Goal: Task Accomplishment & Management: Manage account settings

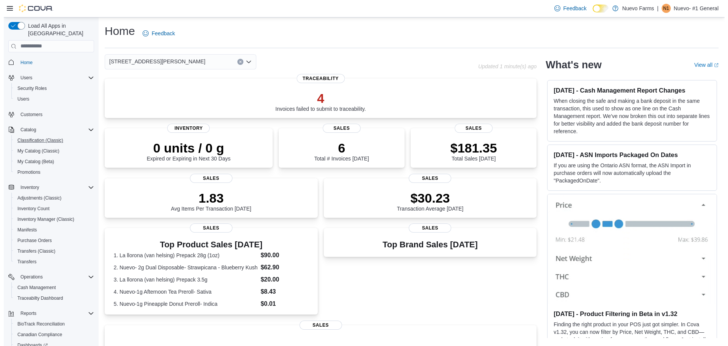
scroll to position [56, 0]
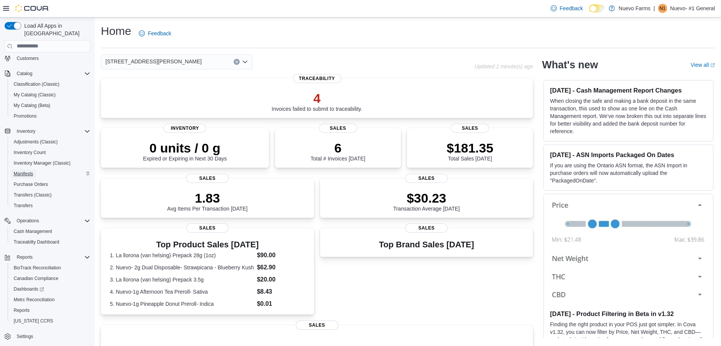
click at [25, 169] on span "Manifests" at bounding box center [23, 173] width 19 height 9
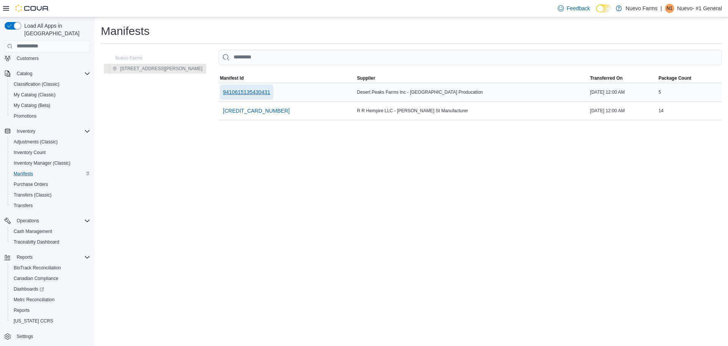
click at [223, 91] on span "9410615135430431" at bounding box center [246, 92] width 47 height 8
click at [223, 110] on span "[CREDIT_CARD_NUMBER]" at bounding box center [256, 111] width 67 height 8
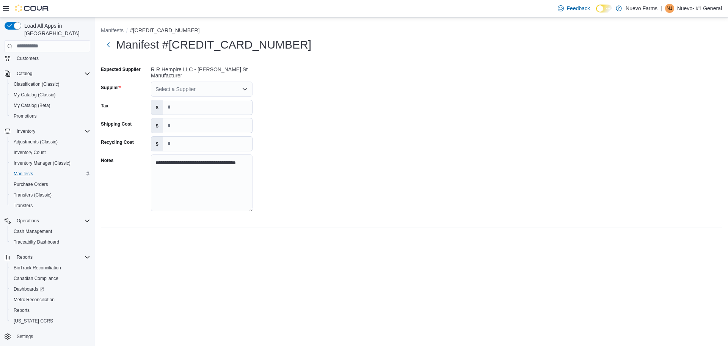
click at [197, 85] on div "Select a Supplier" at bounding box center [202, 89] width 102 height 15
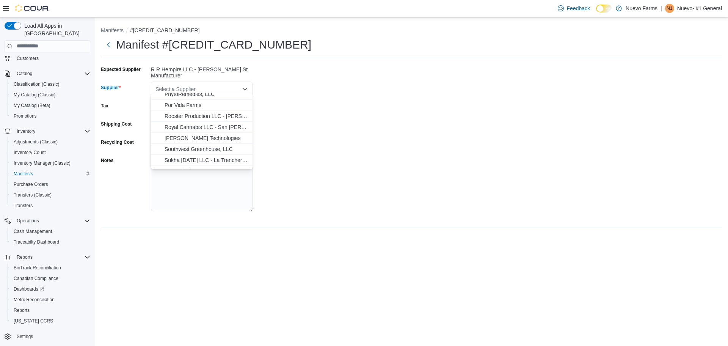
scroll to position [475, 0]
click at [321, 102] on div "**********" at bounding box center [411, 140] width 621 height 155
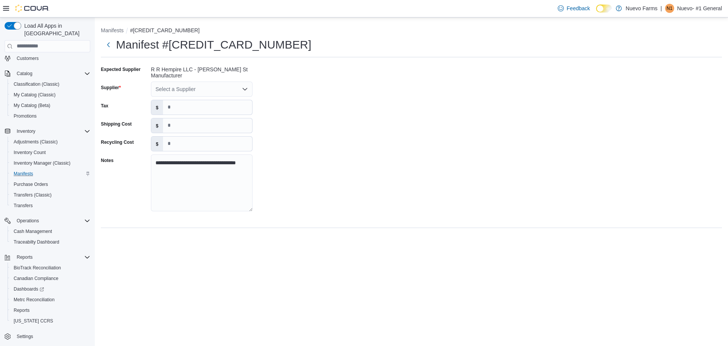
click at [217, 88] on div "Select a Supplier" at bounding box center [202, 89] width 102 height 15
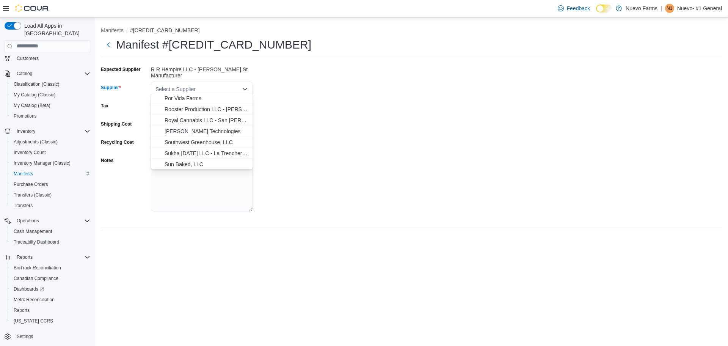
scroll to position [484, 0]
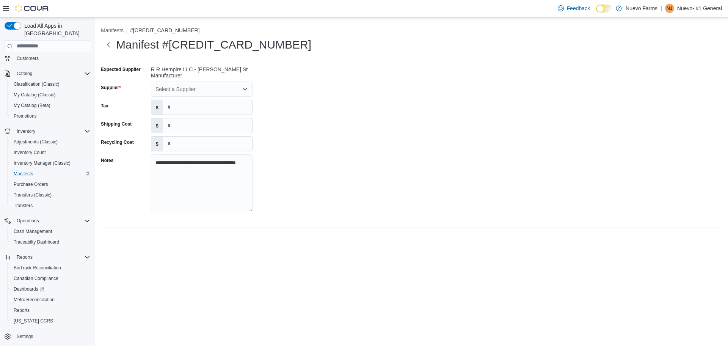
click at [366, 123] on div "**********" at bounding box center [411, 140] width 621 height 155
click at [106, 49] on button "Next" at bounding box center [108, 44] width 15 height 15
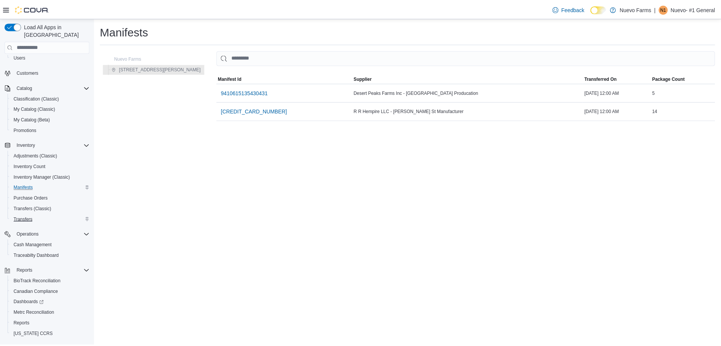
scroll to position [56, 0]
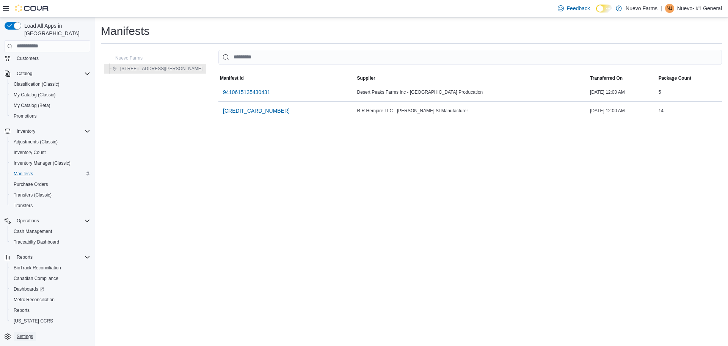
click at [22, 333] on span "Settings" at bounding box center [25, 336] width 16 height 6
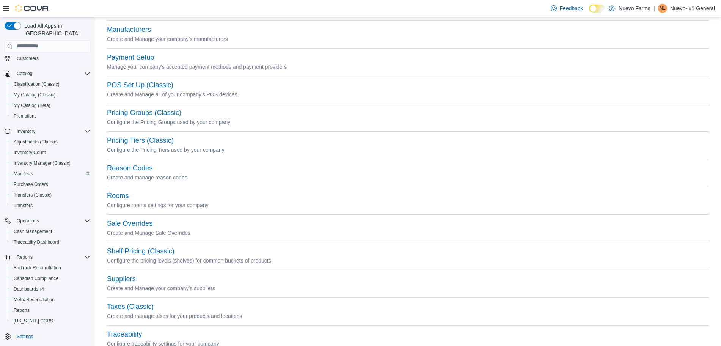
scroll to position [252, 0]
click at [125, 281] on button "Suppliers" at bounding box center [121, 279] width 29 height 8
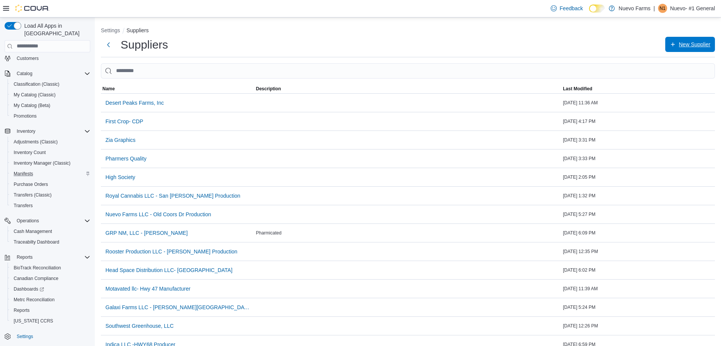
click at [690, 41] on span "New Supplier" at bounding box center [690, 44] width 41 height 15
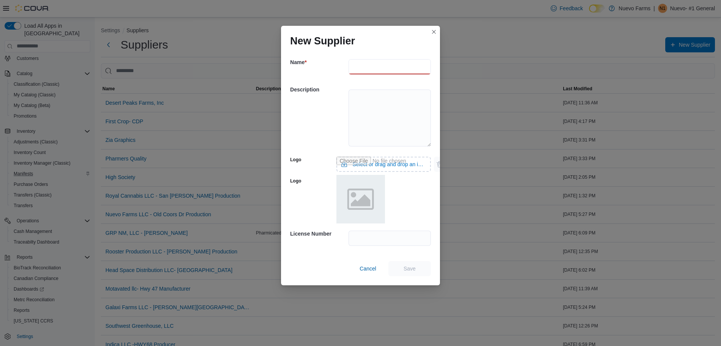
click at [380, 61] on input "text" at bounding box center [389, 66] width 82 height 15
type input "*"
type input "**********"
click at [372, 239] on input "text" at bounding box center [389, 238] width 82 height 15
type input "*******"
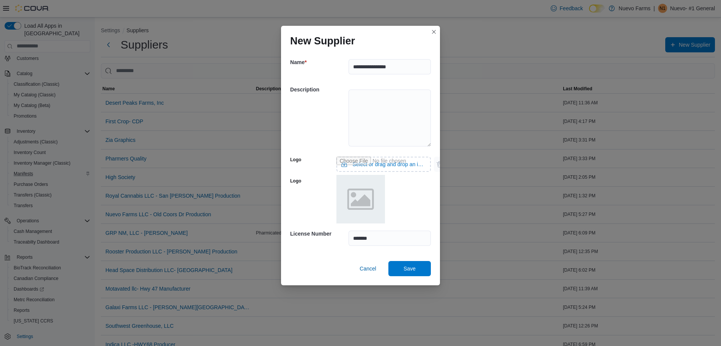
click at [415, 284] on div "**********" at bounding box center [360, 173] width 721 height 346
click at [403, 262] on span "Save" at bounding box center [409, 267] width 33 height 15
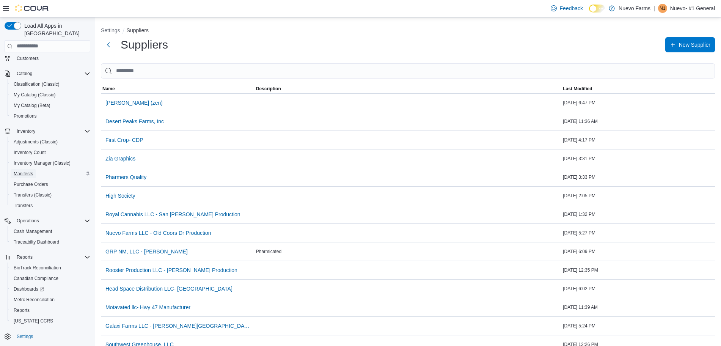
click at [32, 171] on span "Manifests" at bounding box center [23, 174] width 19 height 6
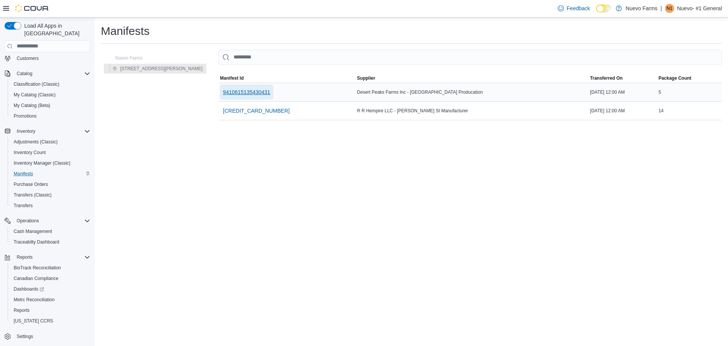
click at [223, 91] on span "9410615135430431" at bounding box center [246, 92] width 47 height 8
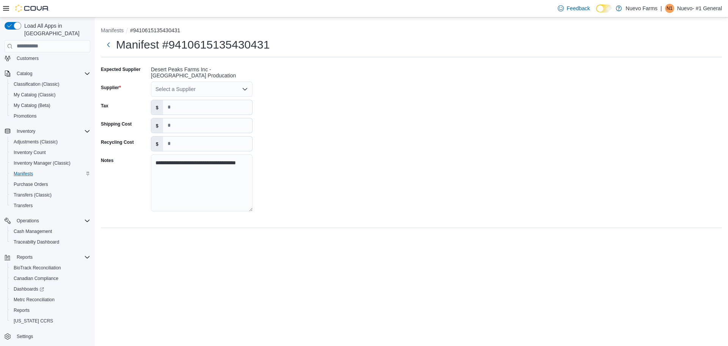
click at [243, 90] on icon "Open list of options" at bounding box center [245, 89] width 6 height 6
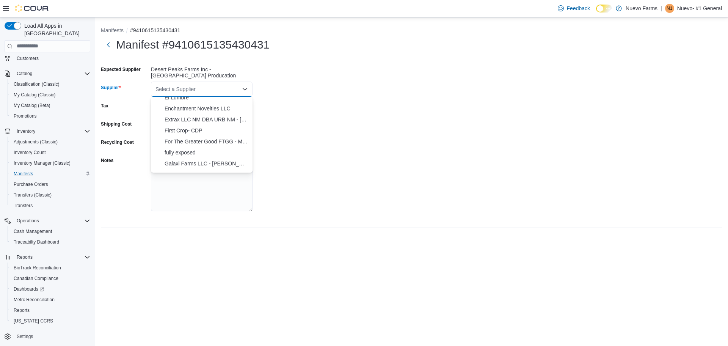
scroll to position [100, 0]
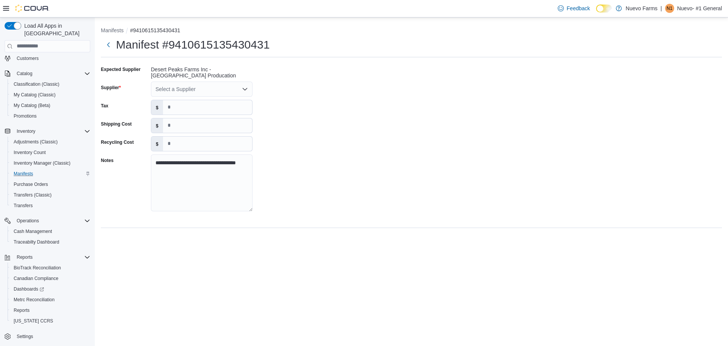
click at [299, 108] on div "**********" at bounding box center [411, 140] width 621 height 155
click at [27, 171] on span "Manifests" at bounding box center [23, 174] width 19 height 6
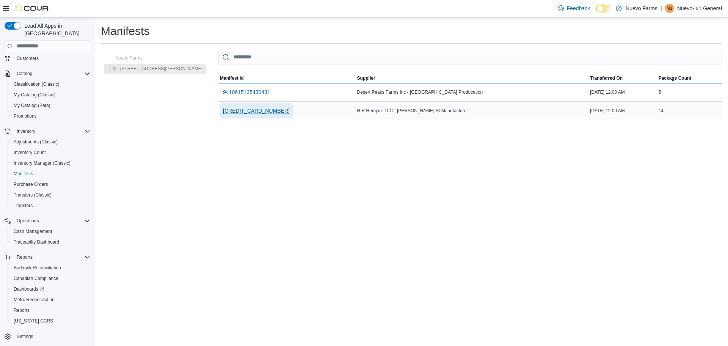
click at [223, 106] on span "[CREDIT_CARD_NUMBER]" at bounding box center [256, 110] width 67 height 15
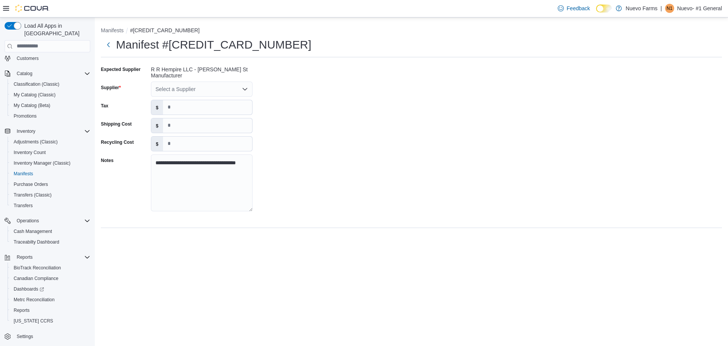
click at [228, 89] on div "Select a Supplier" at bounding box center [202, 89] width 102 height 15
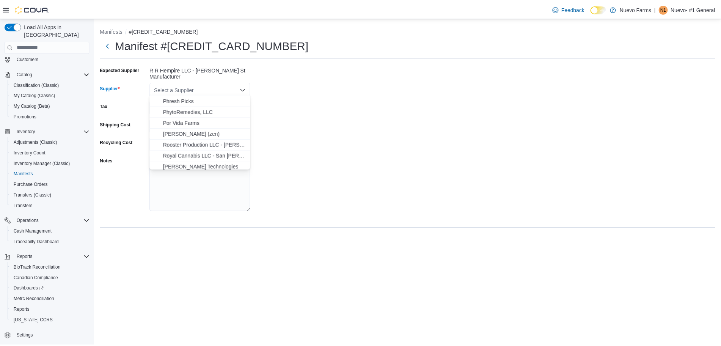
scroll to position [461, 0]
click at [192, 129] on span "[PERSON_NAME] (zen)" at bounding box center [206, 133] width 83 height 8
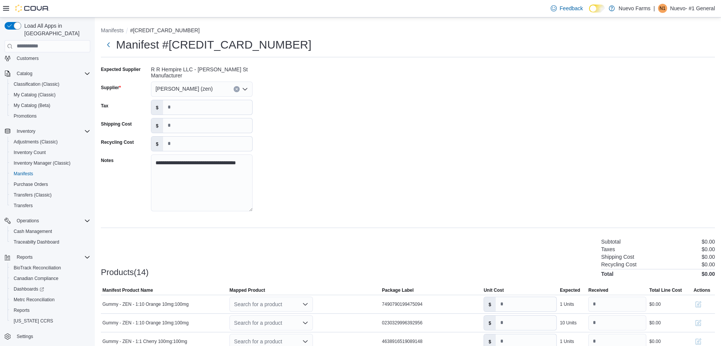
click at [309, 116] on div "**********" at bounding box center [408, 140] width 614 height 155
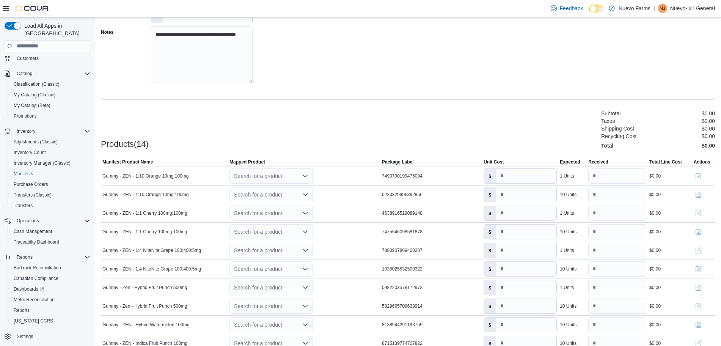
scroll to position [129, 0]
click at [339, 179] on div "Search for a product" at bounding box center [304, 175] width 152 height 18
click at [305, 173] on icon "Open list of options" at bounding box center [305, 176] width 6 height 6
drag, startPoint x: 270, startPoint y: 184, endPoint x: 304, endPoint y: 122, distance: 70.1
click at [304, 122] on body "**********" at bounding box center [360, 163] width 721 height 585
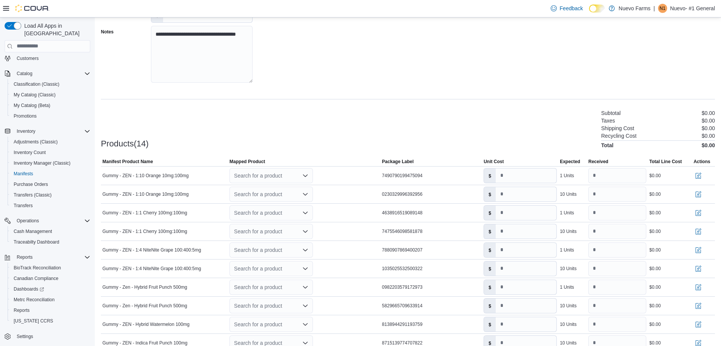
click at [334, 140] on div "Products(14) Subtotal $0.00 Taxes $0.00 Shipping Cost $0.00 Recycling Cost $0.0…" at bounding box center [408, 128] width 614 height 40
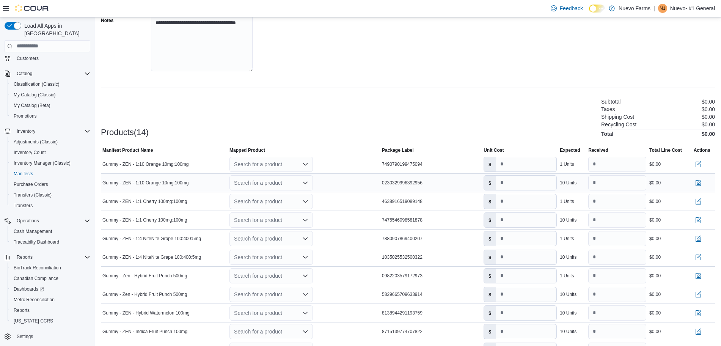
click at [305, 181] on icon "Open list of options" at bounding box center [305, 182] width 5 height 2
click at [274, 193] on div "Create a new product" at bounding box center [267, 193] width 44 height 6
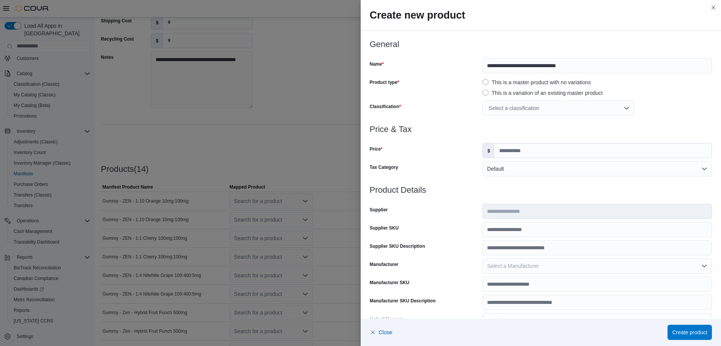
scroll to position [100, 0]
click at [537, 149] on input "Price" at bounding box center [602, 150] width 217 height 14
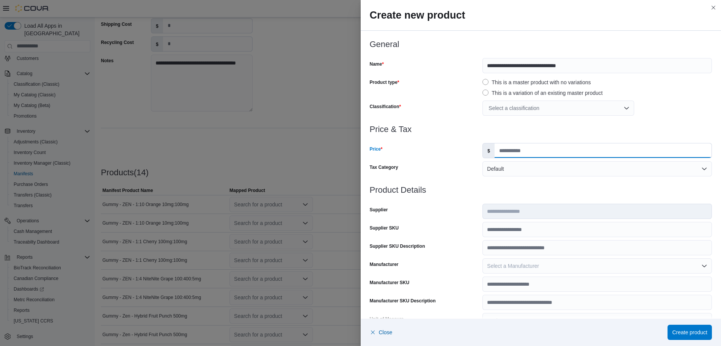
type input "****"
click at [532, 109] on div "Select a classification" at bounding box center [558, 107] width 152 height 15
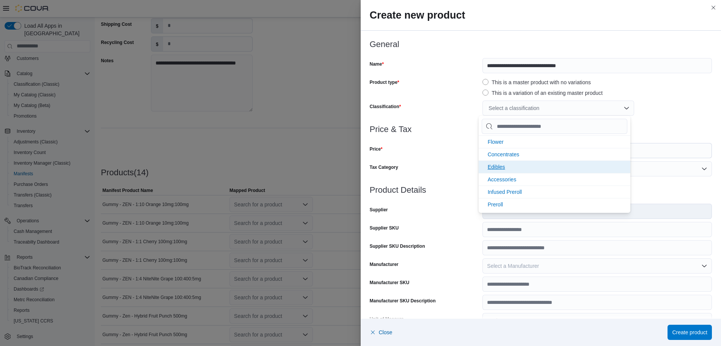
click at [497, 171] on li "Edibles" at bounding box center [555, 166] width 152 height 13
click at [676, 90] on div "This is a variation of an existing master product" at bounding box center [596, 92] width 229 height 9
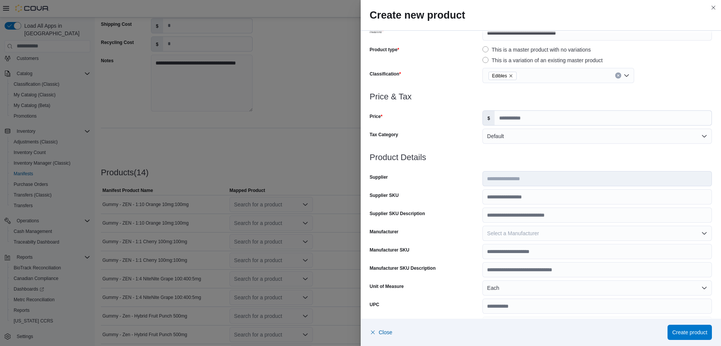
scroll to position [68, 0]
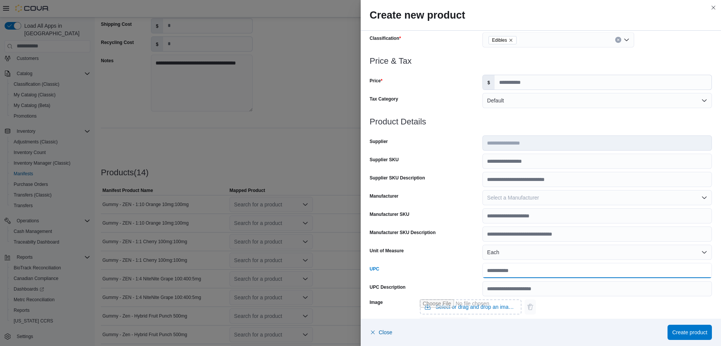
click at [505, 269] on input "UPC" at bounding box center [596, 270] width 229 height 15
type input "**********"
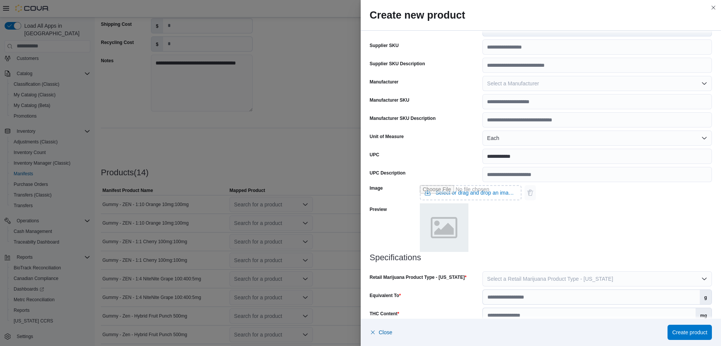
scroll to position [232, 0]
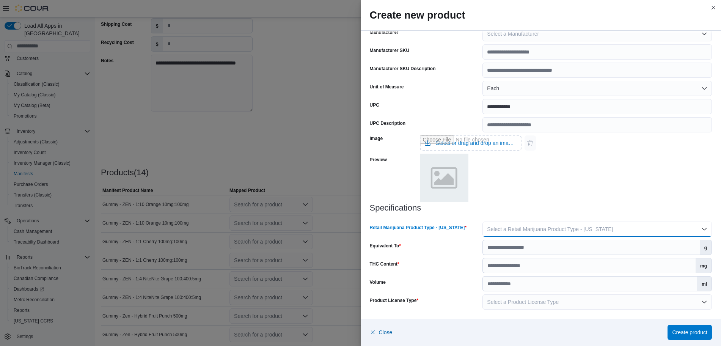
click at [559, 228] on span "Select a Retail Marijuana Product Type - [US_STATE]" at bounding box center [550, 229] width 126 height 6
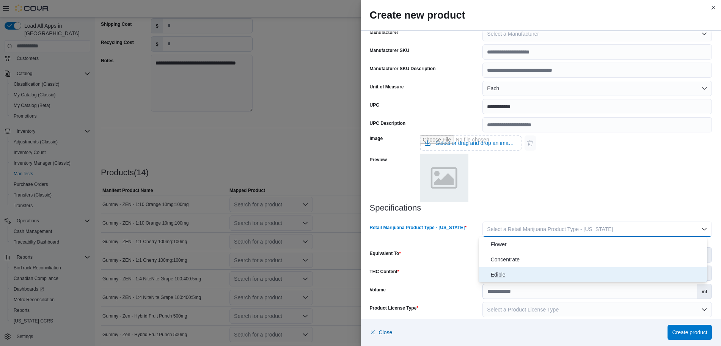
click at [499, 271] on span "Edible" at bounding box center [597, 274] width 213 height 9
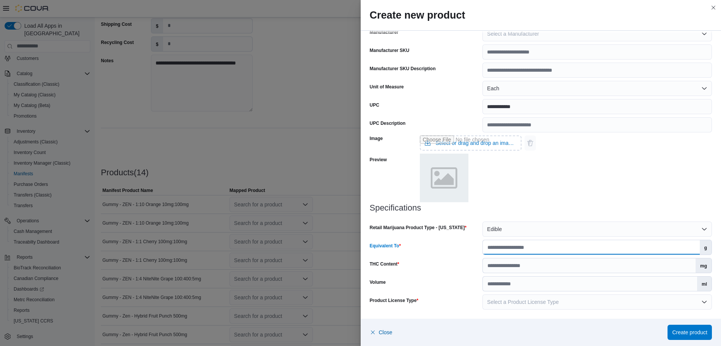
click at [514, 245] on input "Equivalent To" at bounding box center [591, 247] width 217 height 14
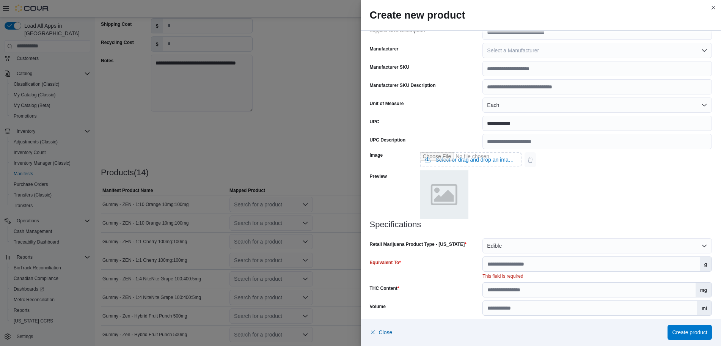
scroll to position [240, 0]
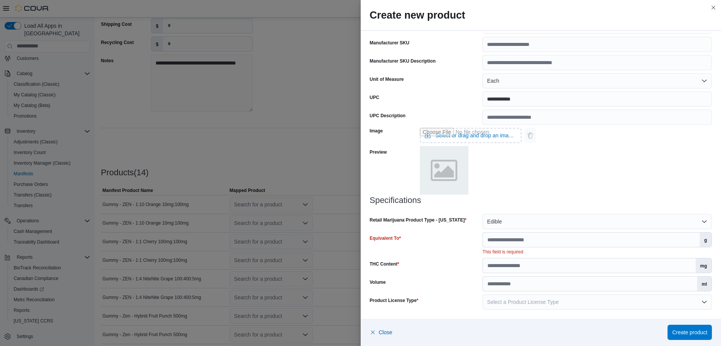
click at [534, 247] on div "This field is required" at bounding box center [596, 251] width 229 height 8
click at [533, 244] on input "Equivalent To" at bounding box center [591, 239] width 217 height 14
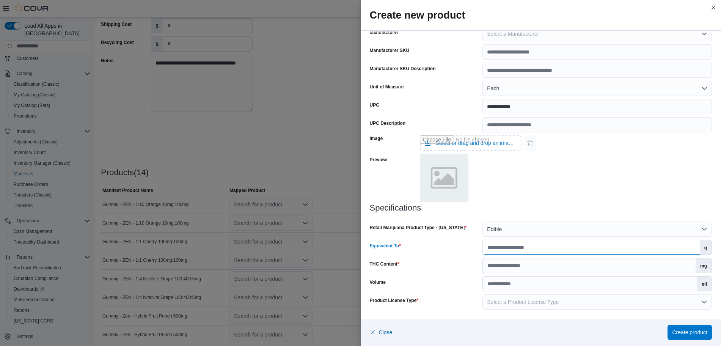
scroll to position [232, 0]
type input "*"
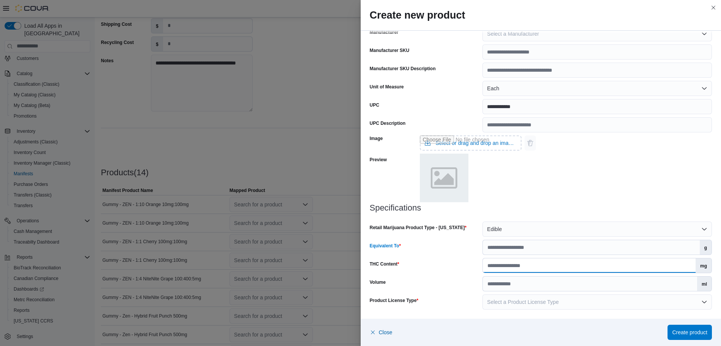
click at [546, 267] on input "THC Content" at bounding box center [589, 265] width 213 height 14
type input "**"
click at [550, 289] on input "Volume" at bounding box center [590, 283] width 214 height 14
click at [457, 282] on div "Volume" at bounding box center [425, 283] width 110 height 15
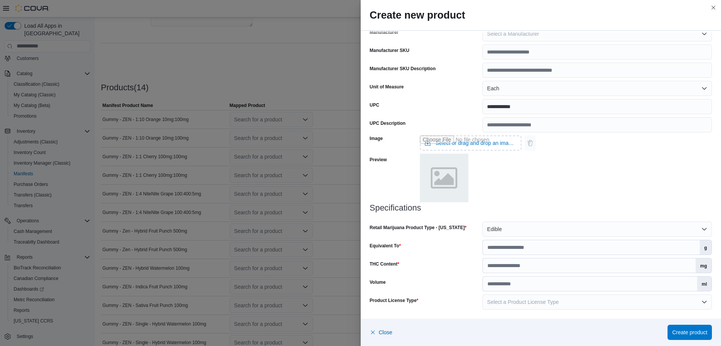
scroll to position [186, 0]
click at [654, 299] on button "Select a Product License Type" at bounding box center [596, 301] width 229 height 15
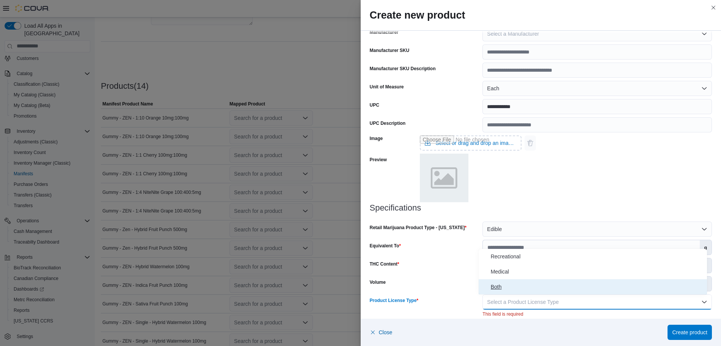
click at [540, 281] on button "Both" at bounding box center [593, 286] width 228 height 15
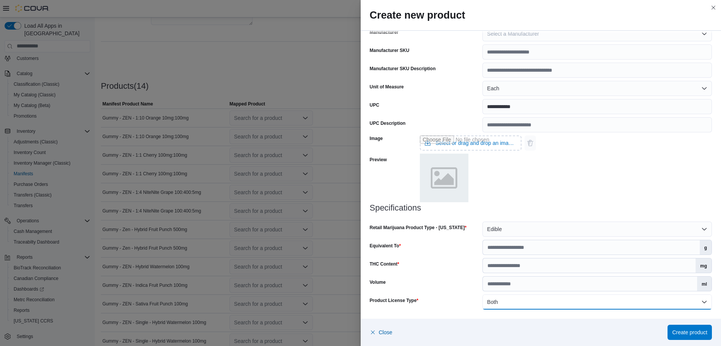
click at [610, 297] on button "Both" at bounding box center [596, 301] width 229 height 15
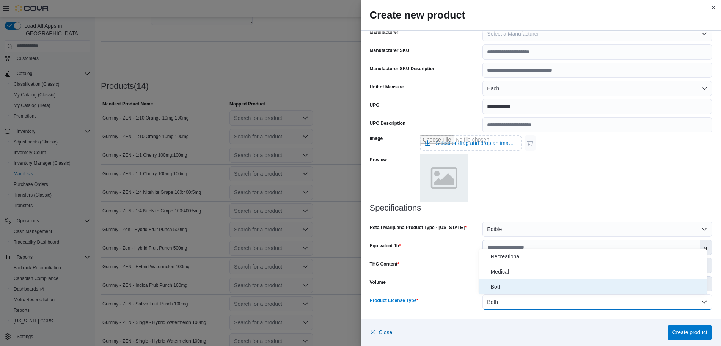
click at [513, 284] on span "Both" at bounding box center [597, 286] width 213 height 9
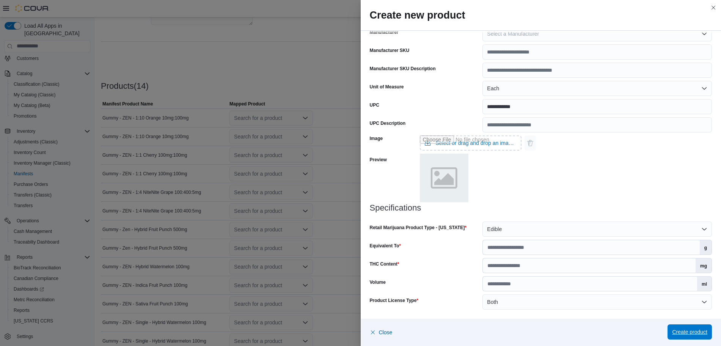
click at [681, 329] on span "Create product" at bounding box center [689, 332] width 35 height 8
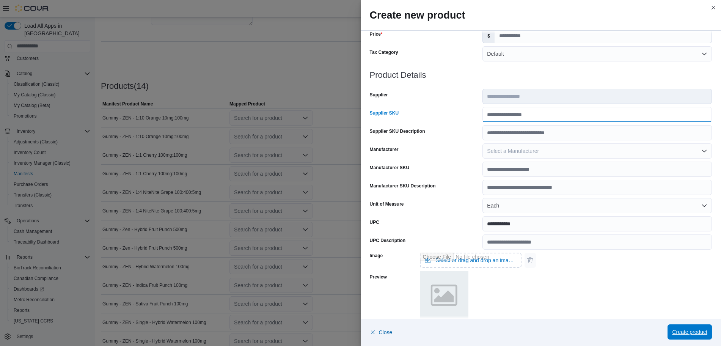
click at [536, 111] on input "Supplier SKU" at bounding box center [596, 114] width 229 height 15
click at [450, 115] on div "Supplier SKU" at bounding box center [425, 114] width 110 height 15
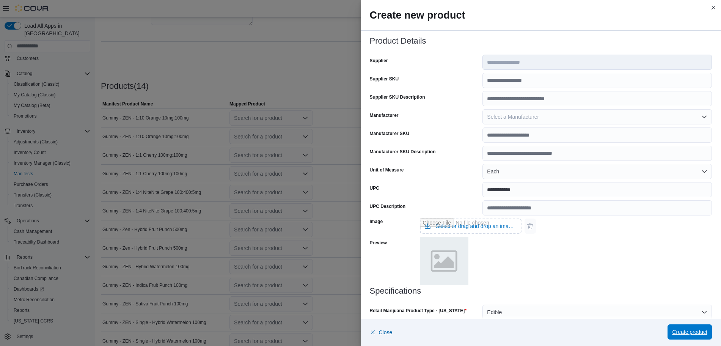
scroll to position [232, 0]
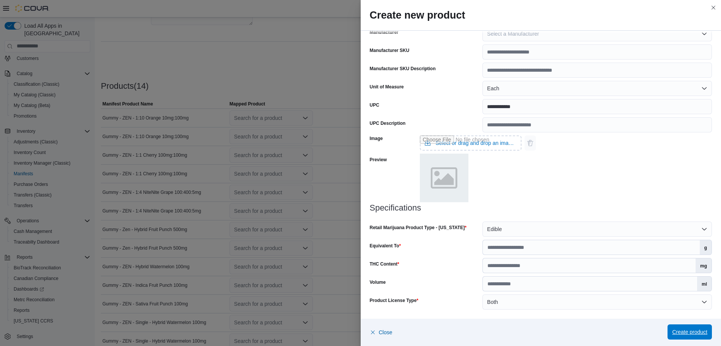
click at [683, 335] on span "Create product" at bounding box center [689, 332] width 35 height 8
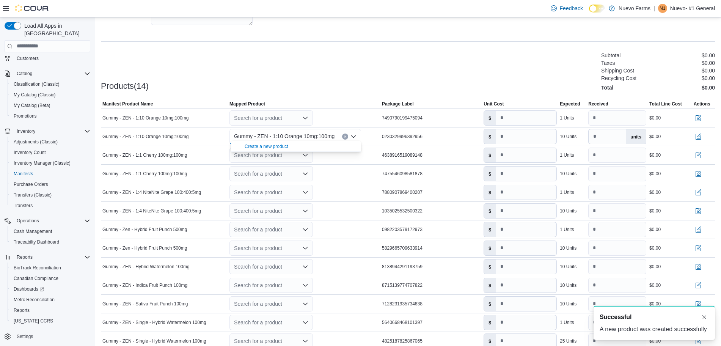
scroll to position [0, 0]
click at [515, 131] on input "number" at bounding box center [526, 136] width 61 height 14
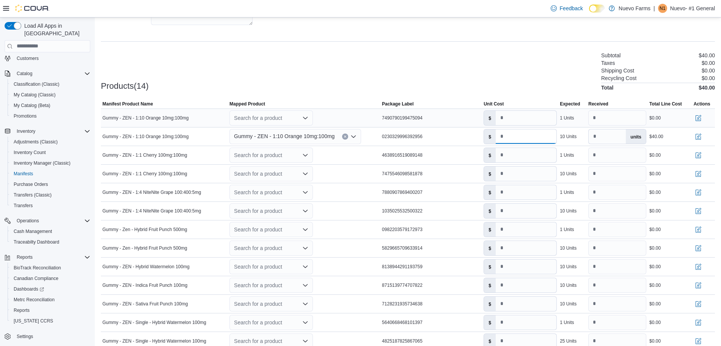
type input "****"
click at [306, 115] on icon "Open list of options" at bounding box center [305, 118] width 6 height 6
click at [270, 127] on div "Create a new product" at bounding box center [267, 128] width 44 height 6
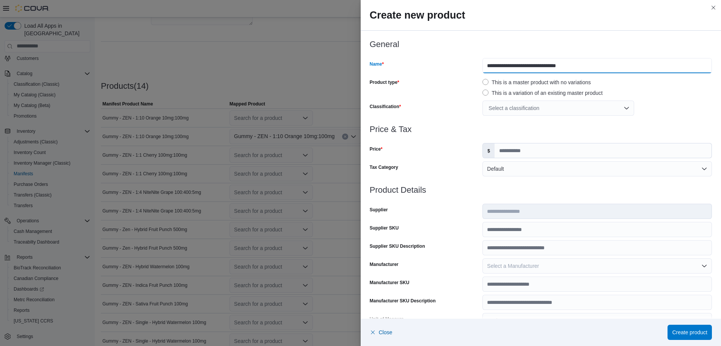
click at [615, 58] on input "**********" at bounding box center [596, 65] width 229 height 15
type input "**********"
click at [513, 154] on input "Price" at bounding box center [602, 150] width 217 height 14
type input "*"
click at [681, 129] on h3 "Price & Tax" at bounding box center [541, 129] width 342 height 9
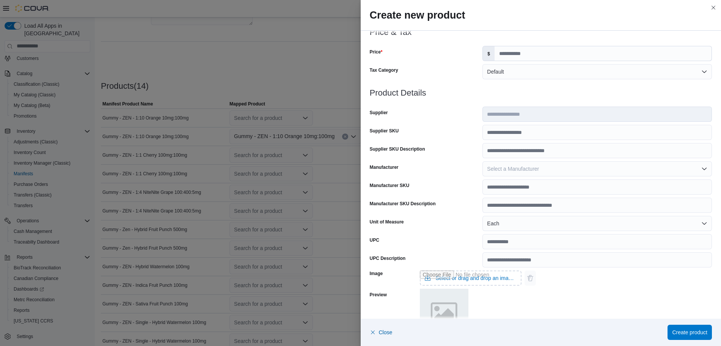
scroll to position [126, 0]
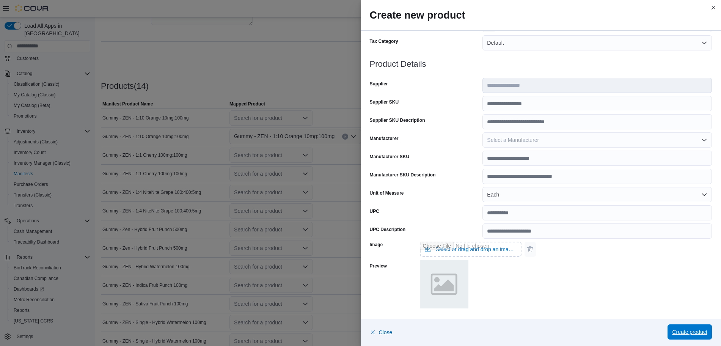
click at [683, 332] on span "Create product" at bounding box center [689, 332] width 35 height 8
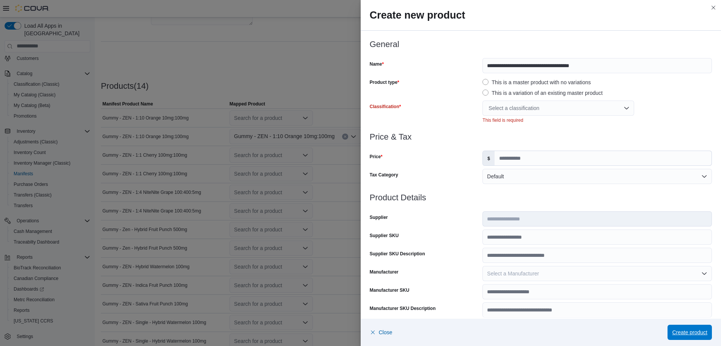
scroll to position [13, 0]
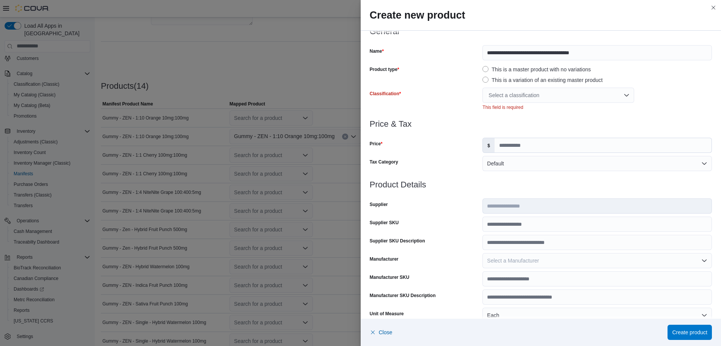
click at [553, 92] on div "Select a classification" at bounding box center [558, 95] width 152 height 15
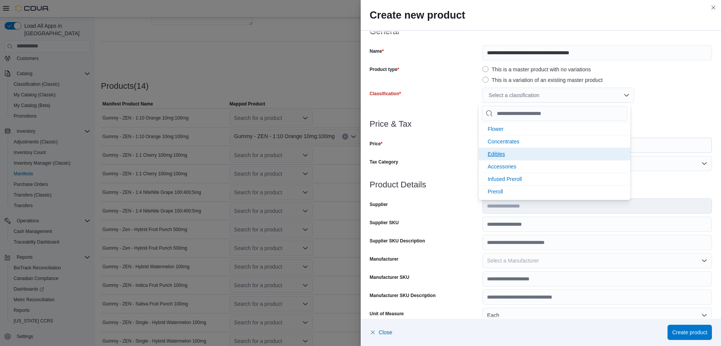
click at [499, 155] on span "Edibles" at bounding box center [496, 154] width 17 height 6
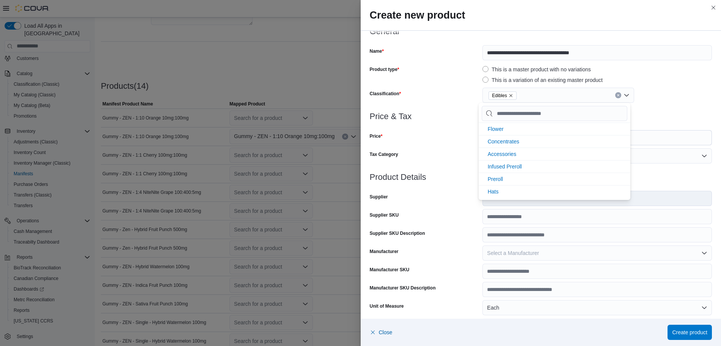
scroll to position [0, 0]
click at [434, 160] on div "Tax Category" at bounding box center [425, 155] width 110 height 15
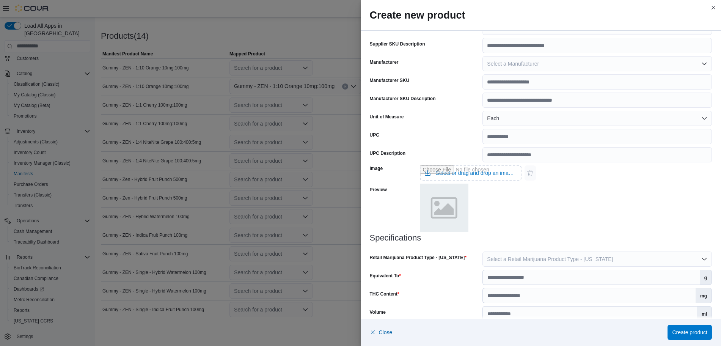
scroll to position [232, 0]
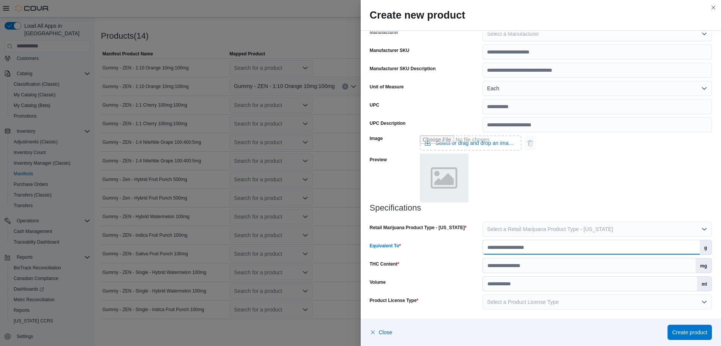
click at [540, 250] on input "Equivalent To" at bounding box center [591, 247] width 217 height 14
type input "*"
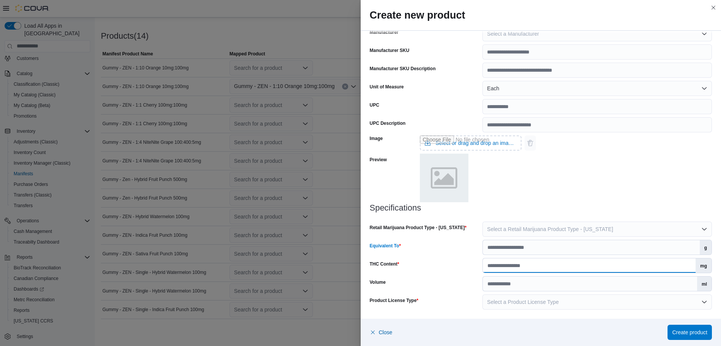
click at [549, 265] on input "THC Content" at bounding box center [589, 265] width 213 height 14
type input "**"
click at [648, 162] on div "Image Select or drag and drop an image file Preview" at bounding box center [541, 167] width 342 height 71
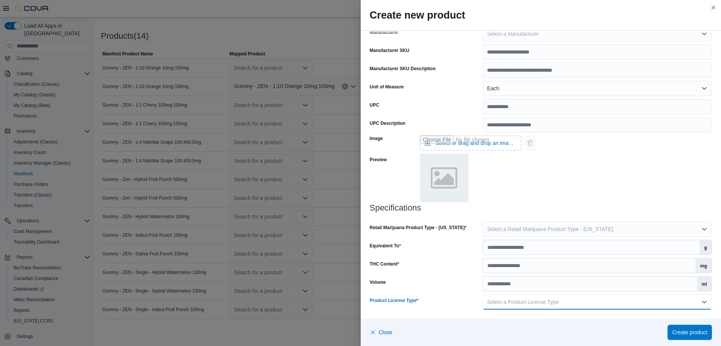
click at [621, 309] on button "Select a Product License Type" at bounding box center [596, 301] width 229 height 15
click at [515, 256] on span "Recreational" at bounding box center [597, 256] width 213 height 9
click at [686, 333] on span "Create product" at bounding box center [689, 332] width 35 height 8
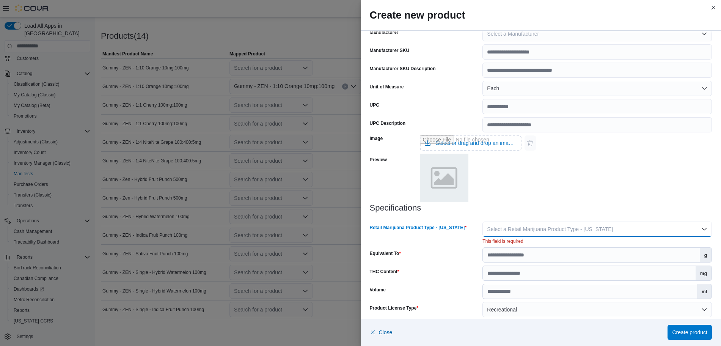
click at [575, 223] on button "Select a Retail Marijuana Product Type - [US_STATE]" at bounding box center [596, 228] width 229 height 15
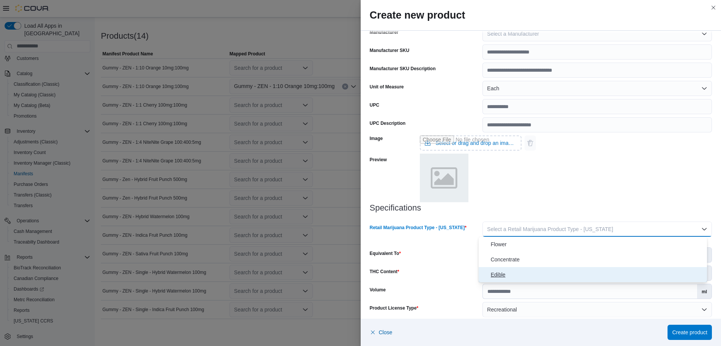
click at [497, 270] on span "Edible" at bounding box center [597, 274] width 213 height 9
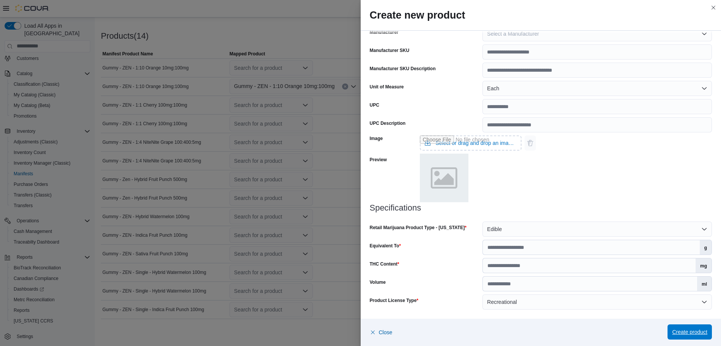
click at [687, 329] on span "Create product" at bounding box center [689, 332] width 35 height 8
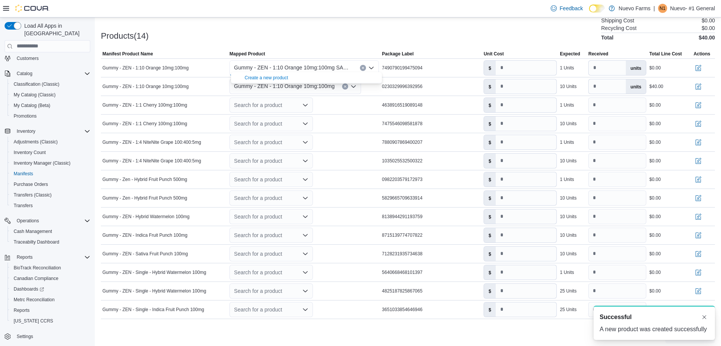
scroll to position [0, 0]
click at [524, 67] on input "number" at bounding box center [526, 68] width 61 height 14
type input "*"
click at [535, 32] on div "Products(14) Subtotal $40.00 Taxes $0.00 Shipping Cost $0.00 Recycling Cost $0.…" at bounding box center [408, 21] width 614 height 40
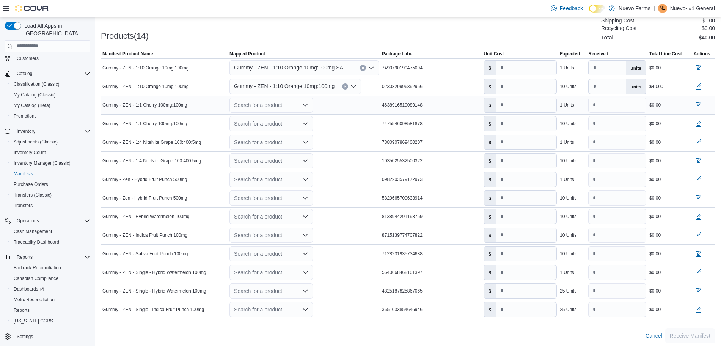
click at [306, 102] on icon "Open list of options" at bounding box center [305, 105] width 6 height 6
click at [269, 116] on div "Create a new product" at bounding box center [267, 115] width 44 height 6
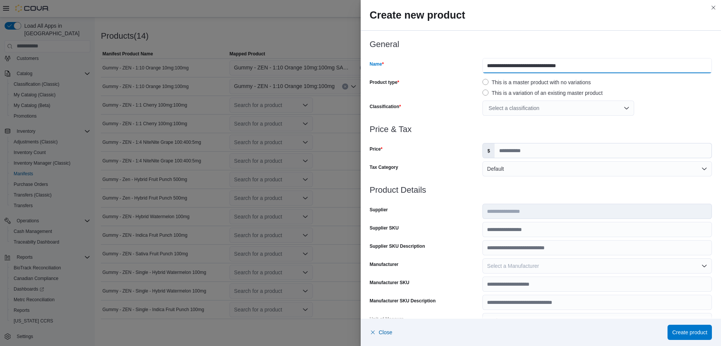
click at [597, 63] on input "**********" at bounding box center [596, 65] width 229 height 15
type input "**********"
click at [592, 107] on div "Select a classification" at bounding box center [558, 107] width 152 height 15
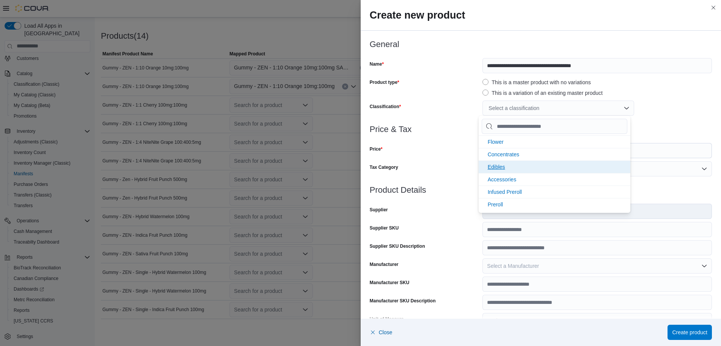
click at [494, 164] on span "Edibles" at bounding box center [496, 167] width 17 height 6
click at [688, 105] on div "Edibles" at bounding box center [596, 107] width 229 height 15
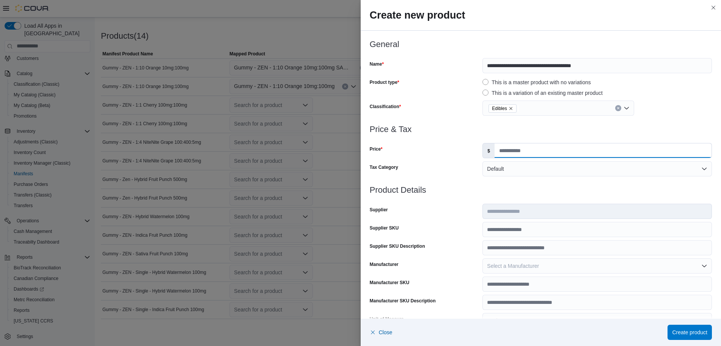
click at [581, 153] on input "Price" at bounding box center [602, 150] width 217 height 14
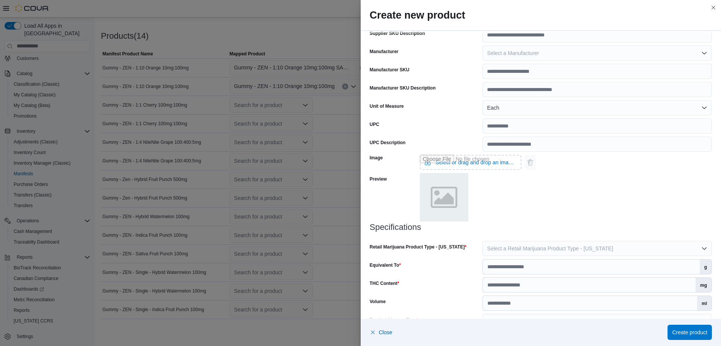
scroll to position [232, 0]
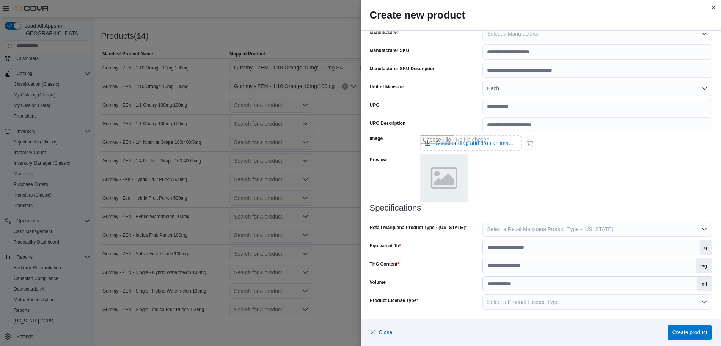
type input "*"
click at [522, 251] on input "Equivalent To" at bounding box center [591, 247] width 217 height 14
type input "*"
click at [670, 264] on input "THC Content" at bounding box center [589, 265] width 213 height 14
type input "***"
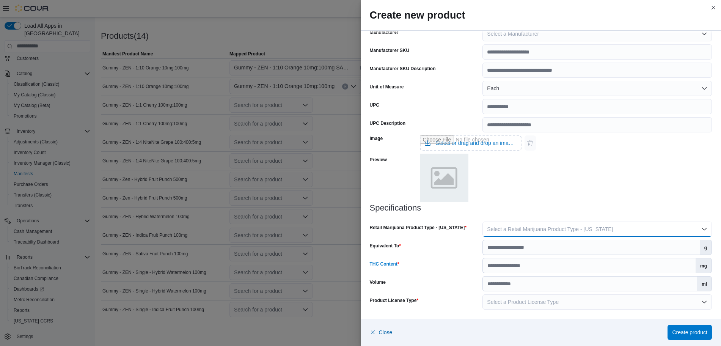
click at [603, 226] on span "Select a Retail Marijuana Product Type - [US_STATE]" at bounding box center [550, 229] width 126 height 6
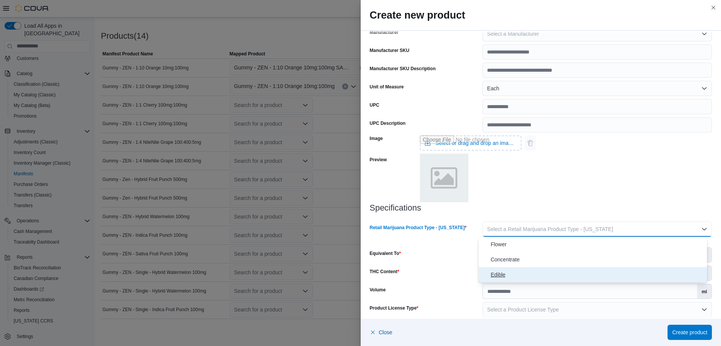
click at [494, 276] on span "Edible" at bounding box center [597, 274] width 213 height 9
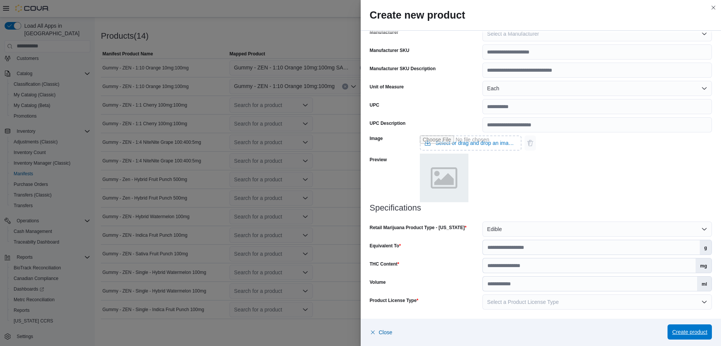
click at [690, 327] on span "Create product" at bounding box center [689, 331] width 35 height 15
click at [539, 305] on span "Select a Product License Type" at bounding box center [523, 302] width 72 height 6
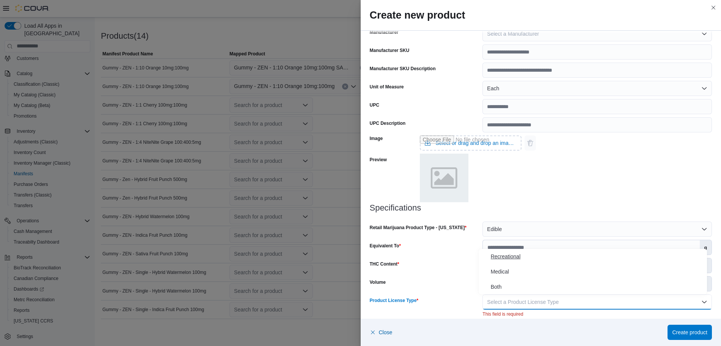
click at [500, 257] on span "Recreational" at bounding box center [597, 256] width 213 height 9
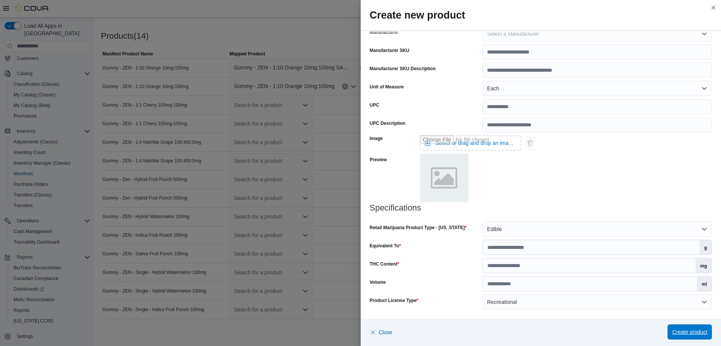
click at [689, 333] on span "Create product" at bounding box center [689, 332] width 35 height 8
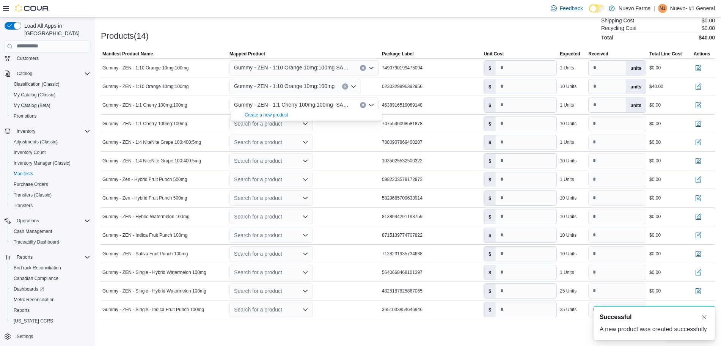
scroll to position [0, 0]
click at [326, 124] on div "Search for a product" at bounding box center [304, 124] width 152 height 18
click at [309, 116] on div "Search for a product" at bounding box center [270, 123] width 83 height 15
click at [267, 133] on div "Create a new product" at bounding box center [267, 133] width 44 height 6
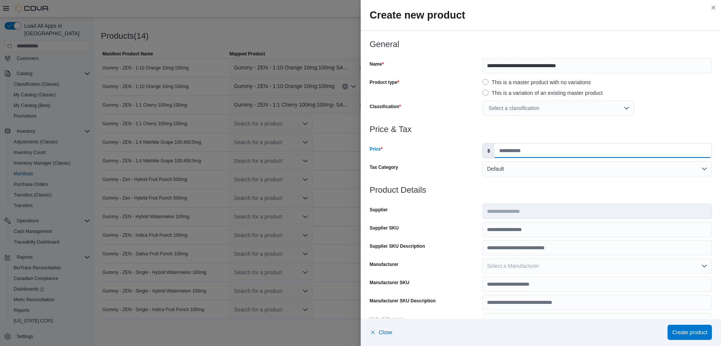
click at [514, 146] on input "Price" at bounding box center [602, 150] width 217 height 14
type input "****"
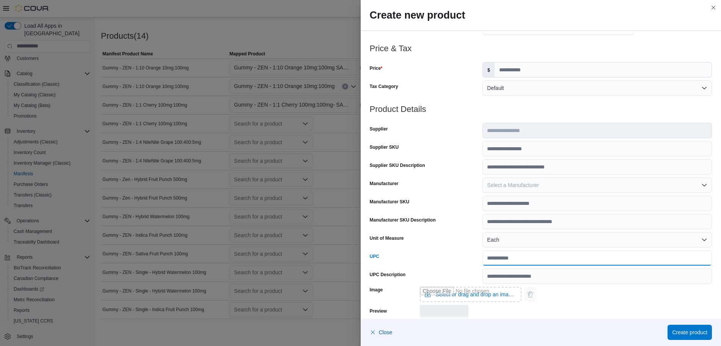
click at [497, 253] on input "UPC" at bounding box center [596, 257] width 229 height 15
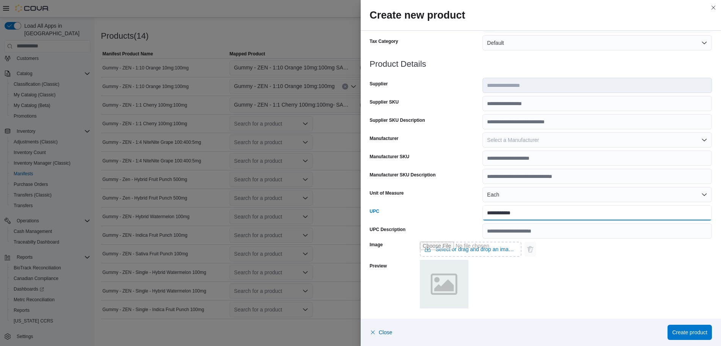
scroll to position [0, 0]
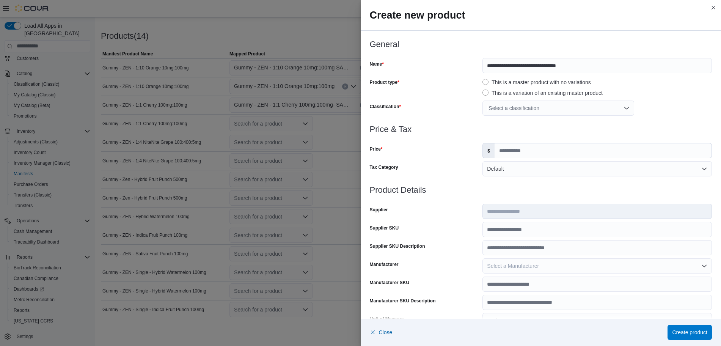
type input "**********"
click at [516, 109] on div "Select a classification" at bounding box center [558, 107] width 152 height 15
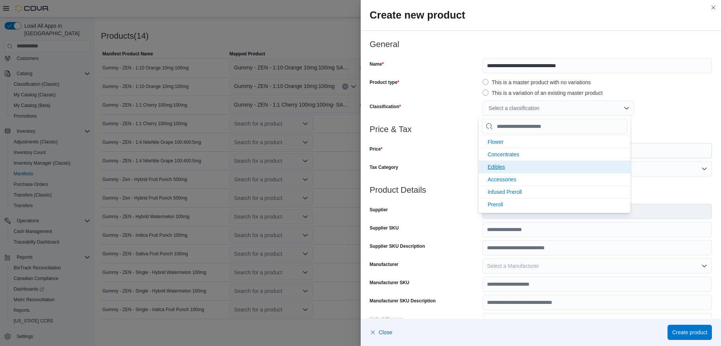
click at [498, 162] on li "Edibles" at bounding box center [555, 166] width 152 height 13
click at [683, 111] on div "Edibles" at bounding box center [596, 107] width 229 height 15
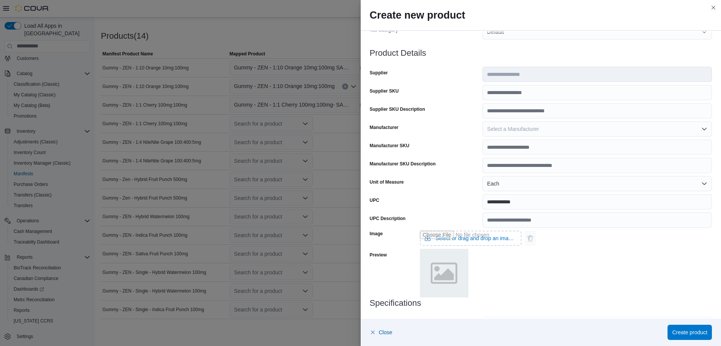
scroll to position [232, 0]
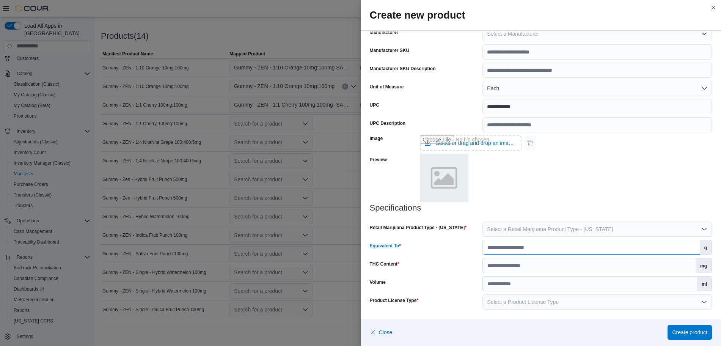
click at [507, 251] on input "Equivalent To" at bounding box center [591, 247] width 217 height 14
type input "*"
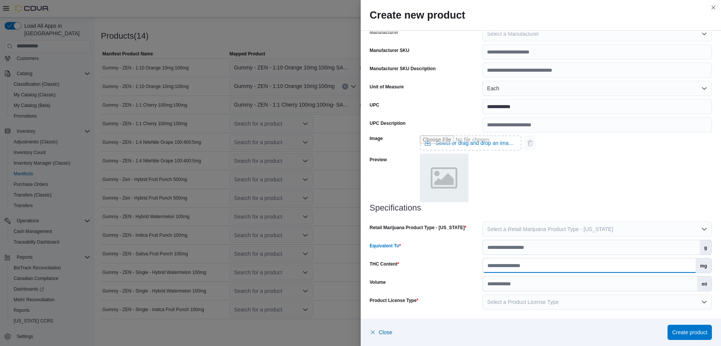
click at [518, 266] on input "THC Content" at bounding box center [589, 265] width 213 height 14
type input "***"
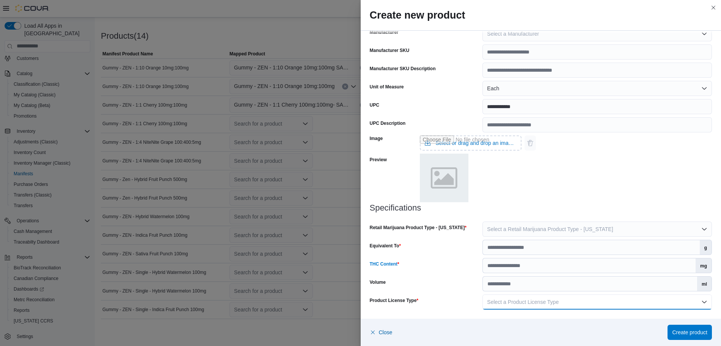
click at [531, 305] on button "Select a Product License Type" at bounding box center [596, 301] width 229 height 15
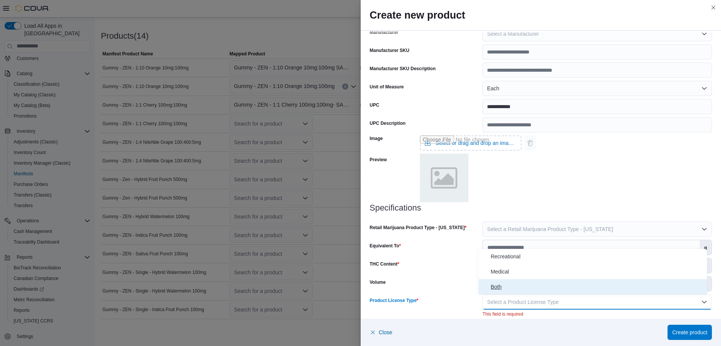
click at [504, 286] on span "Both" at bounding box center [597, 286] width 213 height 9
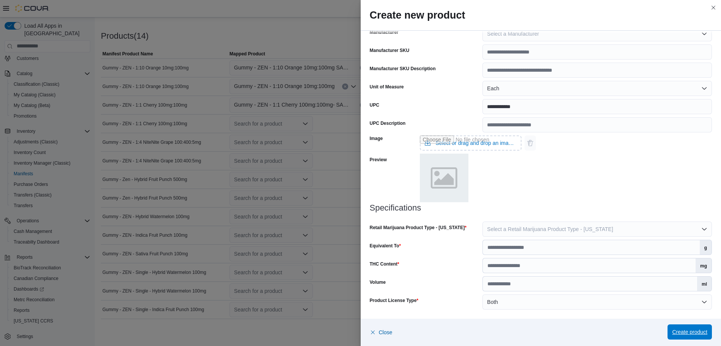
click at [681, 333] on span "Create product" at bounding box center [689, 332] width 35 height 8
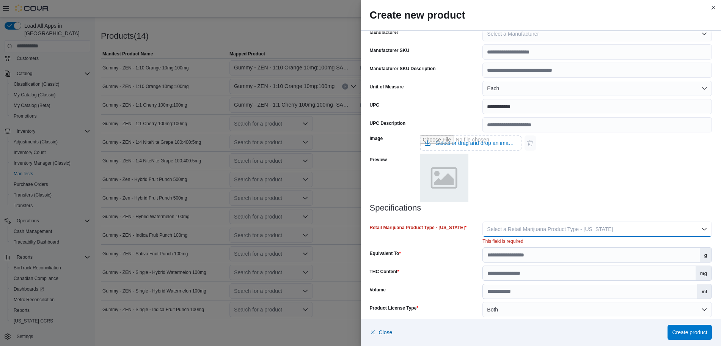
click at [546, 227] on span "Select a Retail Marijuana Product Type - [US_STATE]" at bounding box center [550, 229] width 126 height 6
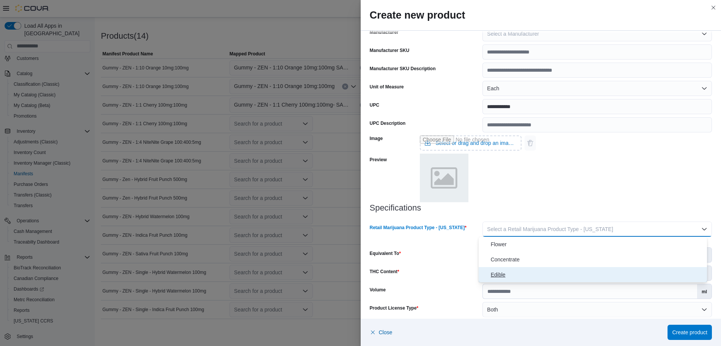
click at [494, 274] on span "Edible" at bounding box center [597, 274] width 213 height 9
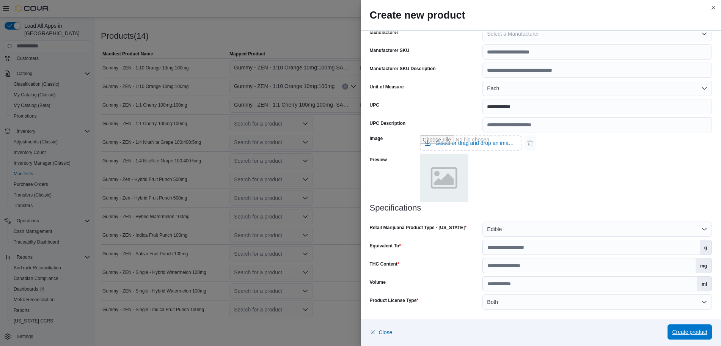
click at [697, 333] on span "Create product" at bounding box center [689, 332] width 35 height 8
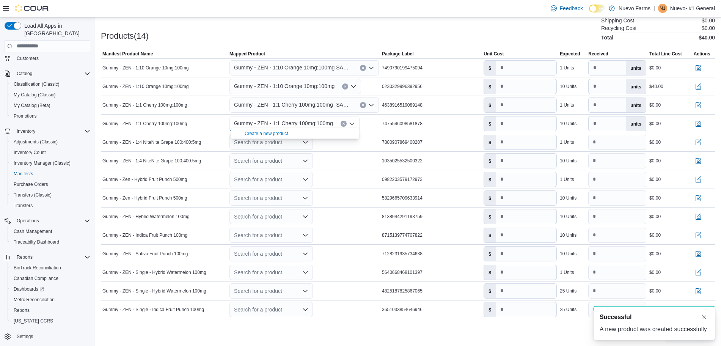
scroll to position [0, 0]
click at [518, 117] on input "number" at bounding box center [526, 123] width 61 height 14
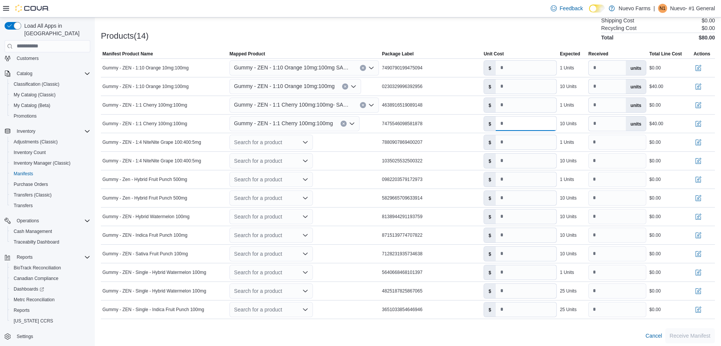
type input "****"
click at [446, 41] on div at bounding box center [408, 45] width 614 height 9
click at [308, 139] on icon "Open list of options" at bounding box center [305, 142] width 6 height 6
click at [264, 152] on div "Create a new product" at bounding box center [267, 152] width 44 height 6
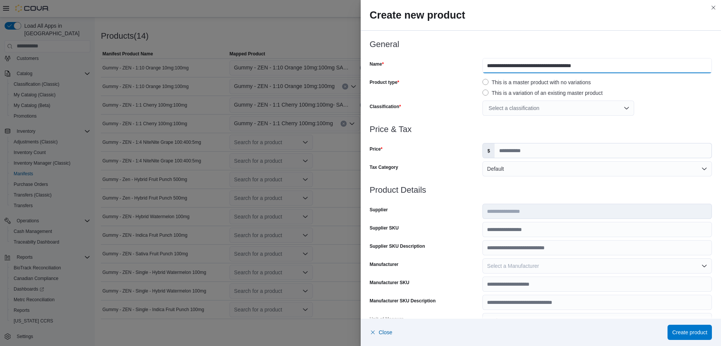
click at [608, 66] on input "**********" at bounding box center [596, 65] width 229 height 15
type input "**********"
click at [595, 154] on input "Price" at bounding box center [602, 150] width 217 height 14
type input "*"
click at [658, 130] on h3 "Price & Tax" at bounding box center [541, 129] width 342 height 9
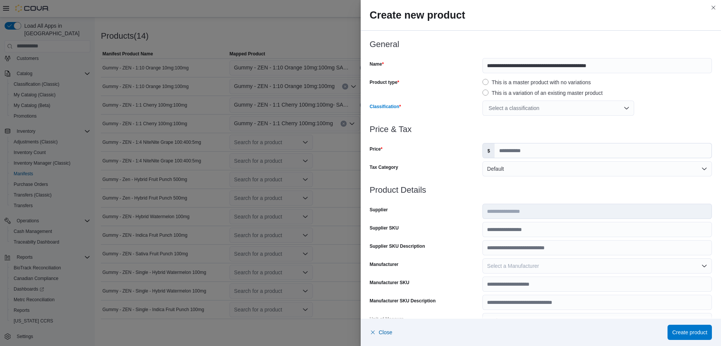
click at [513, 108] on div "Select a classification" at bounding box center [558, 107] width 152 height 15
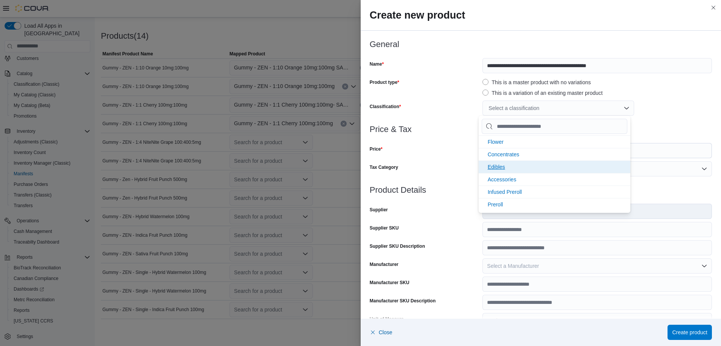
click at [499, 165] on span "Edibles" at bounding box center [496, 167] width 17 height 6
click at [653, 120] on div at bounding box center [541, 120] width 342 height 9
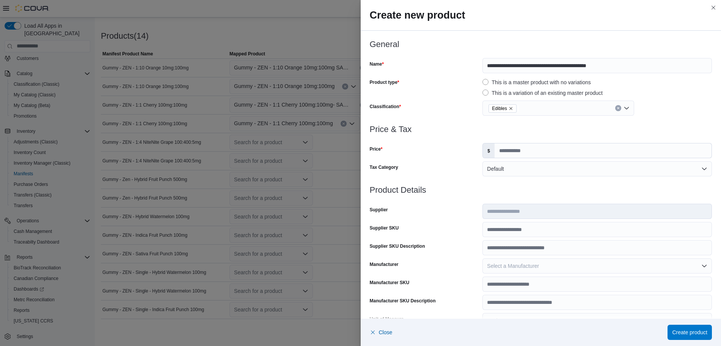
scroll to position [232, 0]
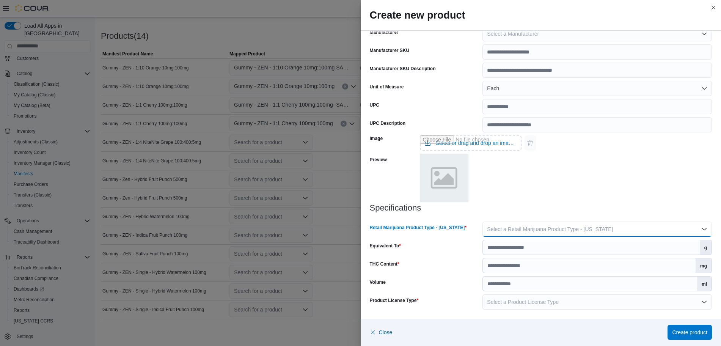
click at [549, 226] on span "Select a Retail Marijuana Product Type - [US_STATE]" at bounding box center [550, 229] width 126 height 6
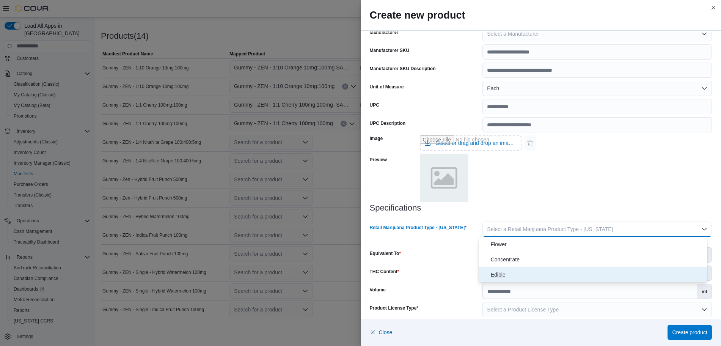
click at [503, 277] on span "Edible" at bounding box center [597, 274] width 213 height 9
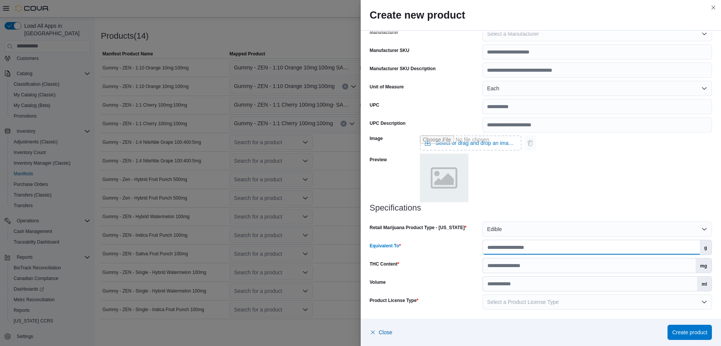
click at [499, 251] on input "Equivalent To" at bounding box center [591, 247] width 217 height 14
type input "*"
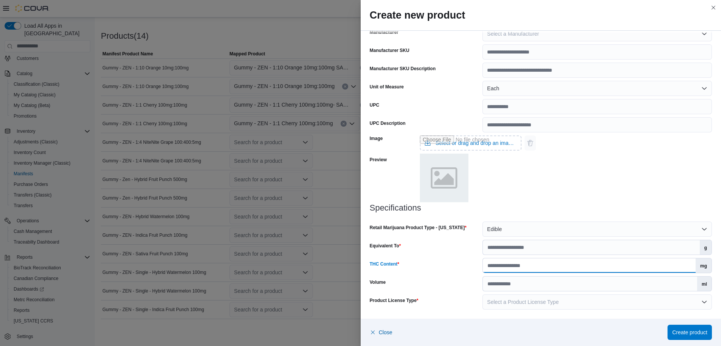
type input "***"
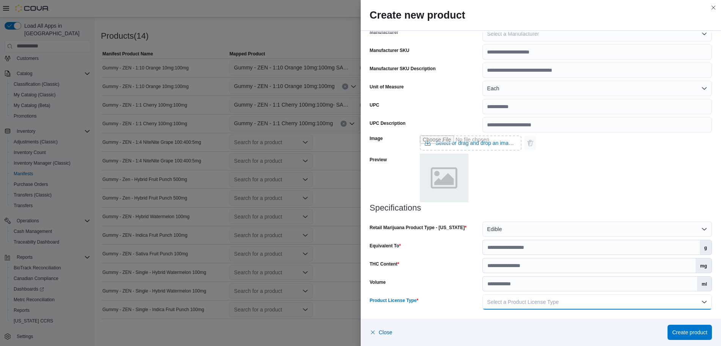
click at [538, 304] on span "Select a Product License Type" at bounding box center [523, 302] width 72 height 6
click at [534, 253] on span "Recreational" at bounding box center [597, 256] width 213 height 9
click at [533, 254] on div "* g" at bounding box center [596, 247] width 229 height 15
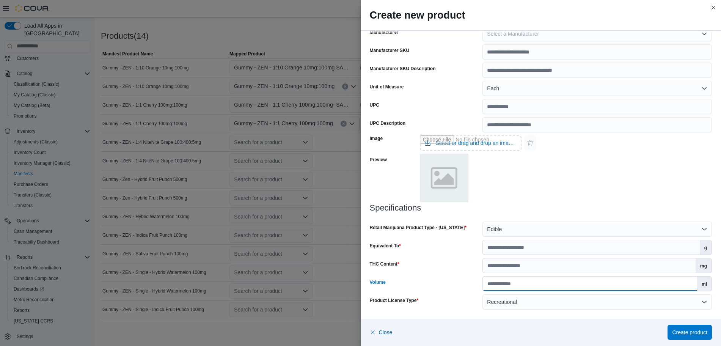
click at [531, 285] on input "Volume" at bounding box center [590, 283] width 214 height 14
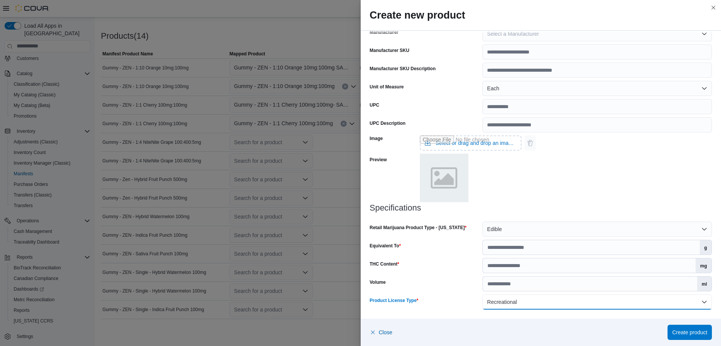
click at [529, 304] on button "Recreational" at bounding box center [596, 301] width 229 height 15
click at [444, 291] on div "Volume" at bounding box center [425, 283] width 110 height 15
click at [695, 331] on span "Create product" at bounding box center [689, 332] width 35 height 8
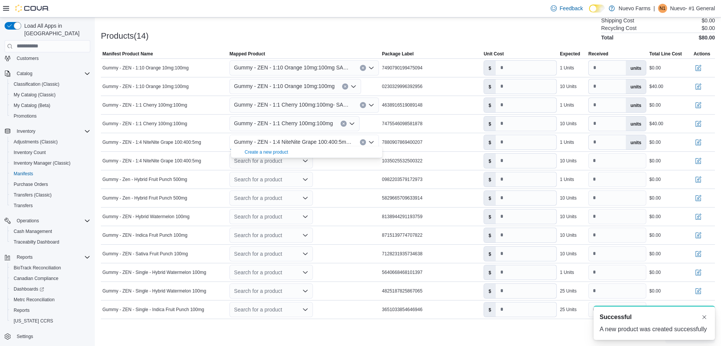
scroll to position [0, 0]
click at [510, 143] on input "number" at bounding box center [526, 142] width 61 height 14
click at [306, 158] on icon "Open list of options" at bounding box center [305, 161] width 6 height 6
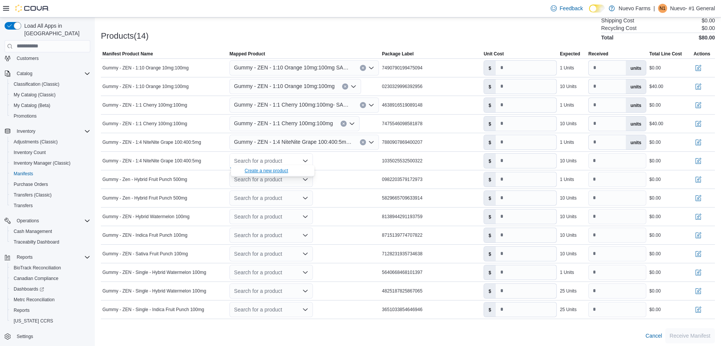
click at [274, 169] on div "Create a new product" at bounding box center [267, 171] width 44 height 6
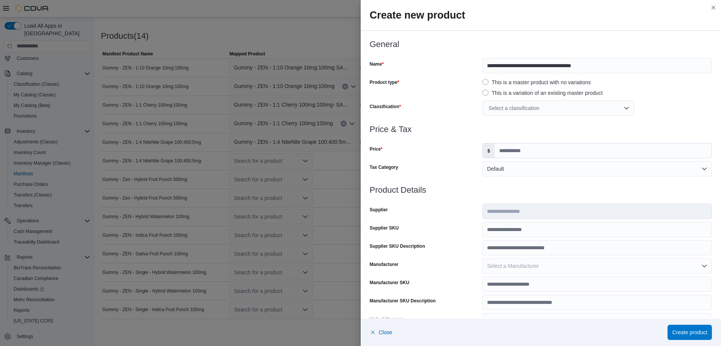
click at [527, 108] on div "Select a classification" at bounding box center [558, 107] width 152 height 15
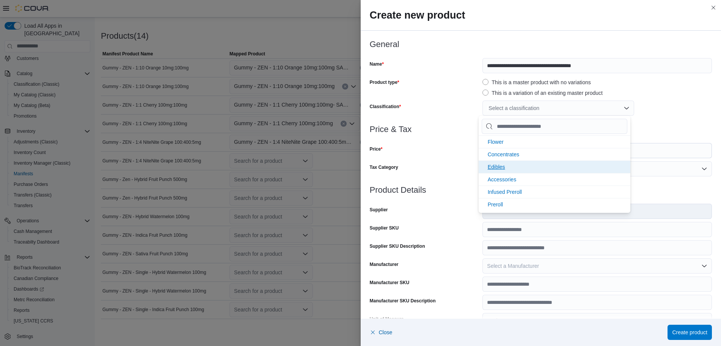
click at [503, 166] on span "Edibles" at bounding box center [496, 167] width 17 height 6
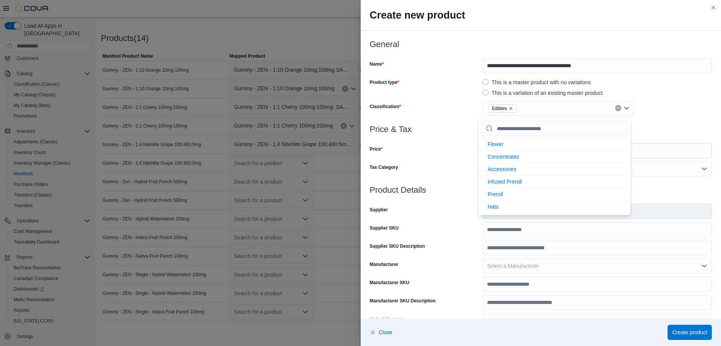
click at [644, 127] on h3 "Price & Tax" at bounding box center [541, 129] width 342 height 9
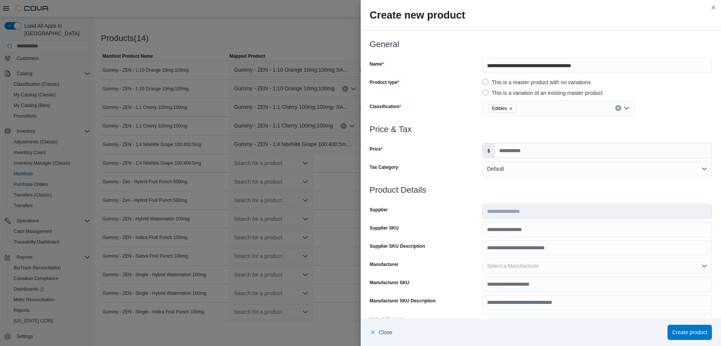
scroll to position [35, 0]
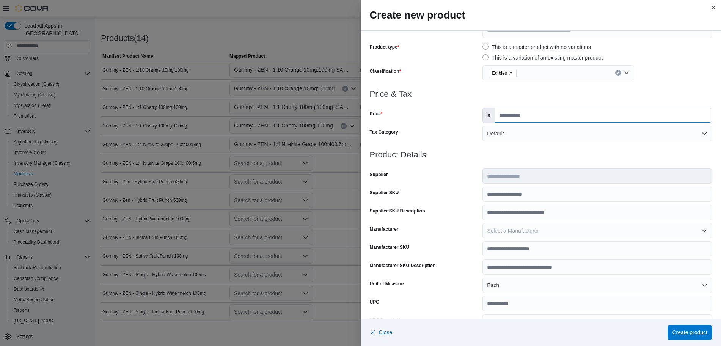
click at [532, 119] on input "Price" at bounding box center [602, 115] width 217 height 14
click at [378, 326] on span "Close" at bounding box center [381, 332] width 23 height 15
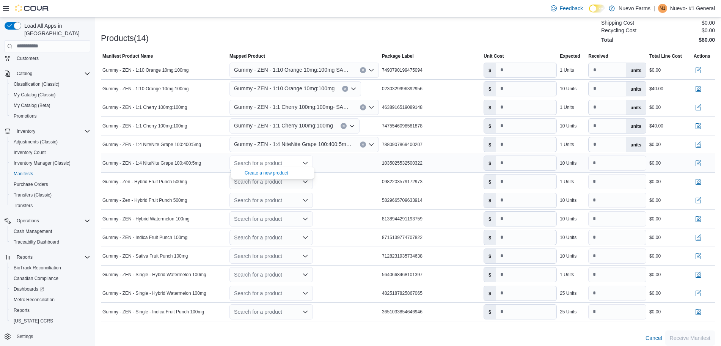
click at [308, 162] on icon "Close list of options" at bounding box center [305, 163] width 5 height 2
click at [308, 162] on icon "Open list of options" at bounding box center [305, 163] width 5 height 2
click at [338, 163] on div "Search for a product Combo box. Selected. Combo box input. Search for a product…" at bounding box center [304, 163] width 152 height 18
click at [306, 162] on icon "Open list of options" at bounding box center [305, 163] width 5 height 2
click at [306, 162] on icon "Close list of options" at bounding box center [305, 163] width 5 height 2
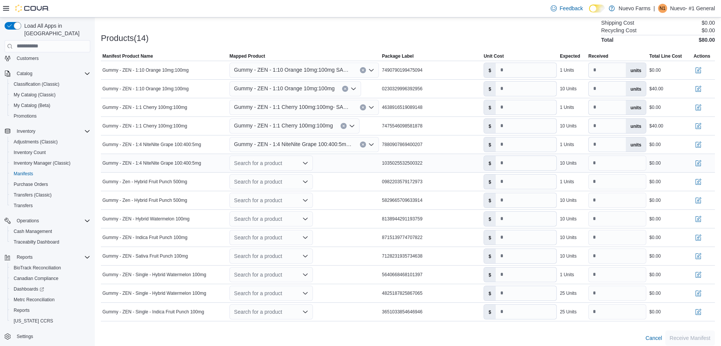
click at [306, 162] on icon "Open list of options" at bounding box center [305, 163] width 5 height 2
click at [272, 175] on div "Create a new product" at bounding box center [267, 173] width 44 height 6
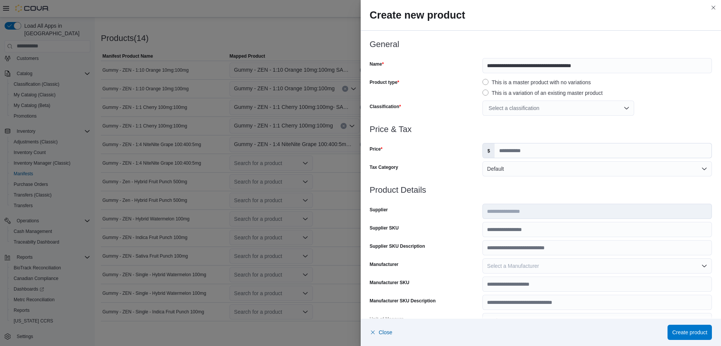
click at [556, 111] on div "Select a classification" at bounding box center [558, 107] width 152 height 15
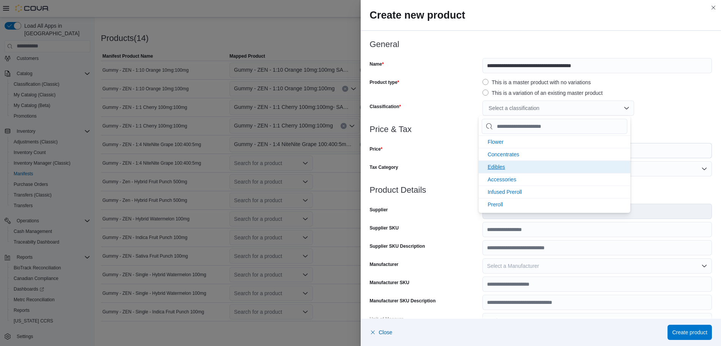
click at [496, 169] on span "Edibles" at bounding box center [496, 167] width 17 height 6
click at [676, 99] on div "**********" at bounding box center [541, 82] width 342 height 85
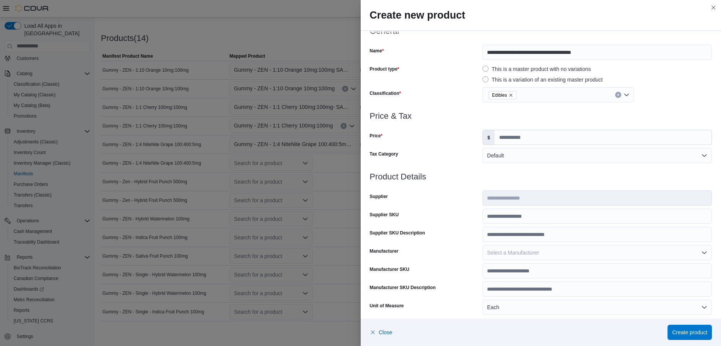
scroll to position [13, 0]
click at [515, 143] on input "Price" at bounding box center [602, 137] width 217 height 14
type input "****"
click at [513, 173] on h3 "Product Details" at bounding box center [541, 176] width 342 height 9
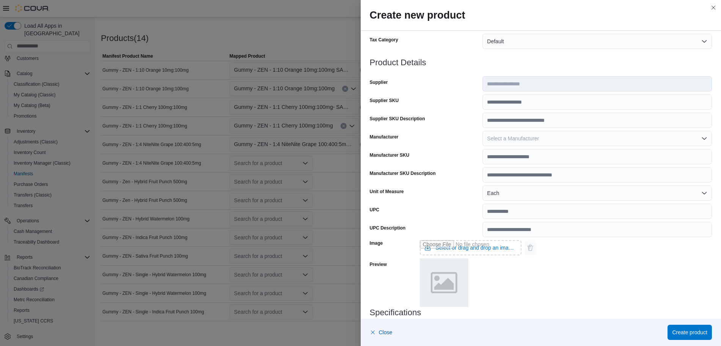
scroll to position [130, 0]
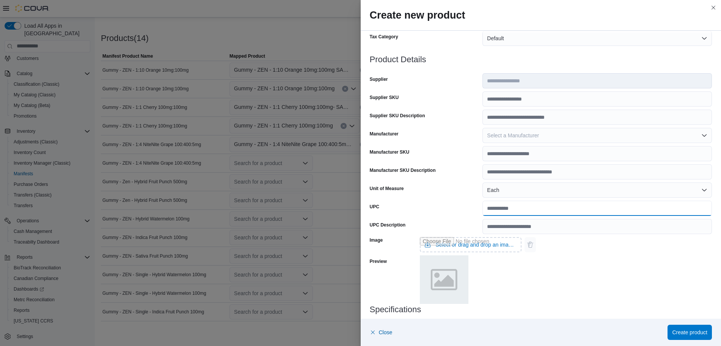
click at [513, 203] on input "UPC" at bounding box center [596, 208] width 229 height 15
type input "**********"
click at [569, 262] on div "Image Select or drag and drop an image file Preview" at bounding box center [541, 269] width 342 height 71
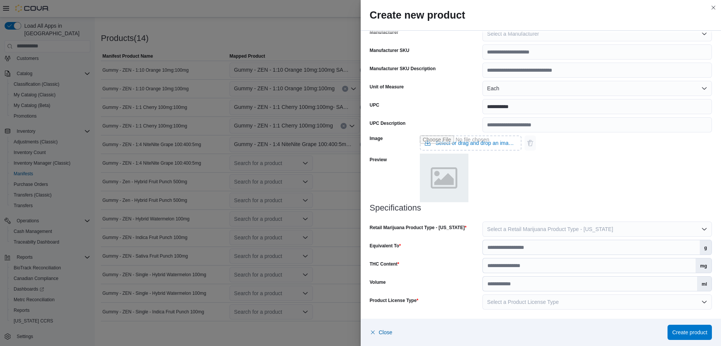
scroll to position [236, 0]
click at [525, 248] on input "Equivalent To" at bounding box center [591, 247] width 217 height 14
type input "*"
click at [549, 226] on span "Select a Retail Marijuana Product Type - [US_STATE]" at bounding box center [550, 229] width 126 height 6
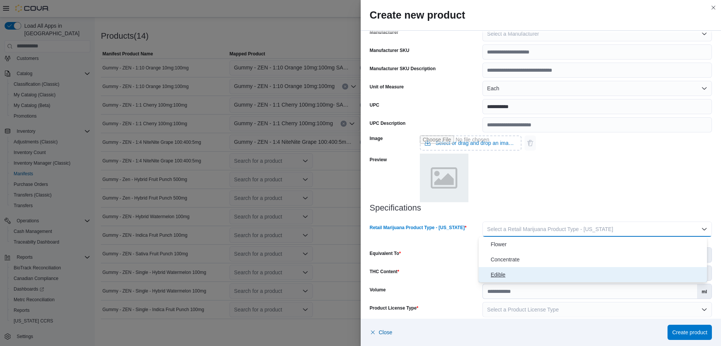
click at [504, 277] on span "Edible" at bounding box center [597, 274] width 213 height 9
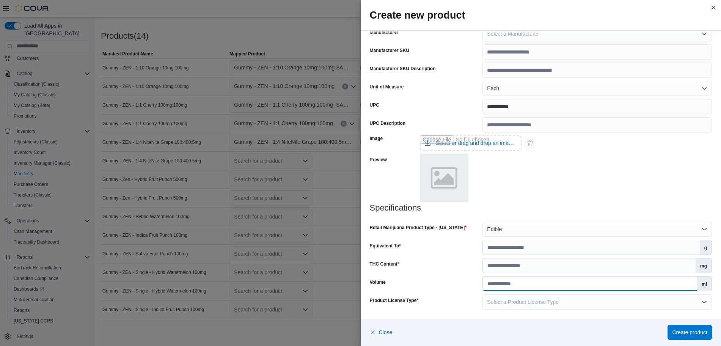
click at [507, 277] on input "Volume" at bounding box center [590, 283] width 214 height 14
click at [504, 271] on input "THC Content" at bounding box center [589, 265] width 213 height 14
type input "***"
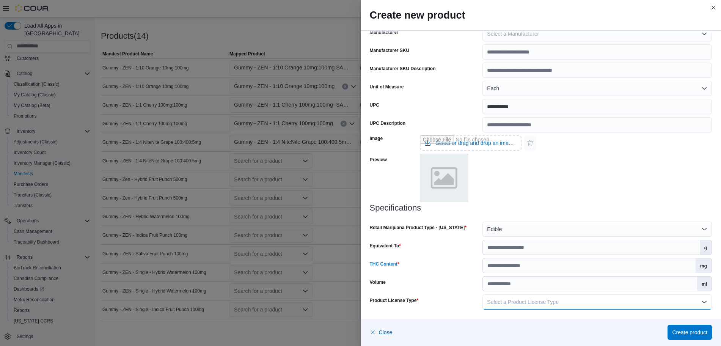
click at [600, 300] on button "Select a Product License Type" at bounding box center [596, 301] width 229 height 15
click at [513, 252] on span "Recreational" at bounding box center [597, 256] width 213 height 9
click at [643, 300] on button "Recreational" at bounding box center [596, 301] width 229 height 15
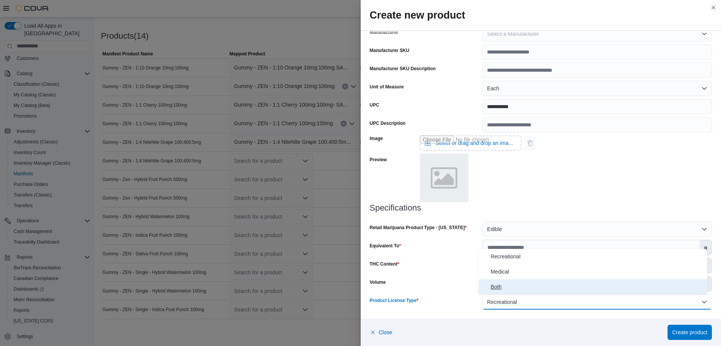
click at [530, 287] on span "Both" at bounding box center [597, 286] width 213 height 9
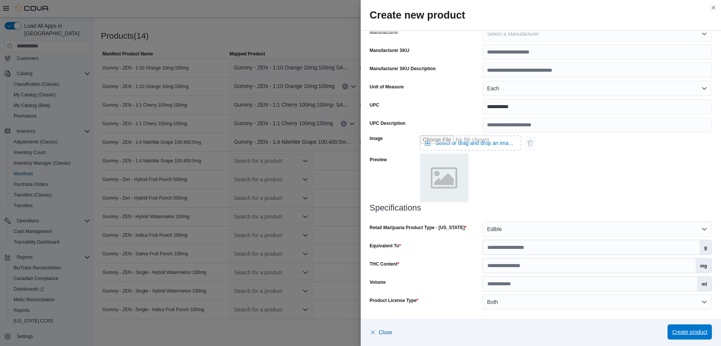
click at [688, 330] on span "Create product" at bounding box center [689, 332] width 35 height 8
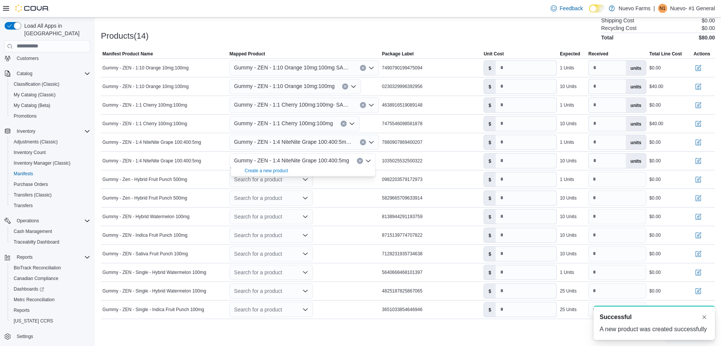
scroll to position [0, 0]
click at [528, 159] on input "number" at bounding box center [526, 161] width 61 height 14
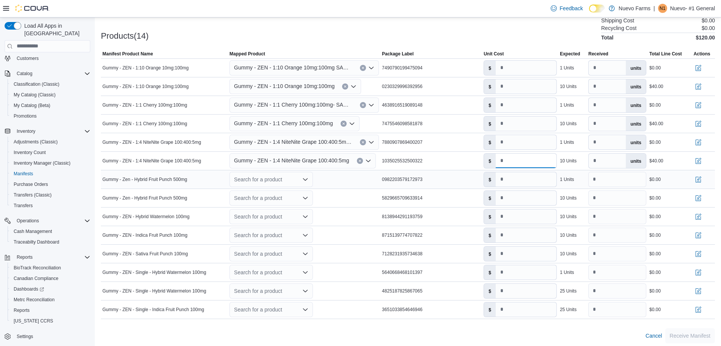
type input "****"
click at [308, 176] on icon "Open list of options" at bounding box center [305, 179] width 6 height 6
click at [280, 190] on div "Create a new product" at bounding box center [267, 189] width 44 height 6
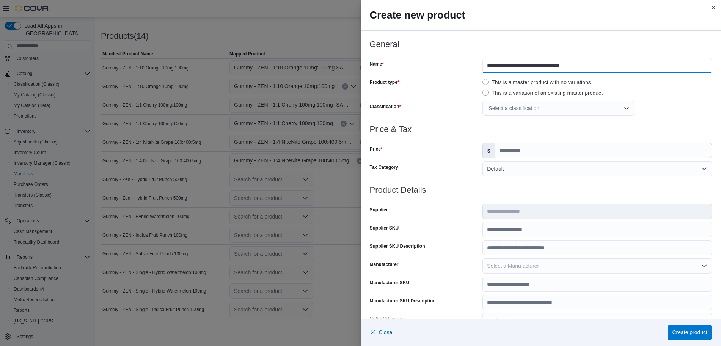
click at [639, 69] on input "**********" at bounding box center [596, 65] width 229 height 15
type input "**********"
click at [588, 150] on input "Price" at bounding box center [602, 150] width 217 height 14
type input "*"
click at [679, 116] on div at bounding box center [541, 120] width 342 height 9
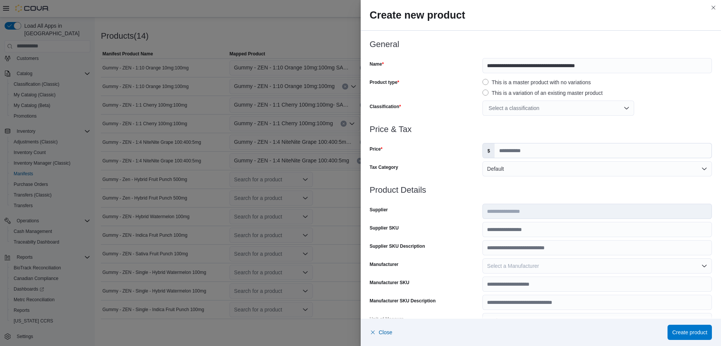
click at [519, 104] on div "Select a classification" at bounding box center [558, 107] width 152 height 15
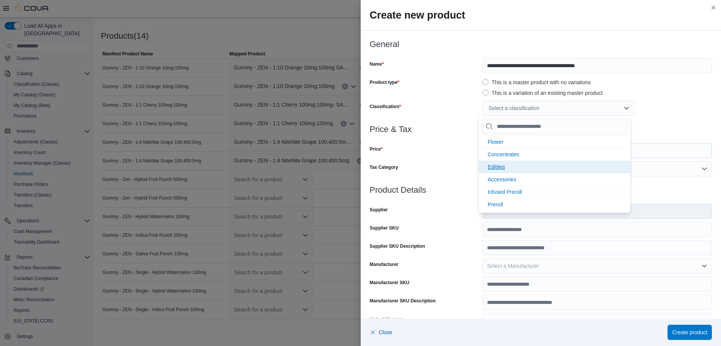
click at [491, 167] on span "Edibles" at bounding box center [496, 167] width 17 height 6
click at [657, 114] on div "Edibles" at bounding box center [596, 107] width 229 height 15
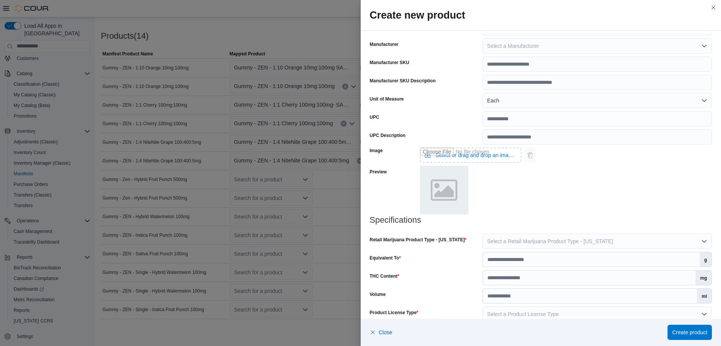
scroll to position [232, 0]
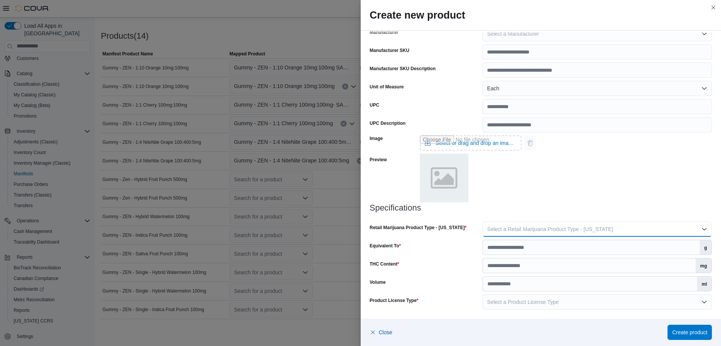
click at [540, 226] on span "Select a Retail Marijuana Product Type - [US_STATE]" at bounding box center [550, 229] width 126 height 6
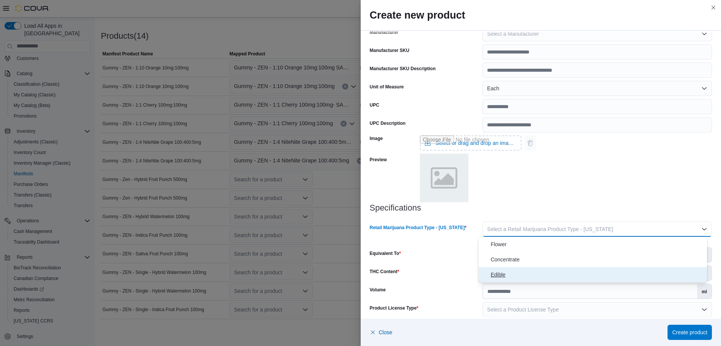
click at [515, 274] on span "Edible" at bounding box center [597, 274] width 213 height 9
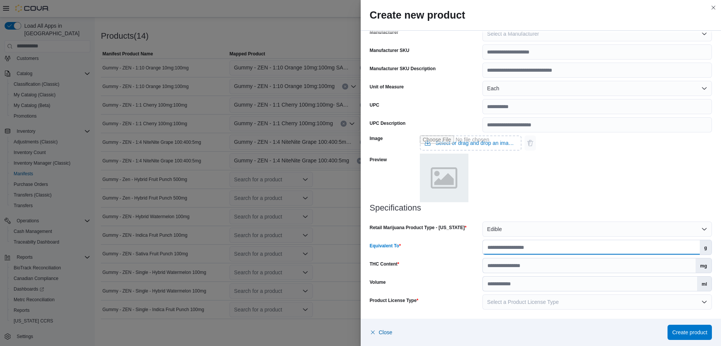
click at [493, 247] on input "Equivalent To" at bounding box center [591, 247] width 217 height 14
type input "*"
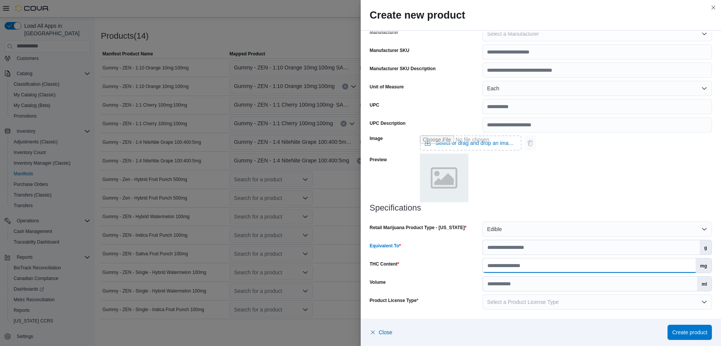
click at [503, 267] on input "THC Content" at bounding box center [589, 265] width 213 height 14
type input "***"
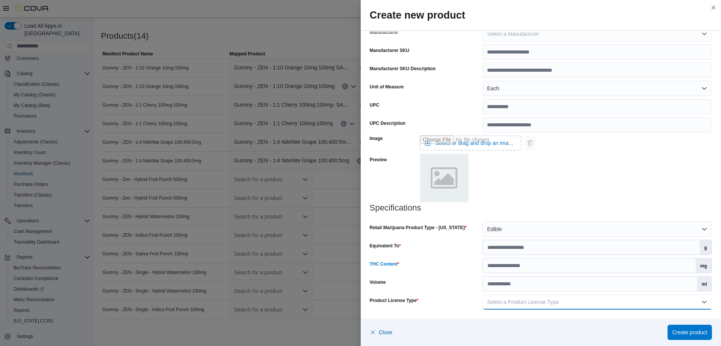
click at [572, 303] on button "Select a Product License Type" at bounding box center [596, 301] width 229 height 15
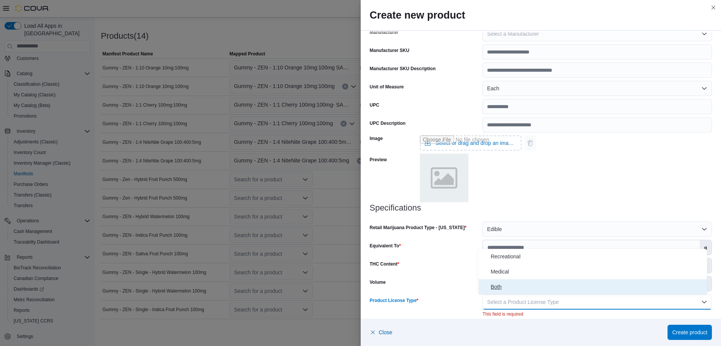
click at [523, 293] on button "Both" at bounding box center [593, 286] width 228 height 15
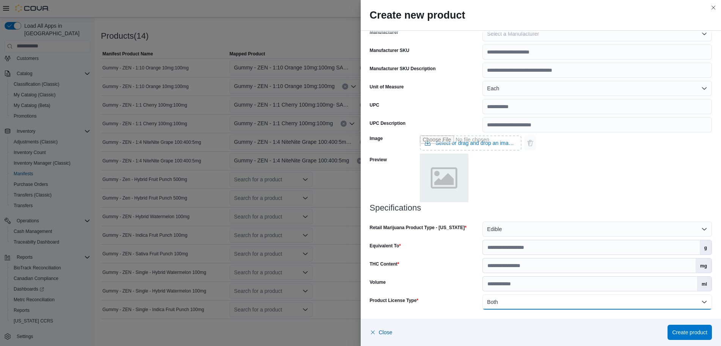
click at [600, 304] on button "Both" at bounding box center [596, 301] width 229 height 15
click at [549, 256] on span "Recreational" at bounding box center [597, 256] width 213 height 9
click at [686, 331] on span "Create product" at bounding box center [689, 332] width 35 height 8
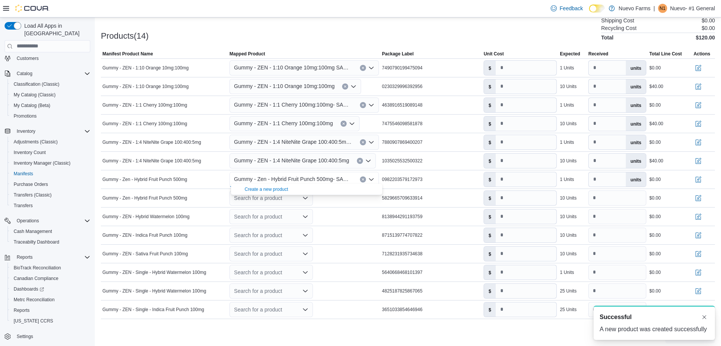
scroll to position [0, 0]
click at [528, 174] on input "number" at bounding box center [526, 179] width 61 height 14
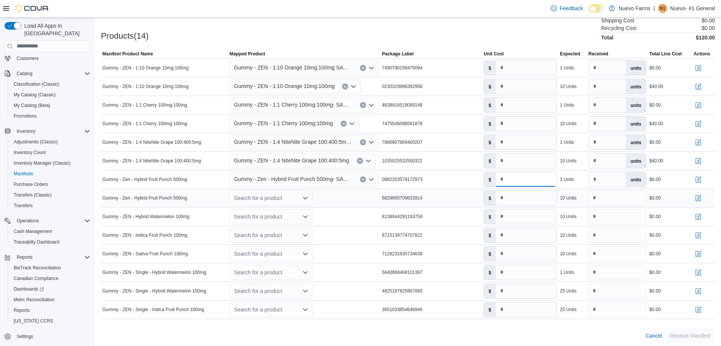
type input "****"
click at [304, 197] on icon "Open list of options" at bounding box center [305, 198] width 6 height 6
click at [282, 209] on div "Create a new product" at bounding box center [267, 208] width 44 height 6
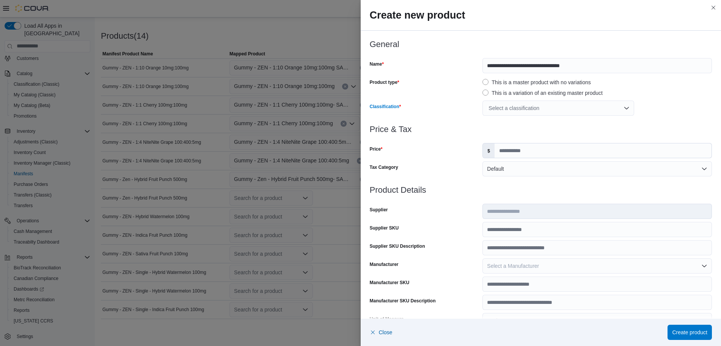
click at [532, 111] on div "Select a classification" at bounding box center [558, 107] width 152 height 15
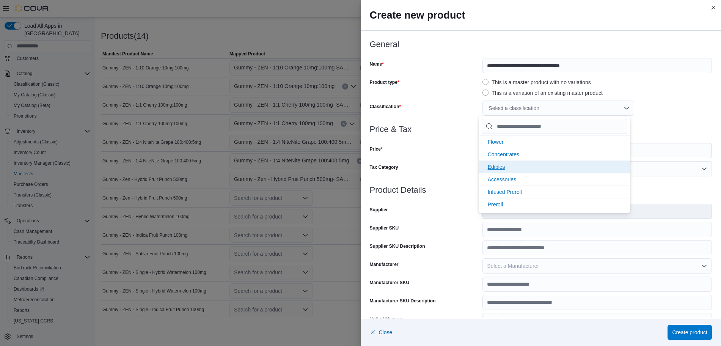
click at [514, 167] on li "Edibles" at bounding box center [555, 166] width 152 height 13
click at [455, 163] on div "Tax Category" at bounding box center [425, 168] width 110 height 15
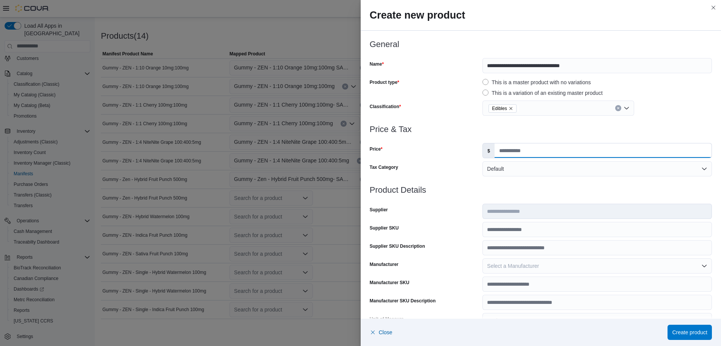
click at [545, 151] on input "Price" at bounding box center [602, 150] width 217 height 14
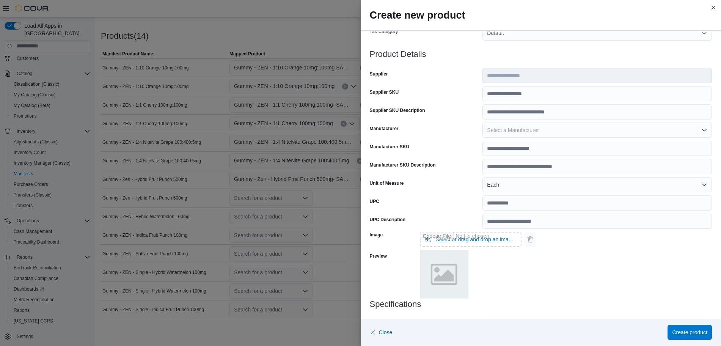
scroll to position [140, 0]
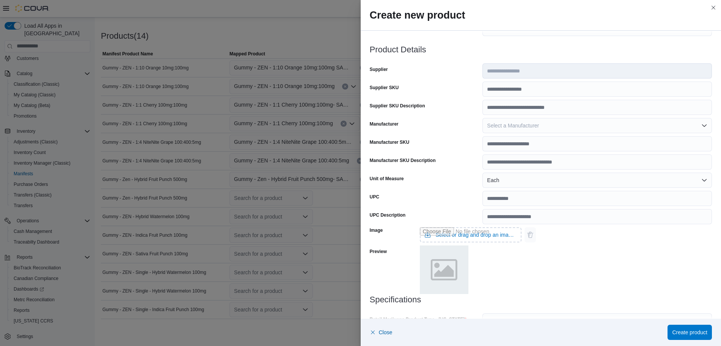
type input "*****"
click at [506, 202] on input "UPC" at bounding box center [596, 198] width 229 height 15
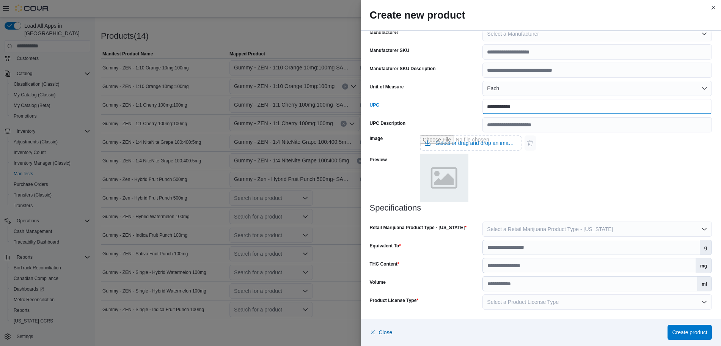
type input "**********"
click at [532, 232] on span "Select a Retail Marijuana Product Type - [US_STATE]" at bounding box center [550, 229] width 126 height 6
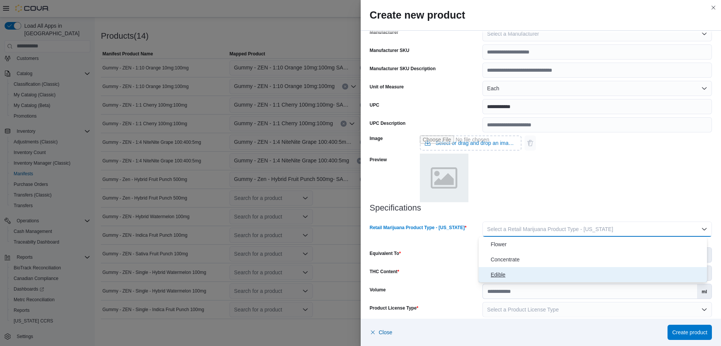
click at [510, 271] on span "Edible" at bounding box center [597, 274] width 213 height 9
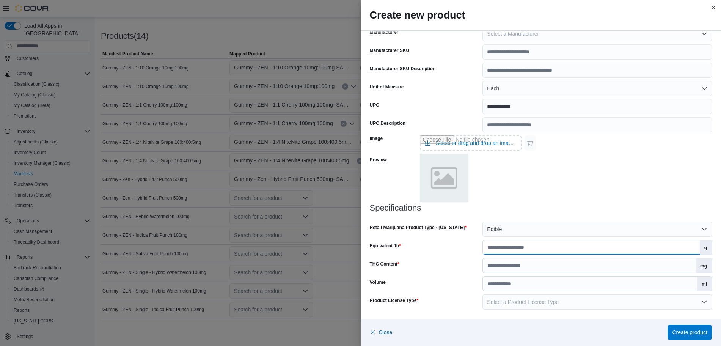
click at [502, 249] on input "Equivalent To" at bounding box center [591, 247] width 217 height 14
type input "*"
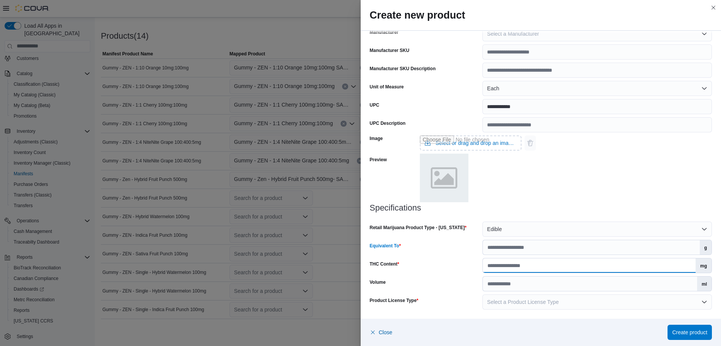
click at [514, 262] on input "THC Content" at bounding box center [589, 265] width 213 height 14
type input "***"
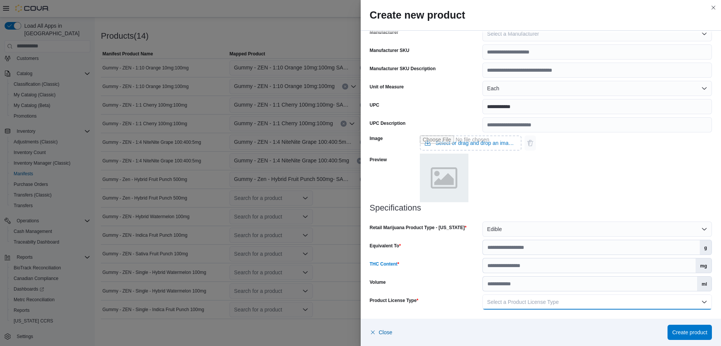
click at [530, 297] on button "Select a Product License Type" at bounding box center [596, 301] width 229 height 15
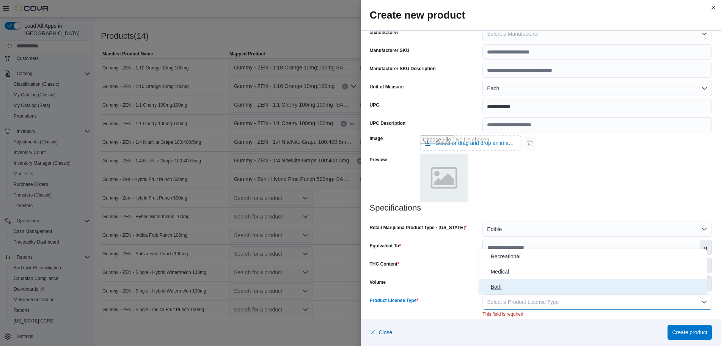
click at [502, 283] on span "Both" at bounding box center [597, 286] width 213 height 9
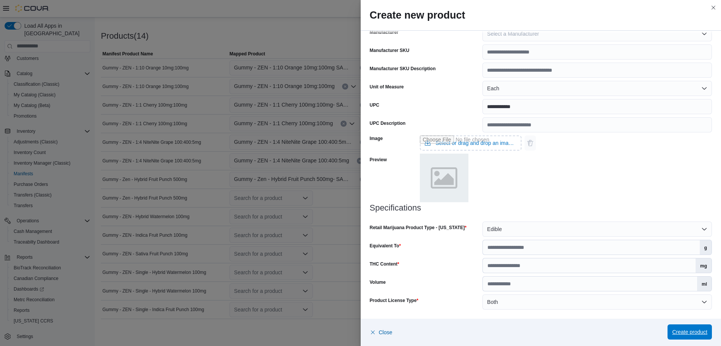
click at [693, 334] on span "Create product" at bounding box center [689, 332] width 35 height 8
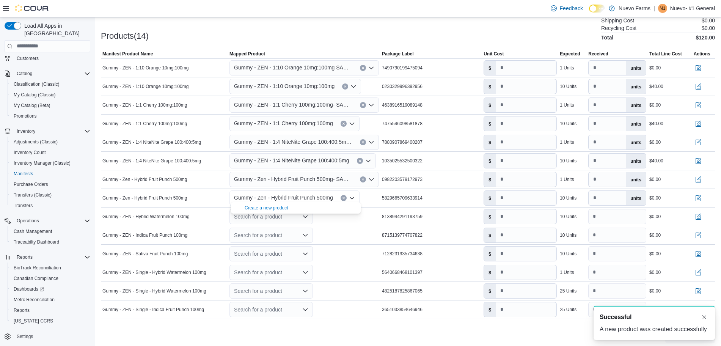
scroll to position [0, 0]
click at [519, 192] on input "number" at bounding box center [526, 198] width 61 height 14
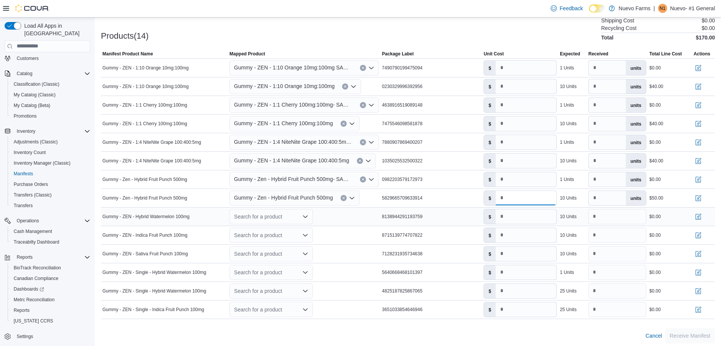
type input "****"
click at [311, 212] on div "Search for a product" at bounding box center [270, 216] width 83 height 15
click at [281, 226] on div "Create a new product" at bounding box center [267, 226] width 44 height 6
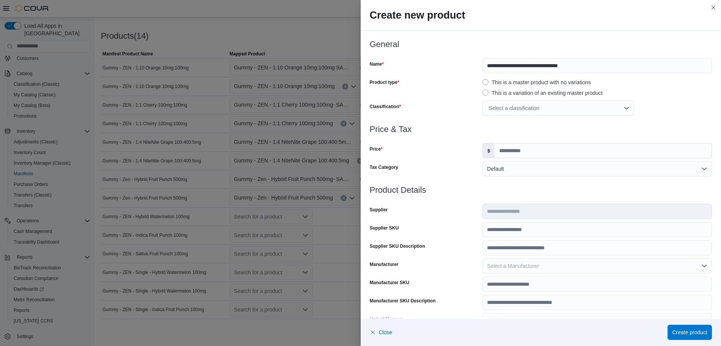
click at [529, 111] on div "Select a classification" at bounding box center [558, 107] width 152 height 15
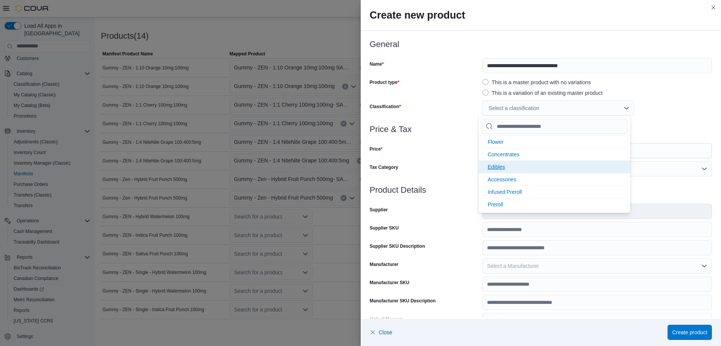
click at [507, 170] on li "Edibles" at bounding box center [555, 166] width 152 height 13
click at [651, 122] on div at bounding box center [541, 120] width 342 height 9
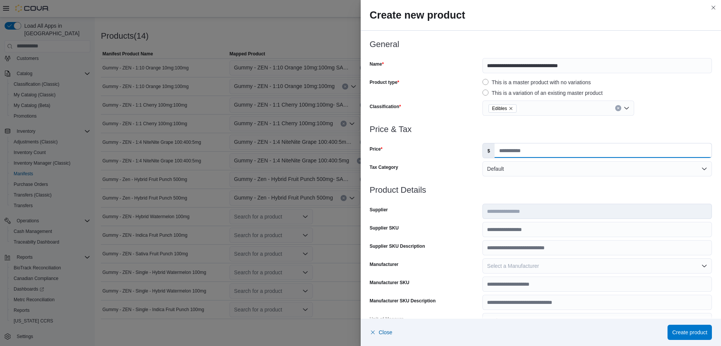
click at [532, 150] on input "Price" at bounding box center [602, 150] width 217 height 14
type input "****"
click at [554, 185] on div at bounding box center [541, 180] width 342 height 9
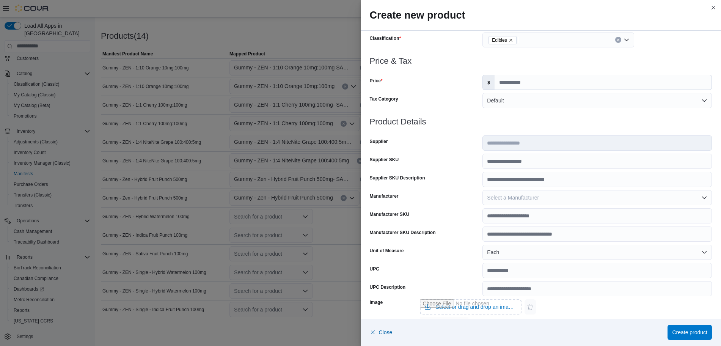
scroll to position [166, 0]
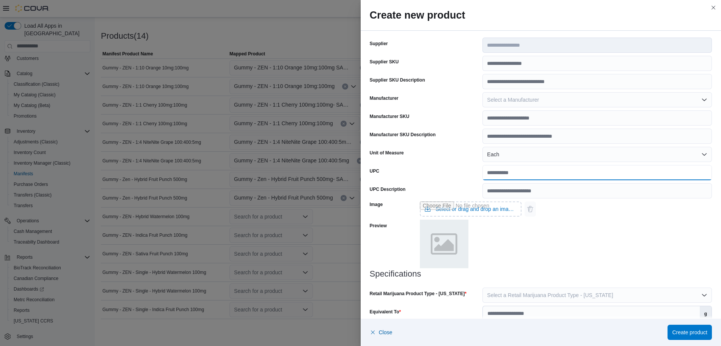
click at [522, 171] on input "UPC" at bounding box center [596, 172] width 229 height 15
type input "**********"
click at [547, 231] on div "Image Select or drag and drop an image file Preview" at bounding box center [541, 233] width 342 height 71
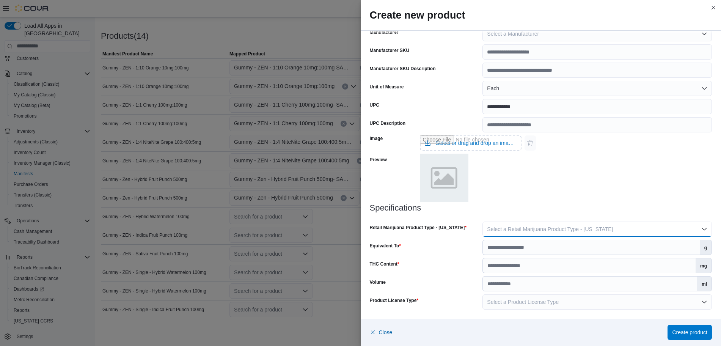
click at [530, 228] on span "Select a Retail Marijuana Product Type - [US_STATE]" at bounding box center [550, 229] width 126 height 6
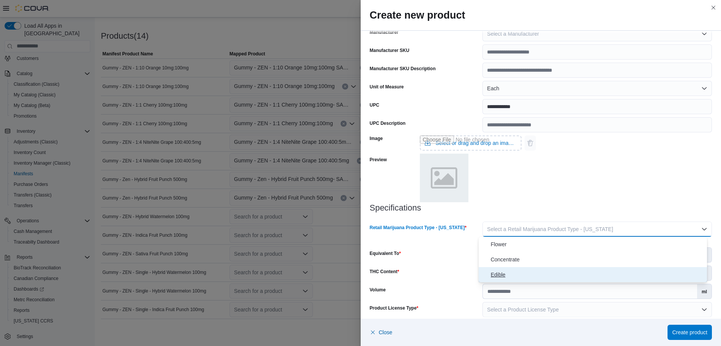
click at [518, 271] on span "Edible" at bounding box center [597, 274] width 213 height 9
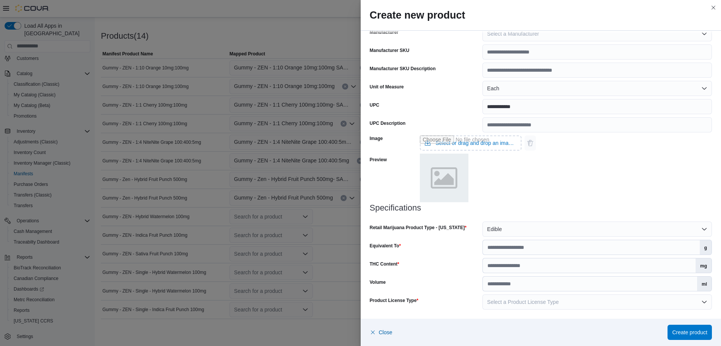
click at [510, 257] on div "Specifications Retail Marijuana Product Type - New Mexico Edible Equivalent To …" at bounding box center [541, 256] width 342 height 106
click at [505, 251] on input "Equivalent To" at bounding box center [591, 247] width 217 height 14
type input "**"
click at [533, 265] on input "THC Content" at bounding box center [589, 265] width 213 height 14
type input "***"
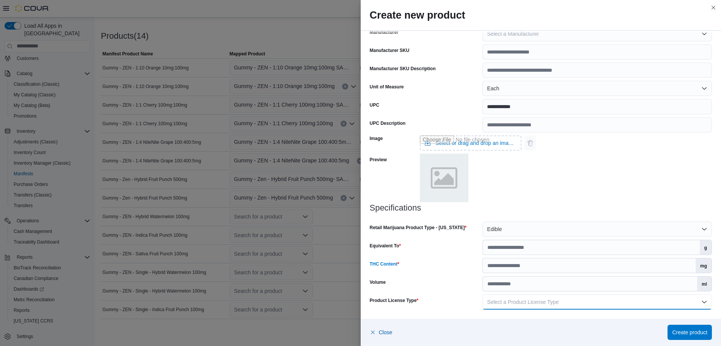
click at [578, 302] on button "Select a Product License Type" at bounding box center [596, 301] width 229 height 15
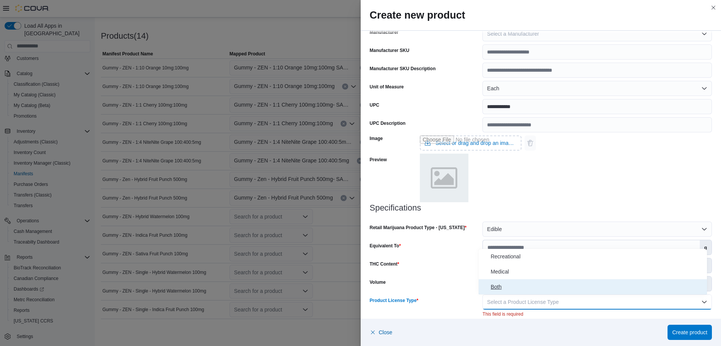
click at [524, 289] on span "Both" at bounding box center [597, 286] width 213 height 9
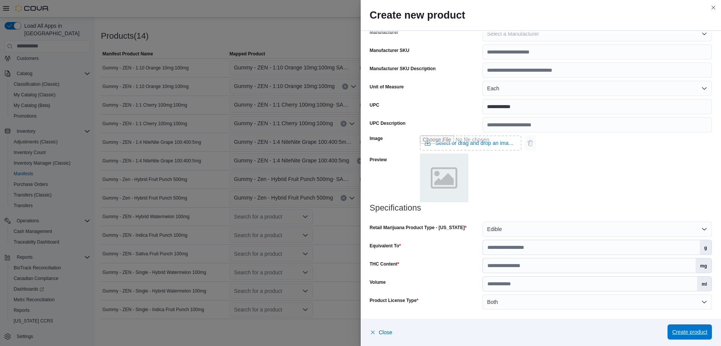
click at [686, 331] on span "Create product" at bounding box center [689, 332] width 35 height 8
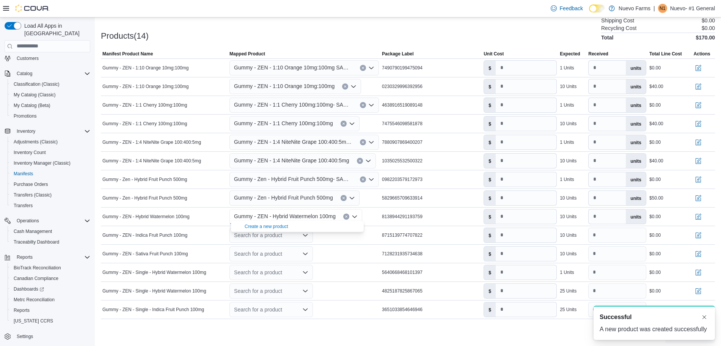
scroll to position [0, 0]
click at [527, 209] on input "number" at bounding box center [526, 216] width 61 height 14
click at [470, 212] on div "8138944291193759" at bounding box center [431, 216] width 102 height 9
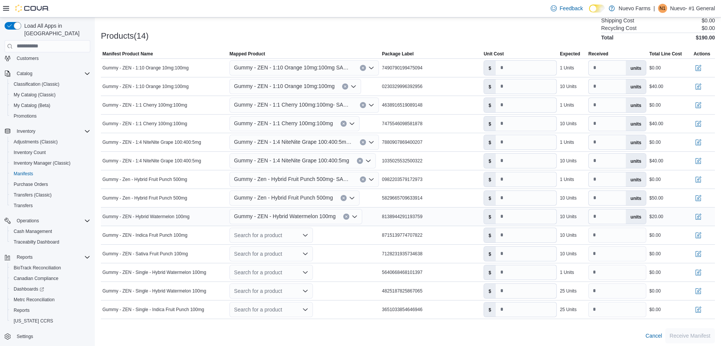
click at [470, 212] on div "8138944291193759" at bounding box center [431, 216] width 102 height 9
click at [348, 215] on icon "Clear input" at bounding box center [346, 216] width 3 height 3
type input "*"
click at [281, 225] on div "Create a new product" at bounding box center [267, 226] width 44 height 6
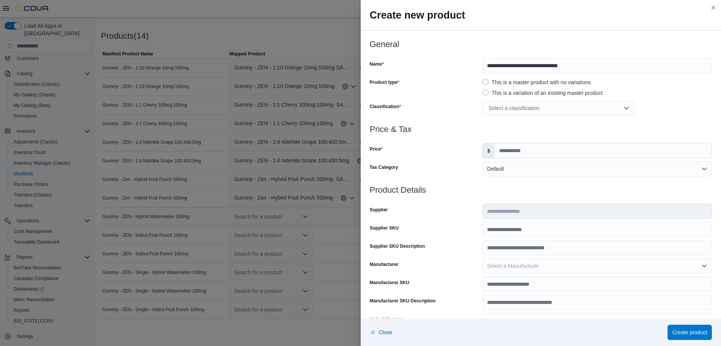
click at [514, 111] on div "Select a classification" at bounding box center [558, 107] width 152 height 15
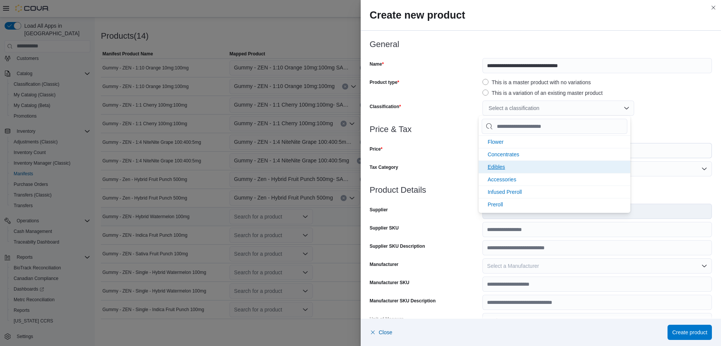
click at [526, 168] on li "Edibles" at bounding box center [555, 166] width 152 height 13
click at [644, 127] on h3 "Price & Tax" at bounding box center [541, 129] width 342 height 9
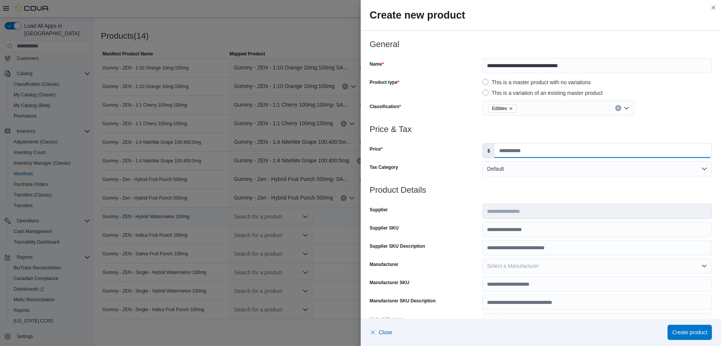
click at [590, 153] on input "Price" at bounding box center [602, 150] width 217 height 14
type input "****"
click at [574, 191] on h3 "Product Details" at bounding box center [541, 189] width 342 height 9
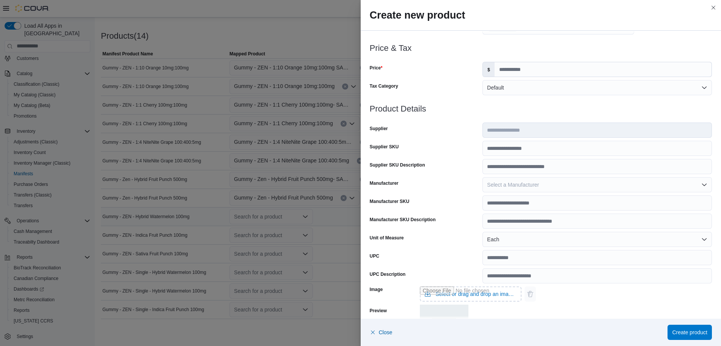
scroll to position [82, 0]
click at [532, 252] on input "UPC" at bounding box center [596, 257] width 229 height 15
type input "**********"
click at [582, 301] on div "Image Select or drag and drop an image file Preview" at bounding box center [541, 318] width 342 height 71
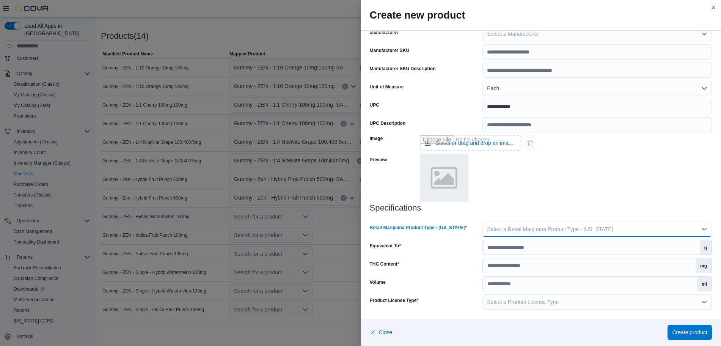
click at [544, 231] on span "Select a Retail Marijuana Product Type - [US_STATE]" at bounding box center [550, 229] width 126 height 6
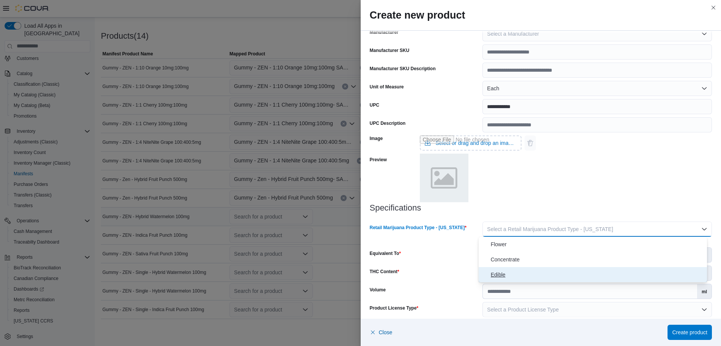
click at [531, 273] on span "Edible" at bounding box center [597, 274] width 213 height 9
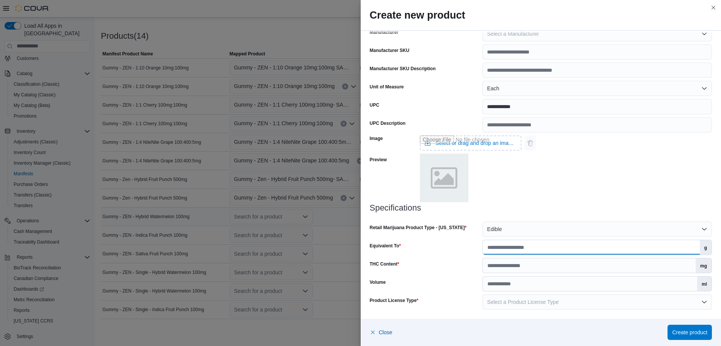
click at [502, 245] on input "Equivalent To" at bounding box center [591, 247] width 217 height 14
type input "*"
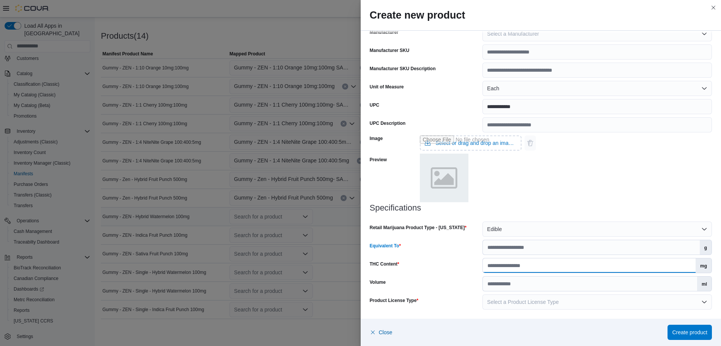
click at [524, 265] on input "THC Content" at bounding box center [589, 265] width 213 height 14
type input "***"
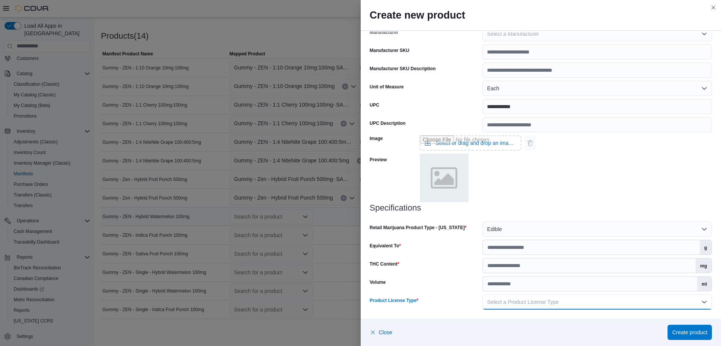
click at [555, 302] on button "Select a Product License Type" at bounding box center [596, 301] width 229 height 15
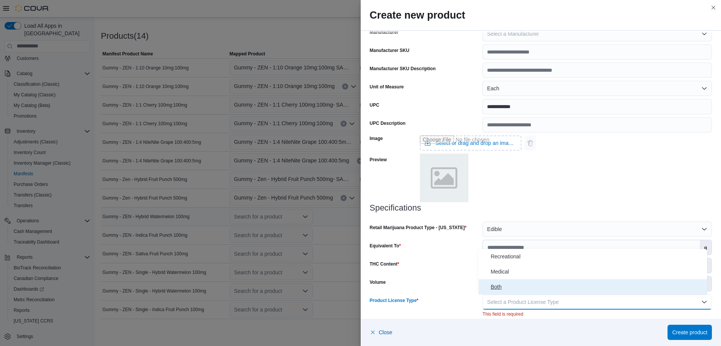
click at [534, 285] on span "Both" at bounding box center [597, 286] width 213 height 9
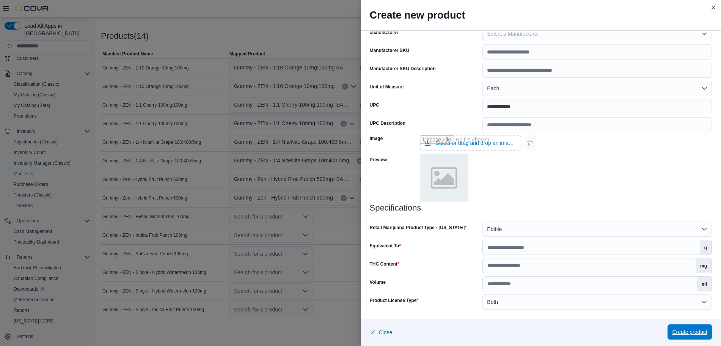
click at [679, 332] on span "Create product" at bounding box center [689, 332] width 35 height 8
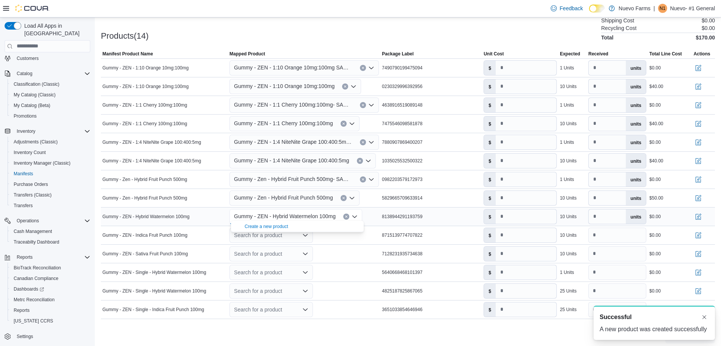
scroll to position [0, 0]
click at [526, 212] on input "number" at bounding box center [526, 216] width 61 height 14
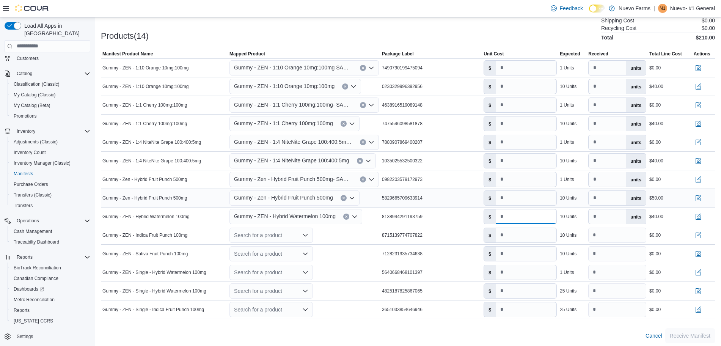
type input "****"
click at [471, 203] on td "Package Label 5829665709633914" at bounding box center [431, 197] width 102 height 19
click at [303, 232] on icon "Open list of options" at bounding box center [305, 235] width 6 height 6
click at [276, 248] on button "Create a new product" at bounding box center [272, 244] width 83 height 11
click at [276, 238] on div "Search for a product Combo box. Selected. Combo box input. Search for a product…" at bounding box center [270, 235] width 83 height 15
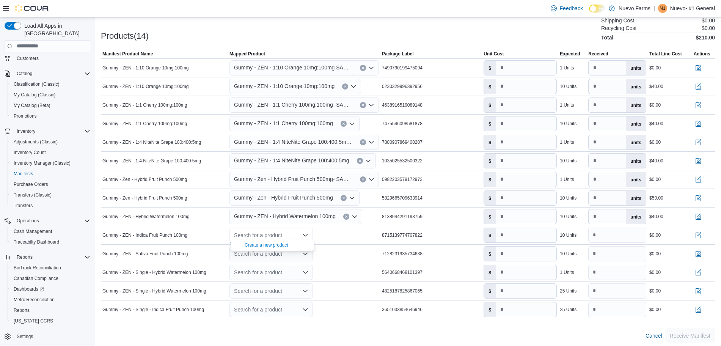
click at [277, 241] on span "Create a new product" at bounding box center [277, 245] width 65 height 8
click at [304, 228] on div "Search for a product Combo box. Selected. Combo box input. Search for a product…" at bounding box center [270, 235] width 83 height 15
click at [267, 242] on div "Create a new product" at bounding box center [267, 245] width 44 height 6
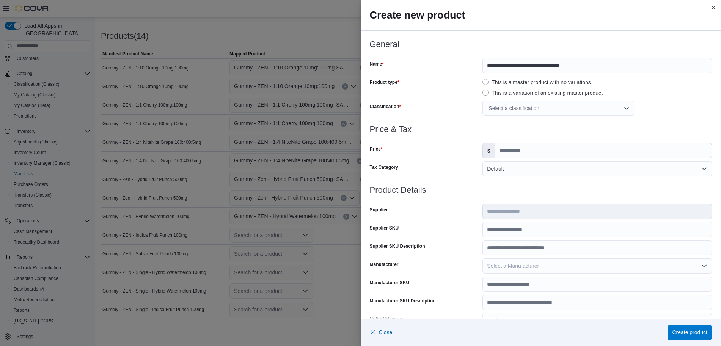
click at [557, 109] on div "Select a classification" at bounding box center [558, 107] width 152 height 15
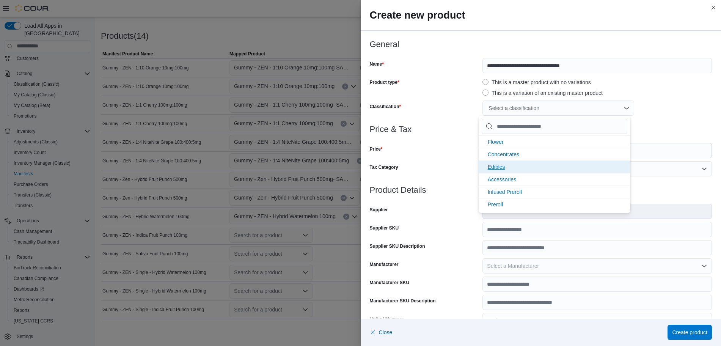
click at [510, 171] on li "Edibles" at bounding box center [555, 166] width 152 height 13
click at [690, 99] on div "**********" at bounding box center [541, 82] width 342 height 85
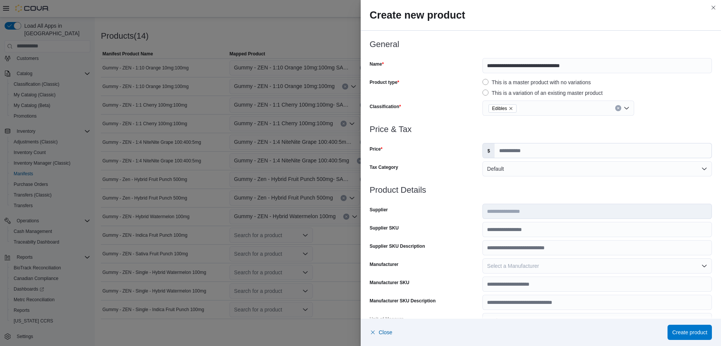
scroll to position [8, 0]
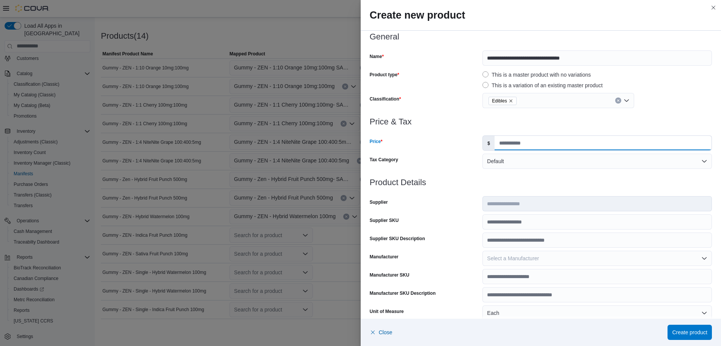
click at [519, 141] on input "Price" at bounding box center [602, 143] width 217 height 14
click at [510, 140] on input "Price" at bounding box center [602, 143] width 217 height 14
type input "****"
click at [564, 187] on div at bounding box center [541, 191] width 342 height 9
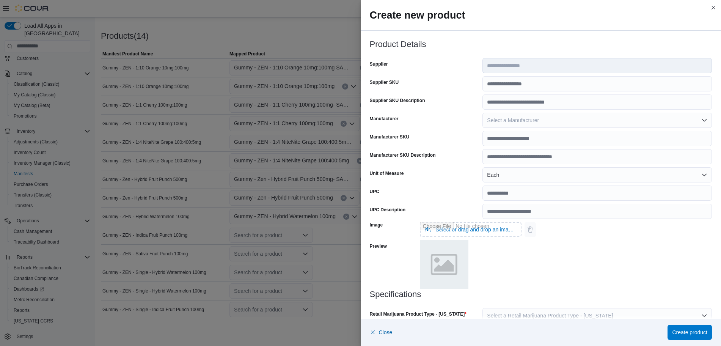
scroll to position [150, 0]
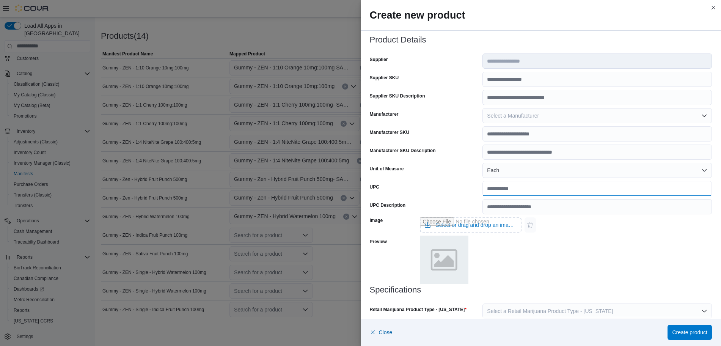
click at [505, 189] on input "UPC" at bounding box center [596, 188] width 229 height 15
type input "**********"
click at [535, 254] on div "Image Select or drag and drop an image file Preview" at bounding box center [541, 249] width 342 height 71
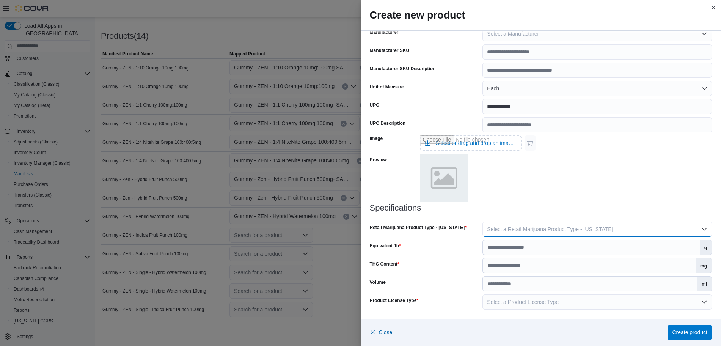
click at [529, 231] on span "Select a Retail Marijuana Product Type - [US_STATE]" at bounding box center [550, 229] width 126 height 6
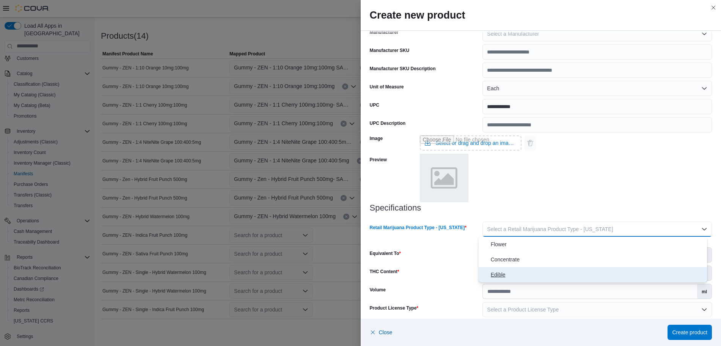
click at [519, 272] on span "Edible" at bounding box center [597, 274] width 213 height 9
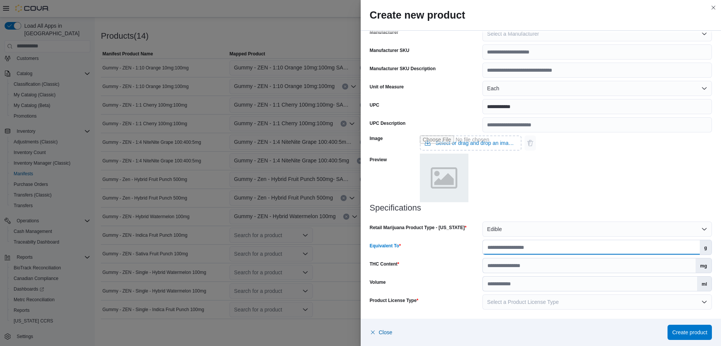
click at [507, 245] on input "Equivalent To" at bounding box center [591, 247] width 217 height 14
type input "*"
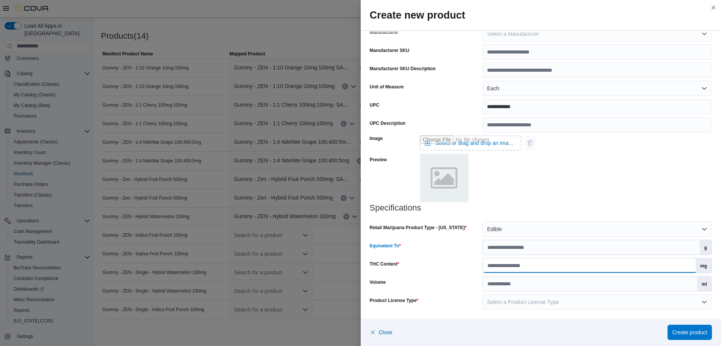
click at [523, 261] on input "THC Content" at bounding box center [589, 265] width 213 height 14
type input "***"
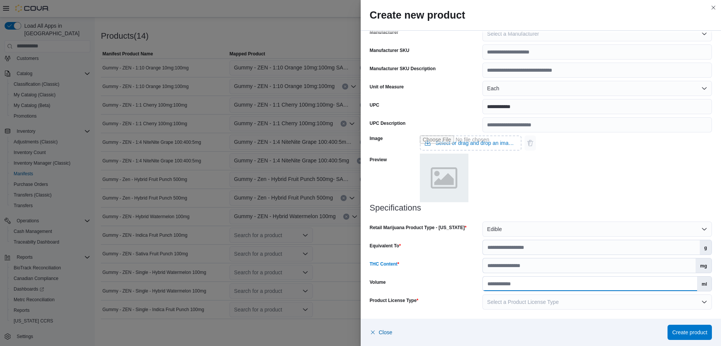
click at [543, 289] on input "Volume" at bounding box center [590, 283] width 214 height 14
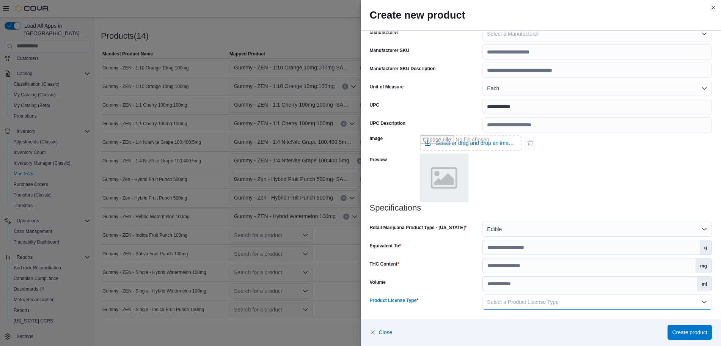
click at [548, 299] on span "Select a Product License Type" at bounding box center [523, 302] width 72 height 6
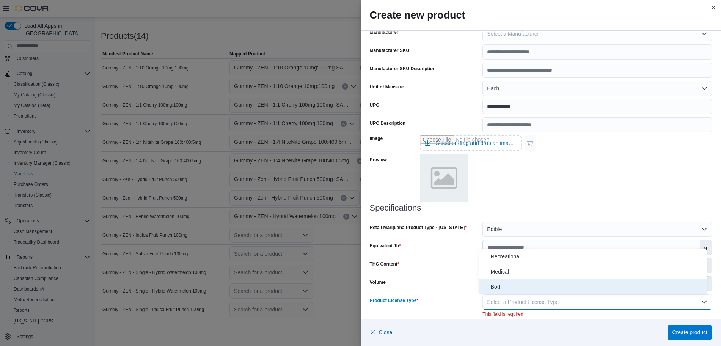
click at [510, 289] on span "Both" at bounding box center [597, 286] width 213 height 9
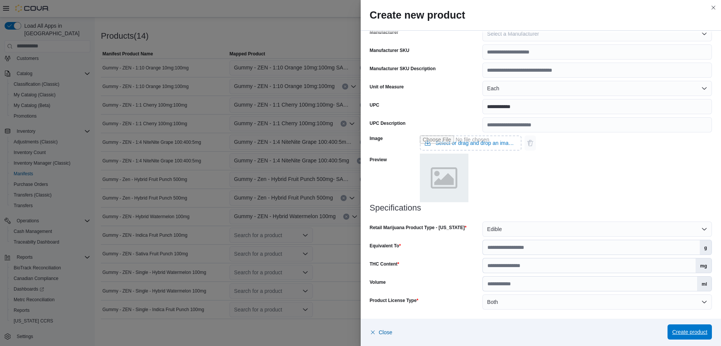
click at [689, 331] on span "Create product" at bounding box center [689, 332] width 35 height 8
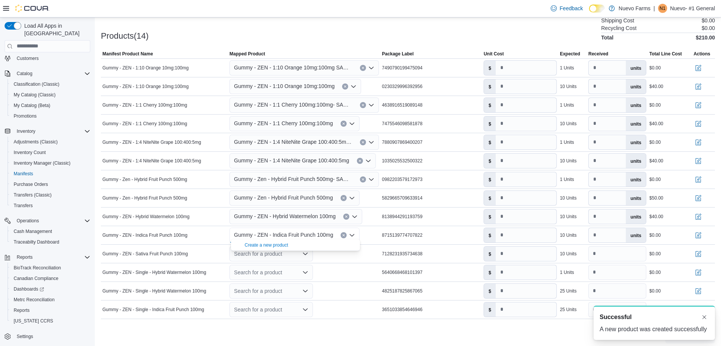
scroll to position [0, 0]
click at [528, 228] on input "number" at bounding box center [526, 235] width 61 height 14
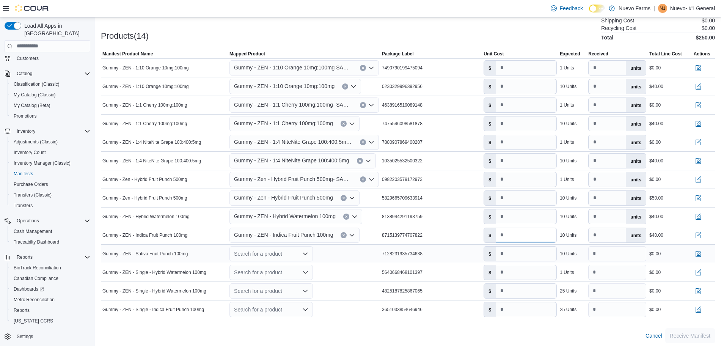
type input "****"
click at [284, 253] on div "Search for a product" at bounding box center [270, 253] width 83 height 15
click at [286, 260] on div "Create a new product" at bounding box center [267, 263] width 44 height 6
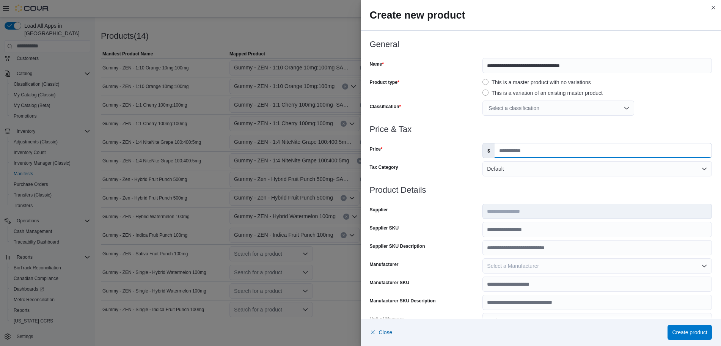
click at [522, 148] on input "Price" at bounding box center [602, 150] width 217 height 14
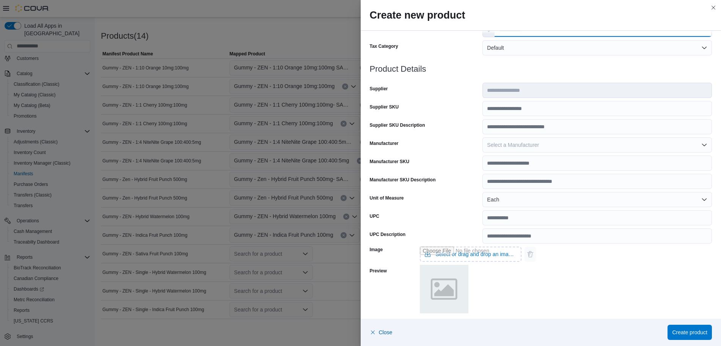
type input "****"
click at [500, 212] on input "UPC" at bounding box center [596, 217] width 229 height 15
type input "**********"
click at [460, 224] on div "UPC" at bounding box center [425, 217] width 110 height 15
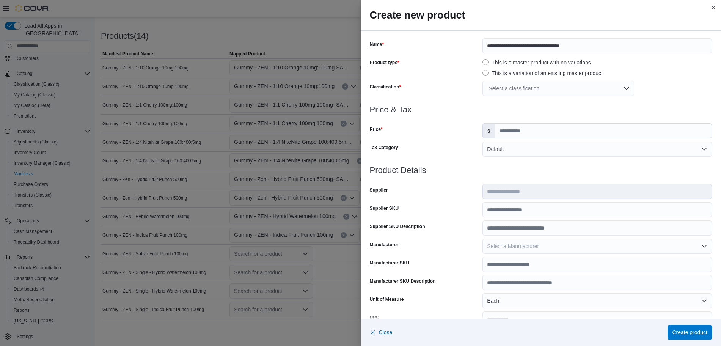
scroll to position [0, 0]
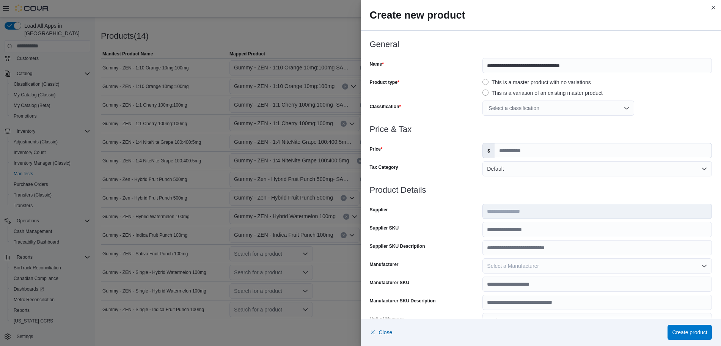
click at [531, 107] on div "Select a classification" at bounding box center [558, 107] width 152 height 15
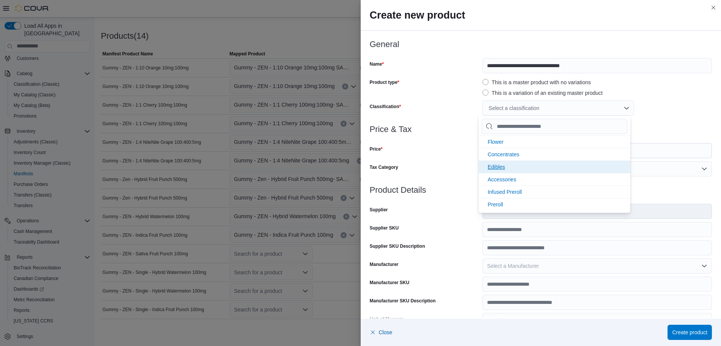
click at [518, 171] on li "Edibles" at bounding box center [555, 166] width 152 height 13
click at [670, 106] on div "Edibles" at bounding box center [596, 107] width 229 height 15
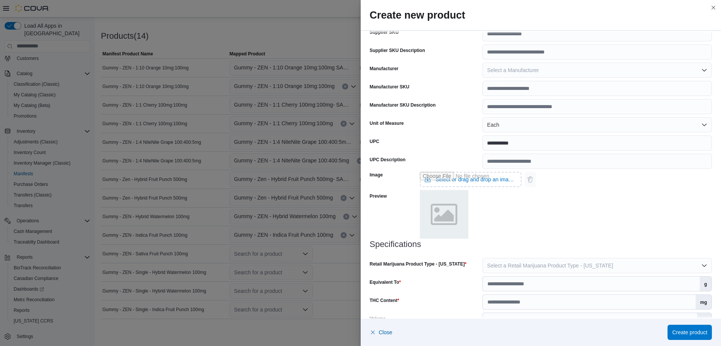
scroll to position [232, 0]
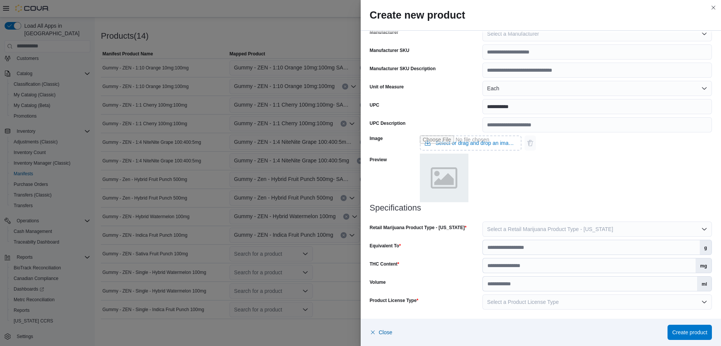
click at [545, 221] on div at bounding box center [541, 216] width 342 height 9
click at [555, 229] on span "Select a Retail Marijuana Product Type - [US_STATE]" at bounding box center [550, 229] width 126 height 6
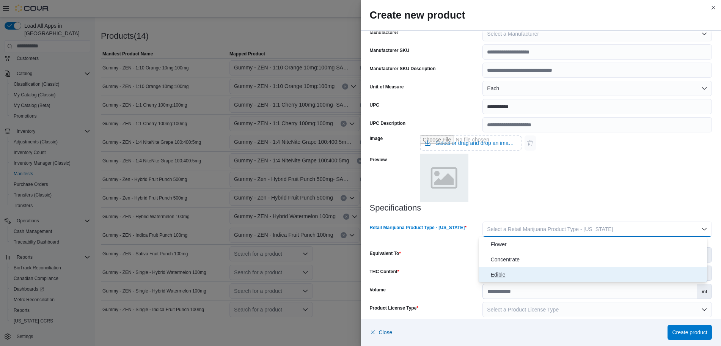
click at [504, 271] on span "Edible" at bounding box center [597, 274] width 213 height 9
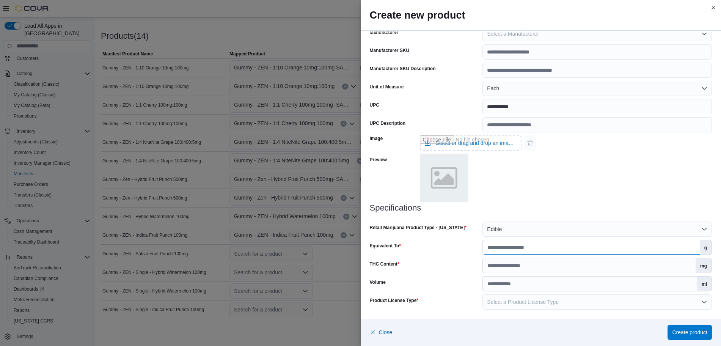
click at [507, 253] on input "Equivalent To" at bounding box center [591, 247] width 217 height 14
type input "*"
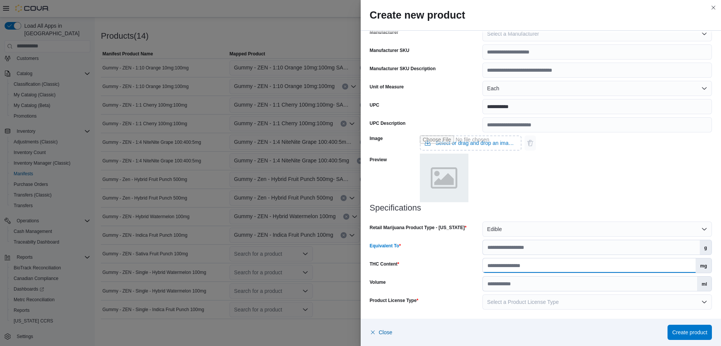
click at [517, 262] on input "THC Content" at bounding box center [589, 265] width 213 height 14
type input "***"
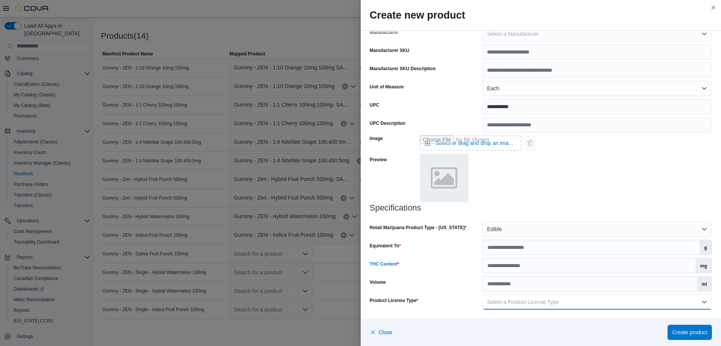
click at [560, 298] on button "Select a Product License Type" at bounding box center [596, 301] width 229 height 15
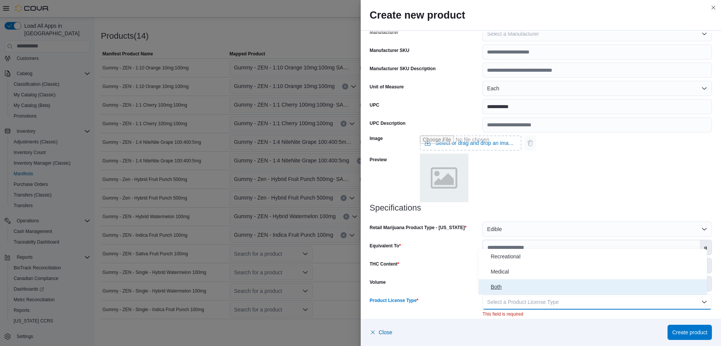
click at [543, 290] on span "Both" at bounding box center [597, 286] width 213 height 9
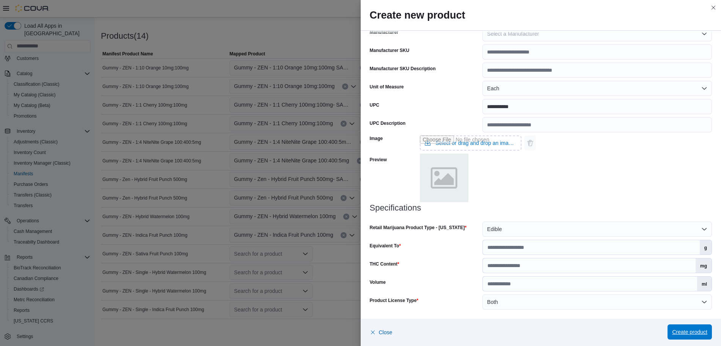
click at [681, 330] on span "Create product" at bounding box center [689, 332] width 35 height 8
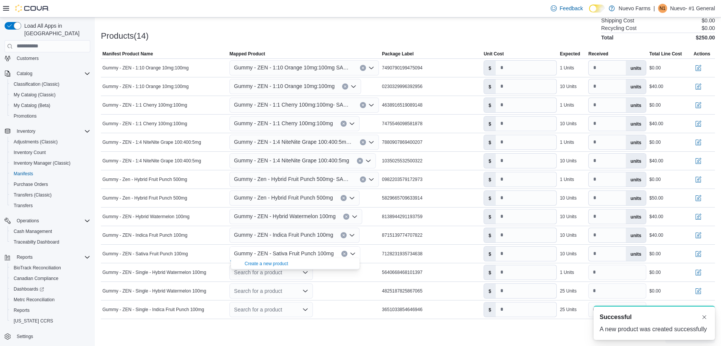
scroll to position [0, 0]
click at [551, 254] on input "number" at bounding box center [526, 253] width 61 height 14
type input "****"
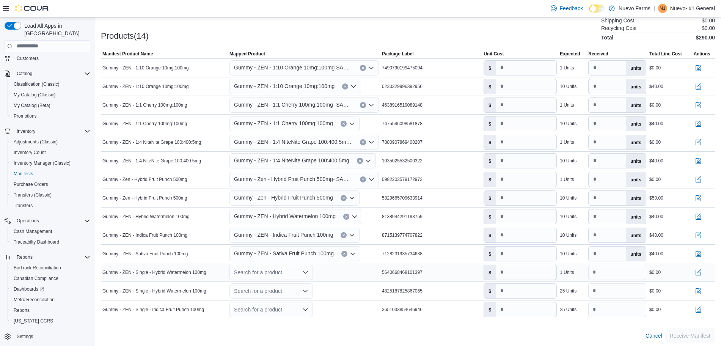
click at [306, 271] on icon "Open list of options" at bounding box center [305, 272] width 5 height 2
click at [262, 282] on div "Create a new product" at bounding box center [267, 282] width 44 height 6
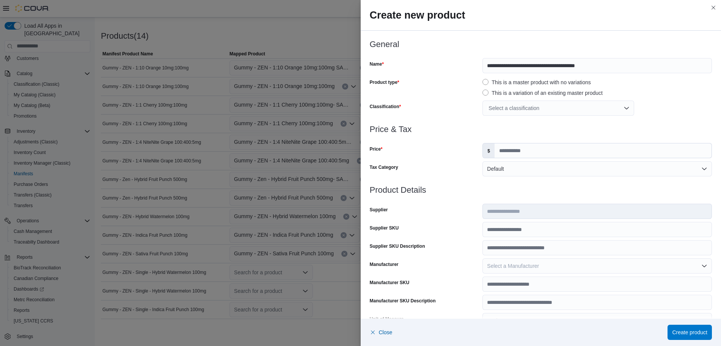
click at [625, 53] on div at bounding box center [541, 53] width 342 height 9
click at [626, 64] on input "**********" at bounding box center [596, 65] width 229 height 15
type input "**********"
click at [541, 107] on div "Select a classification" at bounding box center [558, 107] width 152 height 15
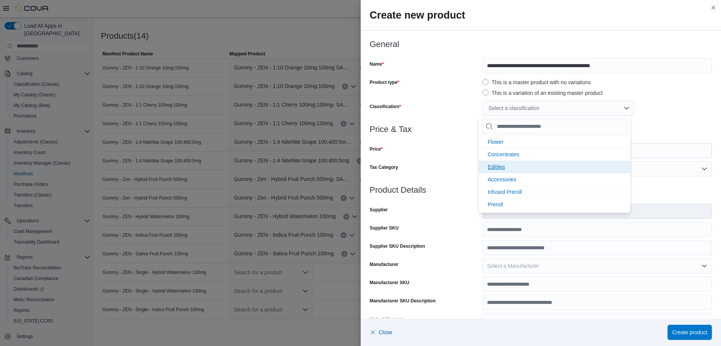
click at [500, 172] on li "Edibles" at bounding box center [555, 166] width 152 height 13
click at [458, 152] on form "**********" at bounding box center [541, 291] width 342 height 502
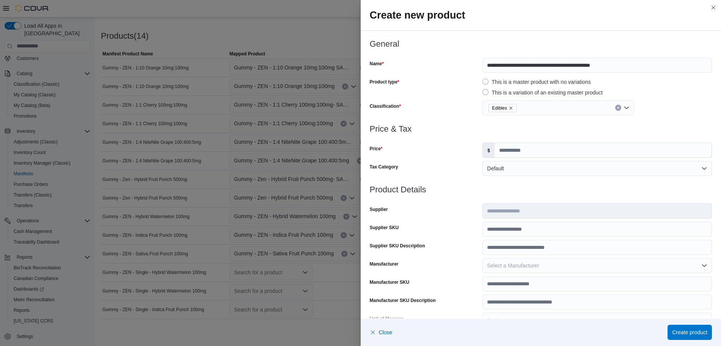
scroll to position [8, 0]
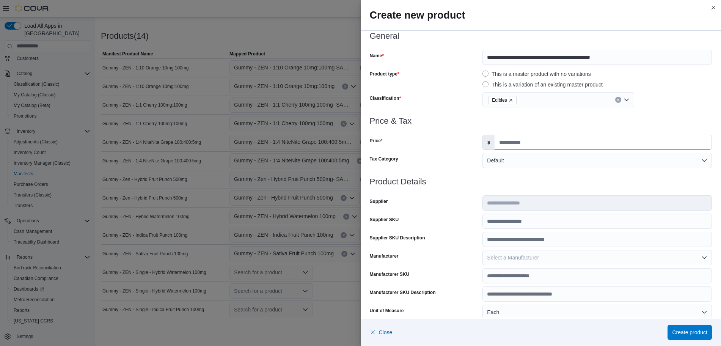
click at [533, 139] on input "Price" at bounding box center [602, 142] width 217 height 14
click at [533, 139] on input "****" at bounding box center [602, 142] width 217 height 14
type input "****"
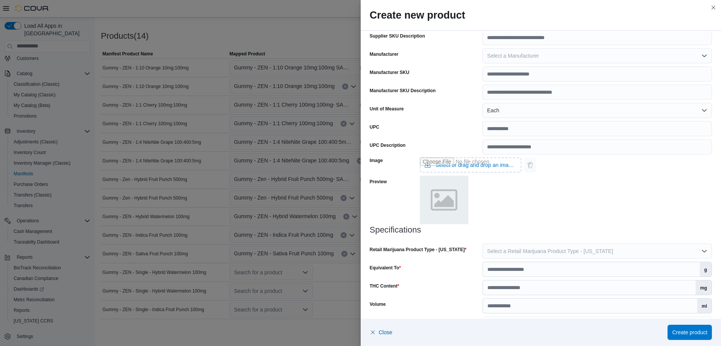
scroll to position [232, 0]
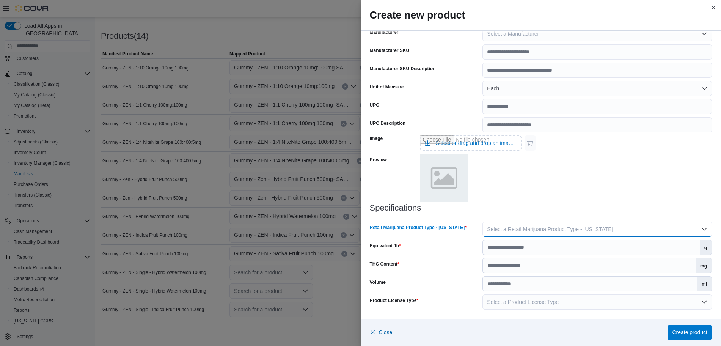
click at [526, 229] on span "Select a Retail Marijuana Product Type - [US_STATE]" at bounding box center [550, 229] width 126 height 6
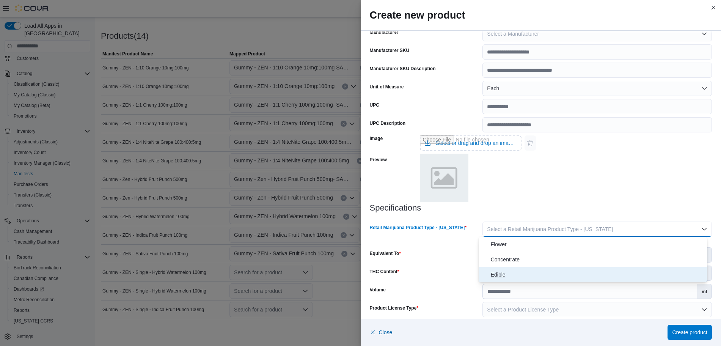
click at [507, 273] on span "Edible" at bounding box center [597, 274] width 213 height 9
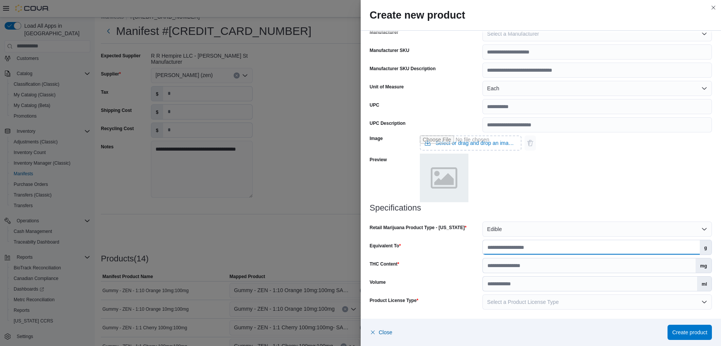
click at [511, 247] on input "Equivalent To" at bounding box center [591, 247] width 217 height 14
type input "**"
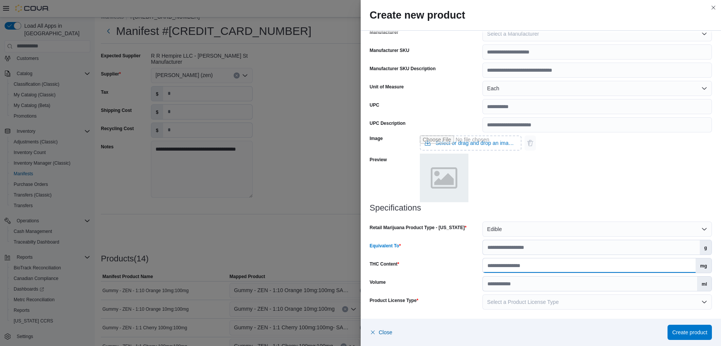
click at [518, 266] on input "THC Content" at bounding box center [589, 265] width 213 height 14
type input "***"
click at [700, 330] on span "Create product" at bounding box center [689, 332] width 35 height 8
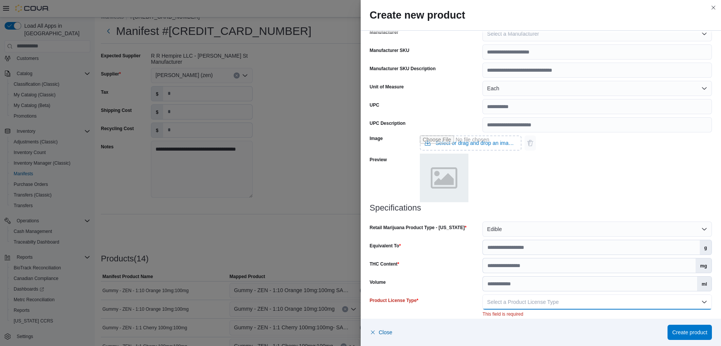
click at [625, 304] on button "Select a Product License Type" at bounding box center [596, 301] width 229 height 15
click at [533, 257] on span "Recreational" at bounding box center [597, 256] width 213 height 9
click at [686, 333] on span "Create product" at bounding box center [689, 332] width 35 height 8
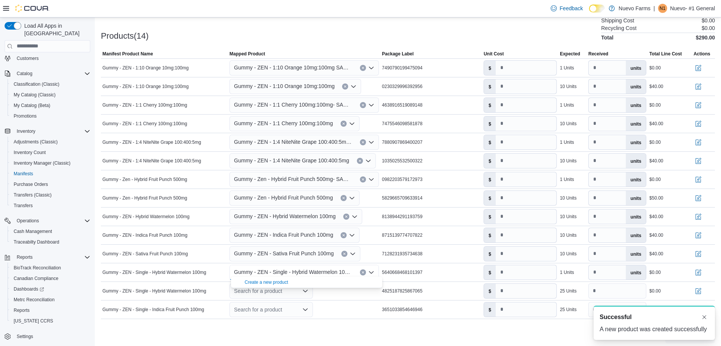
scroll to position [0, 0]
click at [427, 324] on div at bounding box center [408, 323] width 614 height 9
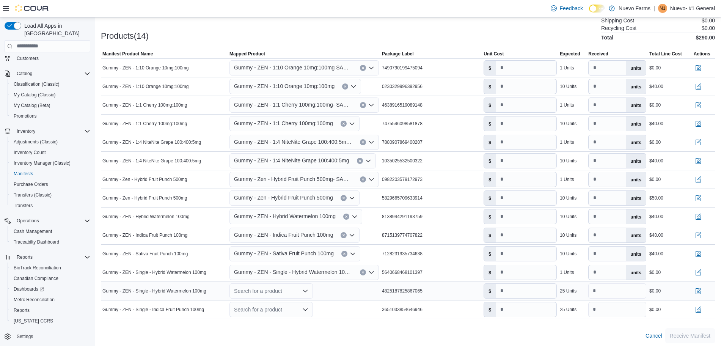
click at [308, 289] on icon "Open list of options" at bounding box center [305, 290] width 5 height 2
click at [270, 297] on span "Create a new product" at bounding box center [277, 301] width 65 height 8
click at [304, 288] on icon "Open list of options" at bounding box center [305, 291] width 6 height 6
click at [282, 301] on div "Create a new product" at bounding box center [267, 301] width 44 height 6
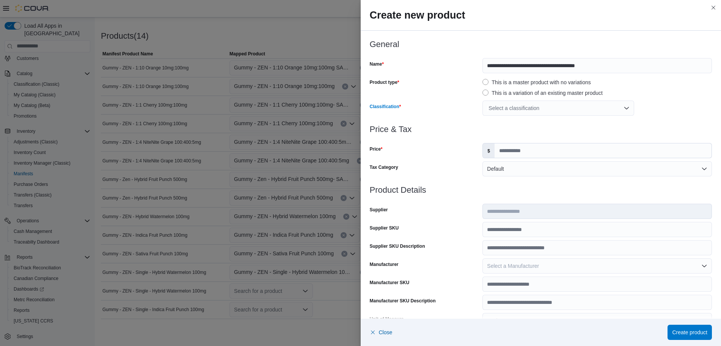
click at [523, 106] on div "Select a classification" at bounding box center [558, 107] width 152 height 15
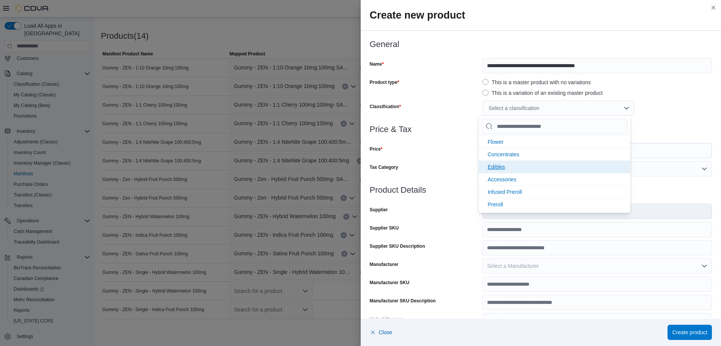
click at [512, 172] on li "Edibles" at bounding box center [555, 166] width 152 height 13
click at [451, 169] on div "Tax Category" at bounding box center [425, 168] width 110 height 15
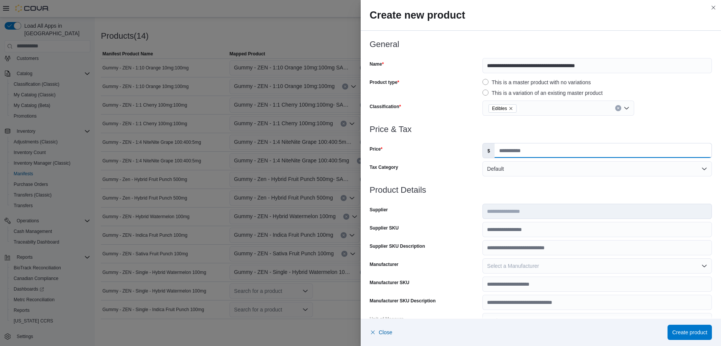
click at [506, 145] on input "Price" at bounding box center [602, 150] width 217 height 14
type input "****"
click at [538, 199] on div at bounding box center [541, 199] width 342 height 9
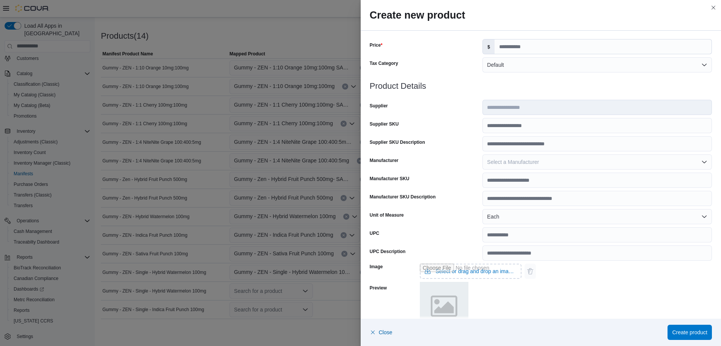
scroll to position [104, 0]
click at [521, 229] on input "UPC" at bounding box center [596, 234] width 229 height 15
type input "**********"
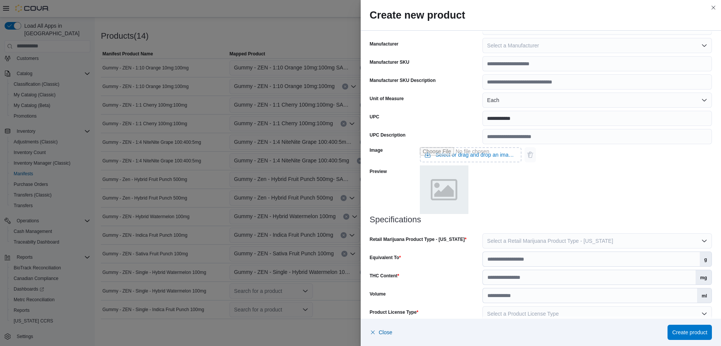
scroll to position [232, 0]
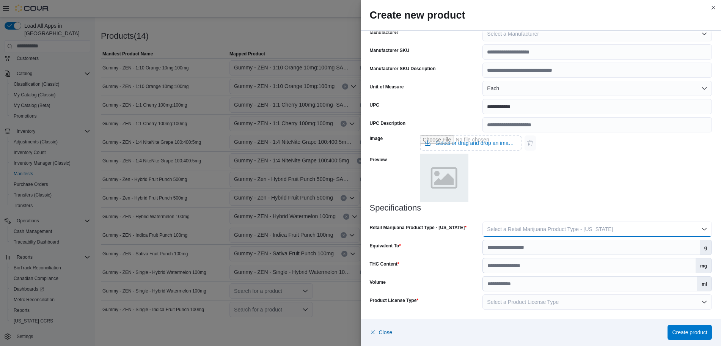
click at [513, 226] on span "Select a Retail Marijuana Product Type - [US_STATE]" at bounding box center [550, 229] width 126 height 6
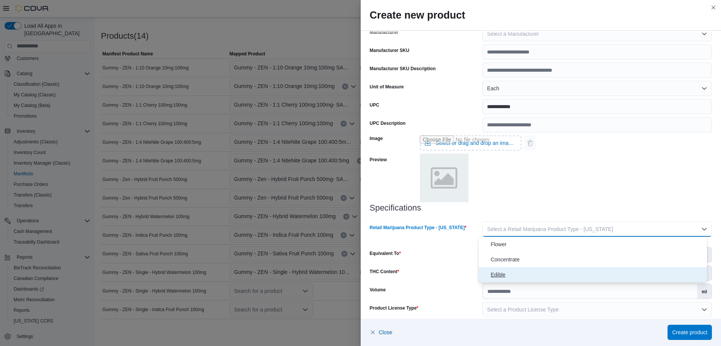
click at [514, 276] on span "Edible" at bounding box center [597, 274] width 213 height 9
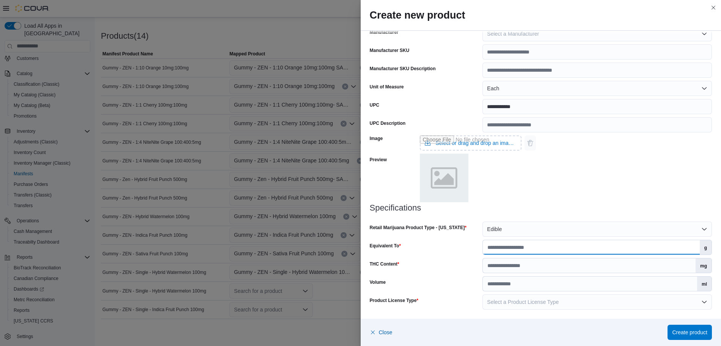
click at [501, 245] on input "Equivalent To" at bounding box center [591, 247] width 217 height 14
type input "**"
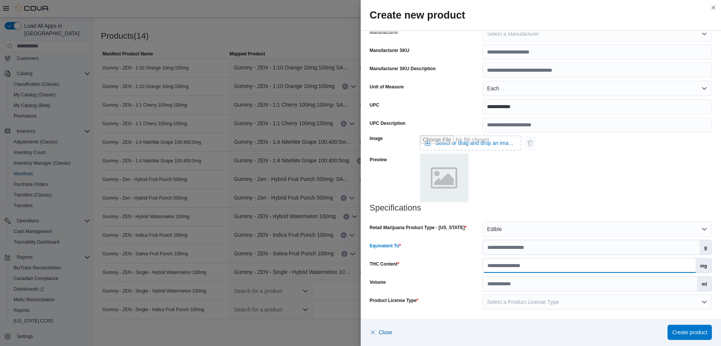
click at [512, 265] on input "THC Content" at bounding box center [589, 265] width 213 height 14
type input "***"
click at [614, 193] on div "Image Select or drag and drop an image file Preview" at bounding box center [541, 167] width 342 height 71
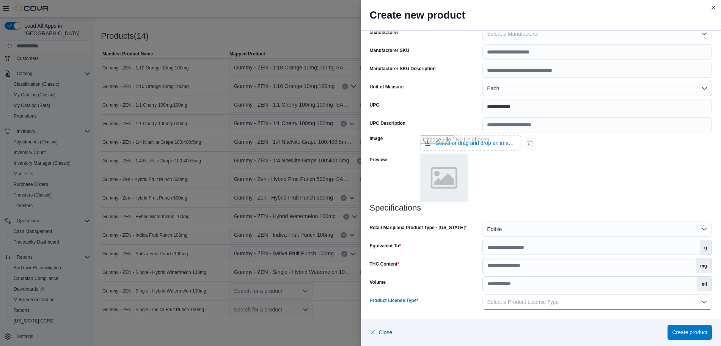
click at [618, 304] on button "Select a Product License Type" at bounding box center [596, 301] width 229 height 15
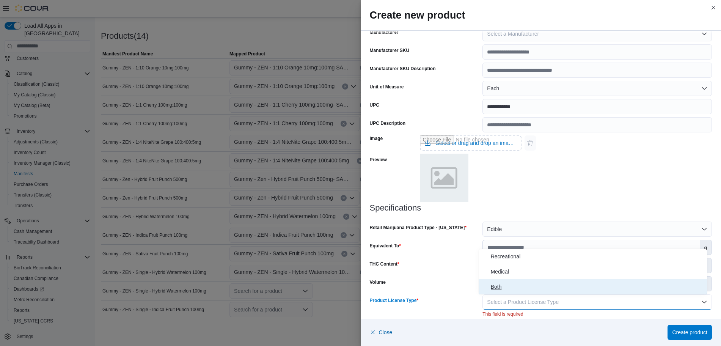
click at [556, 287] on span "Both" at bounding box center [597, 286] width 213 height 9
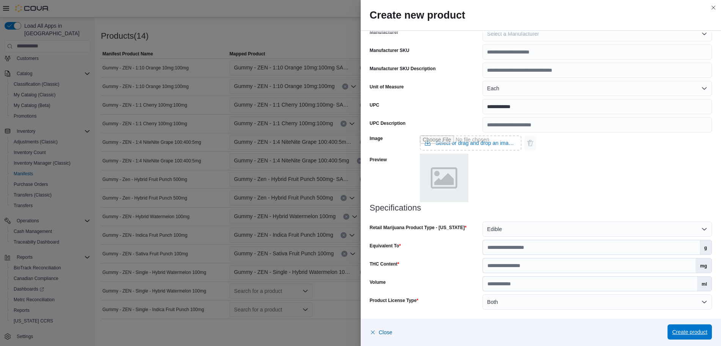
click at [696, 330] on span "Create product" at bounding box center [689, 332] width 35 height 8
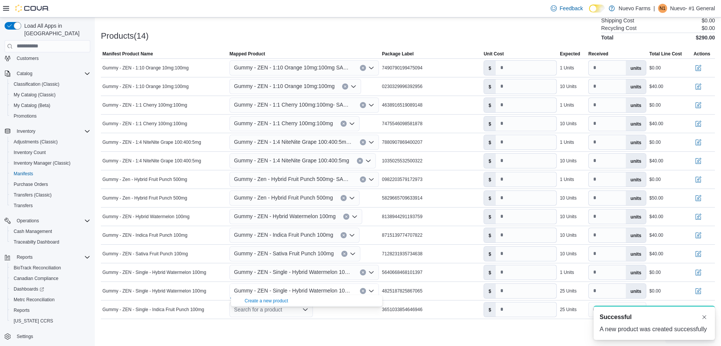
scroll to position [0, 0]
click at [533, 284] on input "number" at bounding box center [526, 291] width 61 height 14
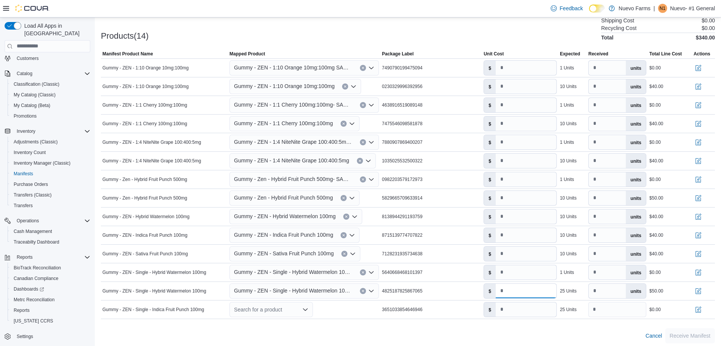
type input "****"
click at [196, 328] on div "Cancel Receive Manifest" at bounding box center [408, 335] width 614 height 15
click at [532, 312] on input "*" at bounding box center [526, 309] width 61 height 14
click at [529, 334] on div "Cancel Receive Manifest" at bounding box center [408, 335] width 614 height 15
click at [511, 303] on input "****" at bounding box center [526, 309] width 61 height 14
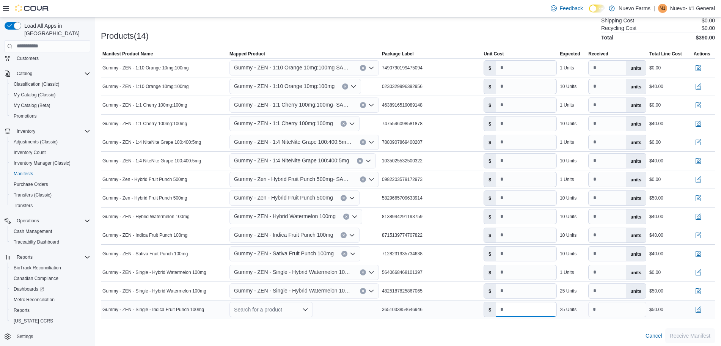
click at [511, 303] on input "****" at bounding box center [526, 309] width 61 height 14
type input "****"
click at [512, 322] on div at bounding box center [408, 323] width 614 height 9
click at [307, 306] on icon "Open list of options" at bounding box center [305, 309] width 6 height 6
click at [264, 317] on div "Create a new product" at bounding box center [267, 319] width 44 height 6
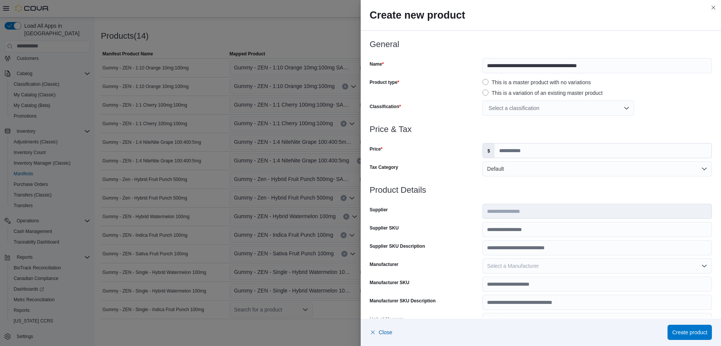
scroll to position [0, 0]
click at [546, 150] on input "Price" at bounding box center [602, 150] width 217 height 14
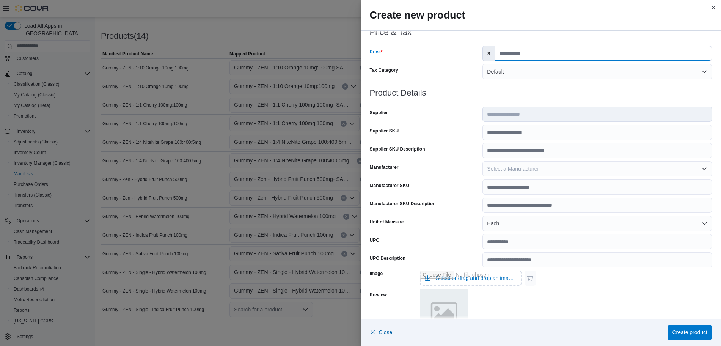
scroll to position [98, 0]
type input "****"
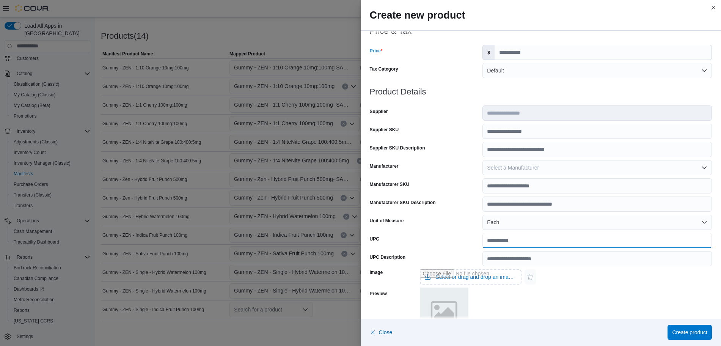
click at [521, 244] on input "UPC" at bounding box center [596, 240] width 229 height 15
type input "**********"
click at [603, 291] on div "Image Select or drag and drop an image file Preview" at bounding box center [541, 301] width 342 height 71
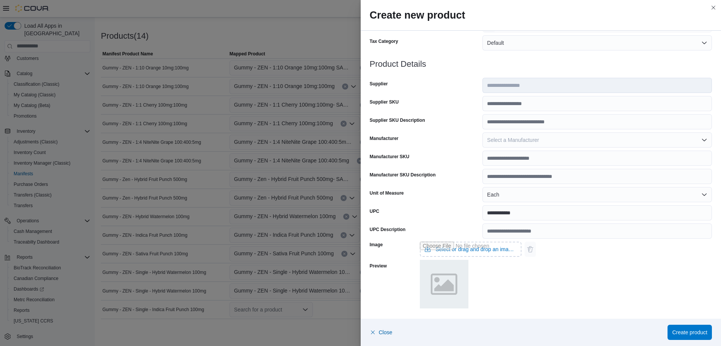
scroll to position [0, 0]
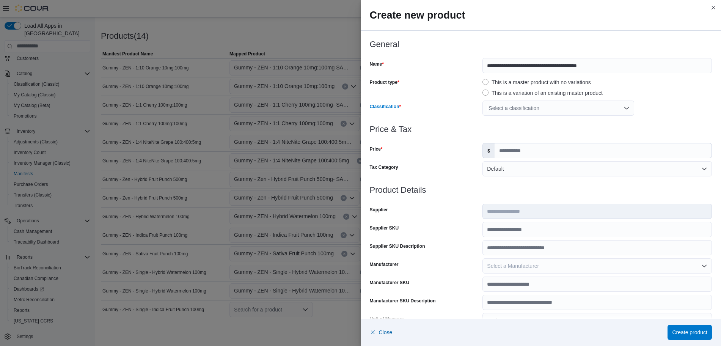
click at [523, 112] on div "Select a classification" at bounding box center [558, 107] width 152 height 15
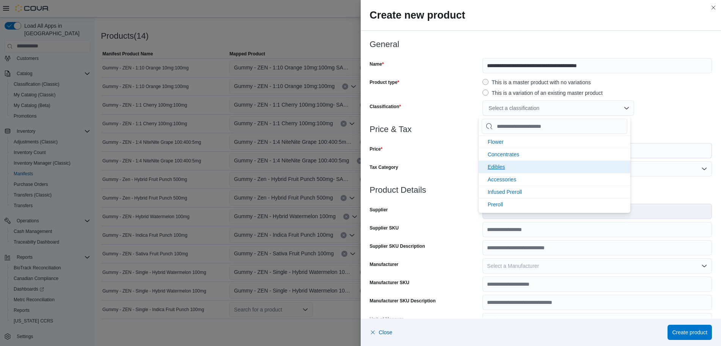
click at [522, 169] on li "Edibles" at bounding box center [555, 166] width 152 height 13
click at [679, 103] on div "Edibles" at bounding box center [596, 107] width 229 height 15
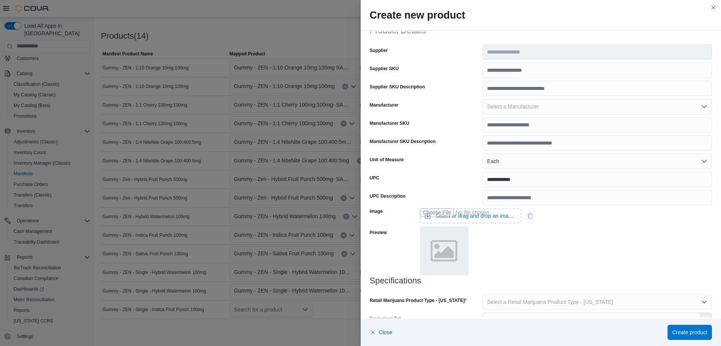
scroll to position [232, 0]
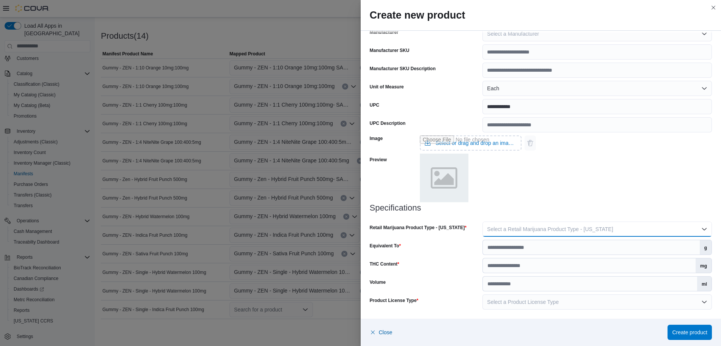
click at [579, 227] on span "Select a Retail Marijuana Product Type - [US_STATE]" at bounding box center [550, 229] width 126 height 6
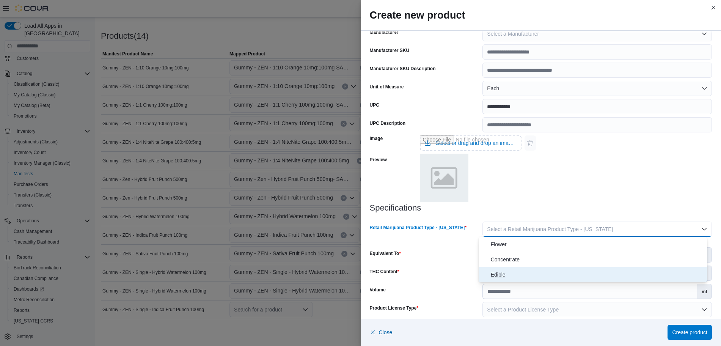
click at [549, 273] on span "Edible" at bounding box center [597, 274] width 213 height 9
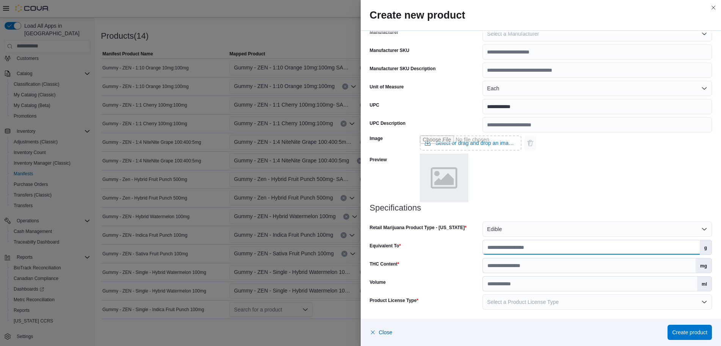
click at [509, 251] on input "Equivalent To" at bounding box center [591, 247] width 217 height 14
type input "**"
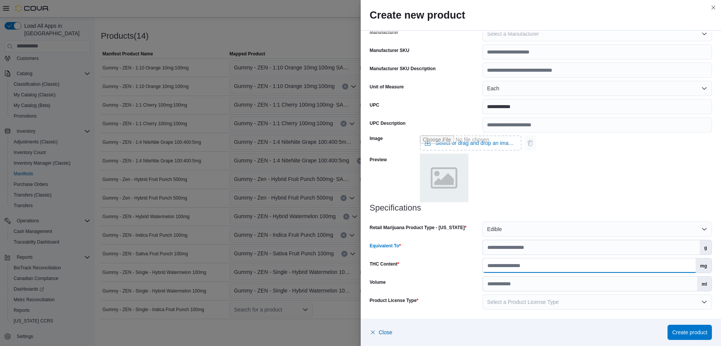
click at [516, 263] on input "THC Content" at bounding box center [589, 265] width 213 height 14
type input "***"
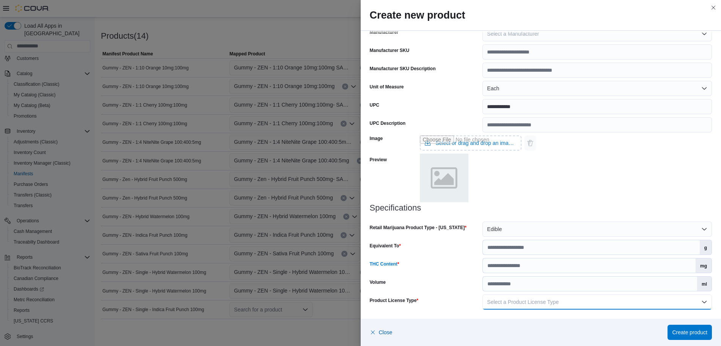
click at [541, 299] on span "Select a Product License Type" at bounding box center [523, 302] width 72 height 6
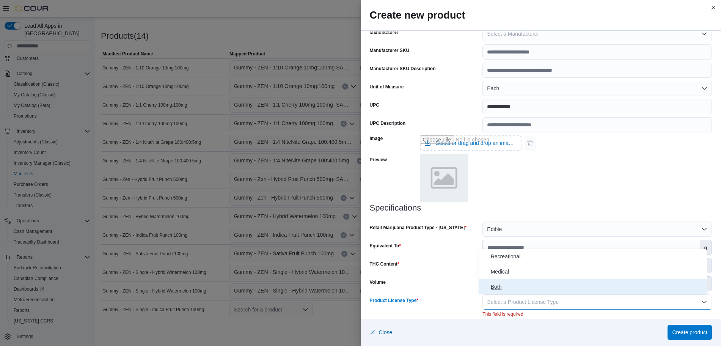
click at [513, 293] on button "Both" at bounding box center [593, 286] width 228 height 15
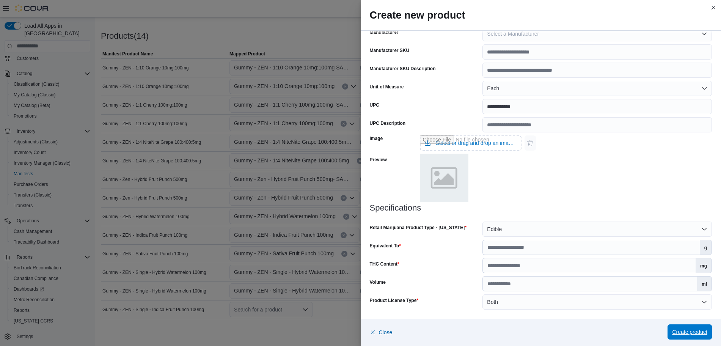
click at [691, 328] on span "Create product" at bounding box center [689, 331] width 35 height 15
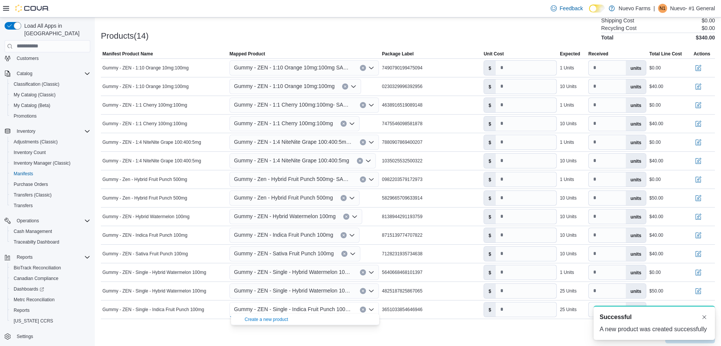
scroll to position [0, 0]
click at [561, 324] on div at bounding box center [408, 323] width 614 height 9
click at [702, 316] on button "Dismiss toast" at bounding box center [704, 316] width 9 height 9
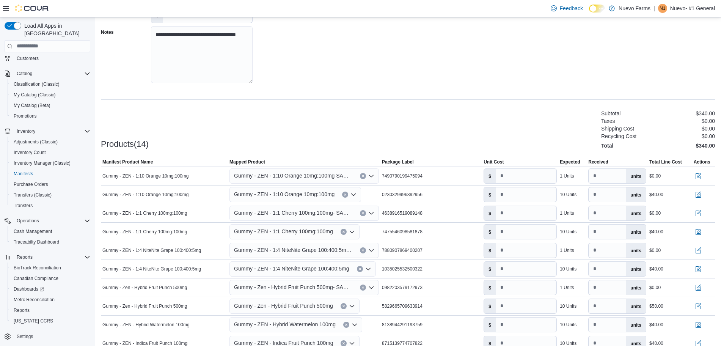
scroll to position [236, 0]
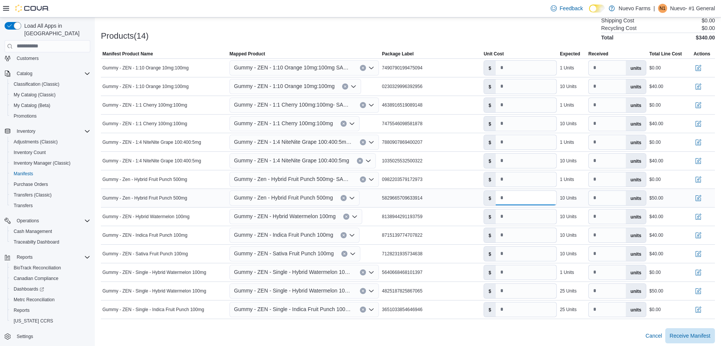
drag, startPoint x: 522, startPoint y: 191, endPoint x: 510, endPoint y: 193, distance: 11.9
click at [510, 193] on input "****" at bounding box center [526, 198] width 61 height 14
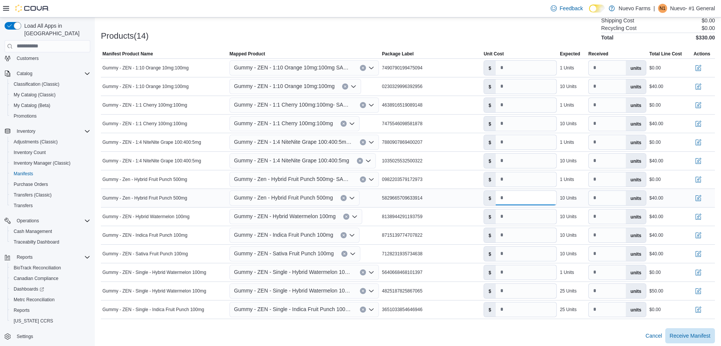
click at [510, 193] on input "****" at bounding box center [526, 198] width 61 height 14
type input "****"
click at [476, 188] on td "Package Label 5829665709633914" at bounding box center [431, 197] width 102 height 19
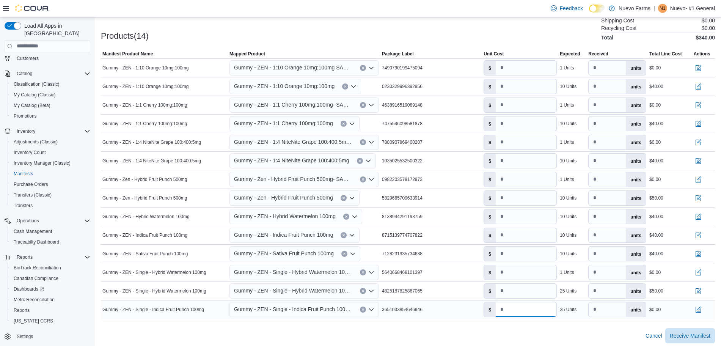
click at [545, 306] on input "number" at bounding box center [526, 309] width 61 height 14
type input "****"
click at [689, 331] on span "Receive Manifest" at bounding box center [690, 335] width 41 height 8
click at [521, 61] on input "*" at bounding box center [526, 68] width 61 height 14
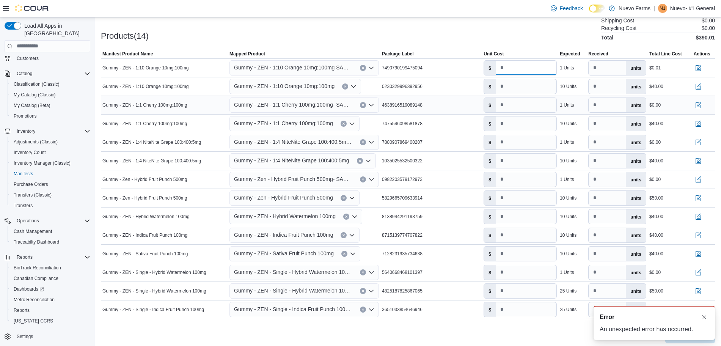
type input "****"
click at [526, 98] on input "number" at bounding box center [526, 105] width 61 height 14
type input "***"
click at [522, 137] on input "number" at bounding box center [526, 142] width 61 height 14
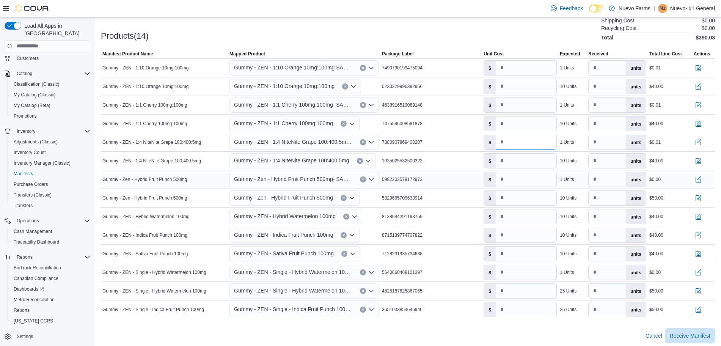
type input "***"
click at [524, 173] on input "****" at bounding box center [526, 179] width 61 height 14
type input "****"
click at [523, 271] on input "number" at bounding box center [526, 272] width 61 height 14
type input "***"
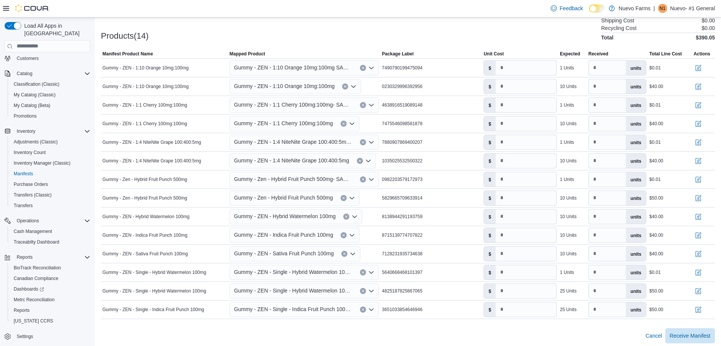
click at [561, 332] on div "Cancel Receive Manifest" at bounding box center [408, 335] width 614 height 15
click at [692, 328] on span "Receive Manifest" at bounding box center [690, 335] width 41 height 15
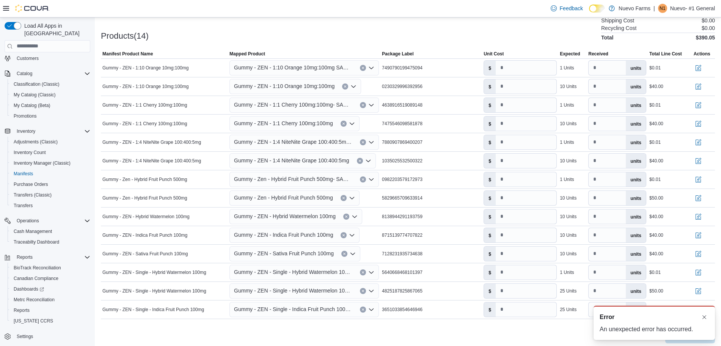
click at [648, 330] on div "An unexpected error has occurred." at bounding box center [653, 329] width 109 height 9
click at [700, 319] on button "Dismiss toast" at bounding box center [704, 316] width 9 height 9
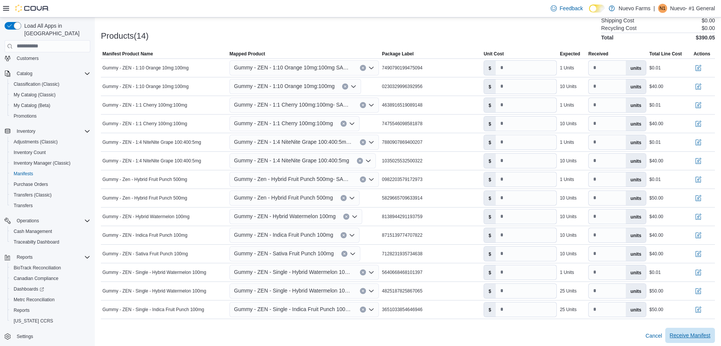
click at [687, 334] on span "Receive Manifest" at bounding box center [690, 335] width 41 height 8
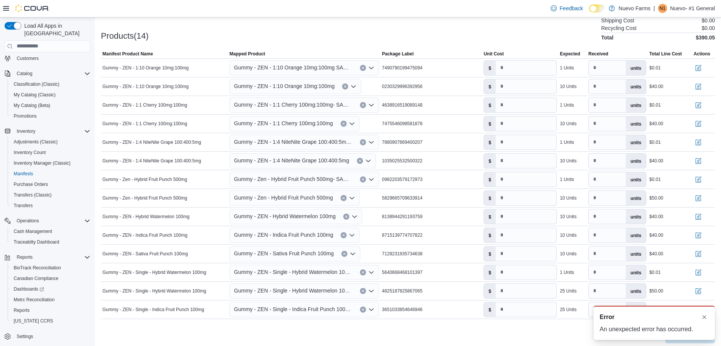
click at [519, 336] on div "Cancel Receive Manifest" at bounding box center [408, 335] width 614 height 15
click at [708, 315] on button "Dismiss toast" at bounding box center [704, 316] width 9 height 9
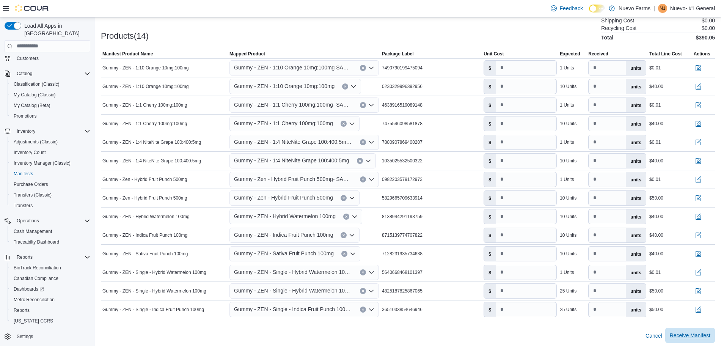
click at [704, 332] on span "Receive Manifest" at bounding box center [690, 335] width 41 height 8
click at [695, 331] on span "Receive Manifest" at bounding box center [690, 335] width 41 height 8
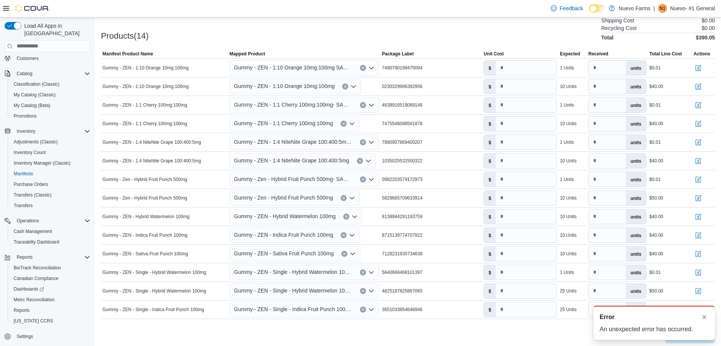
click at [648, 311] on div "A new notification appears Error An unexpected error has occurred." at bounding box center [653, 323] width 121 height 34
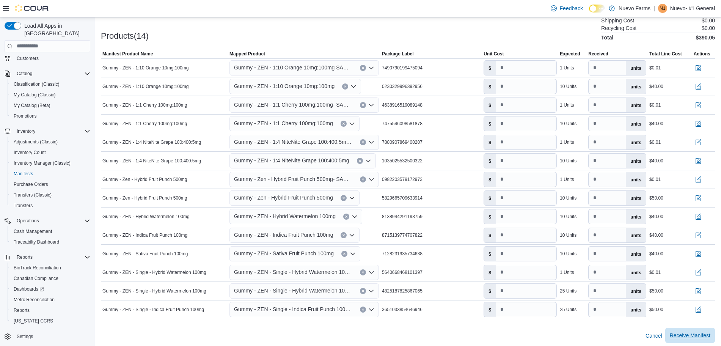
click at [710, 331] on span "Receive Manifest" at bounding box center [690, 335] width 41 height 8
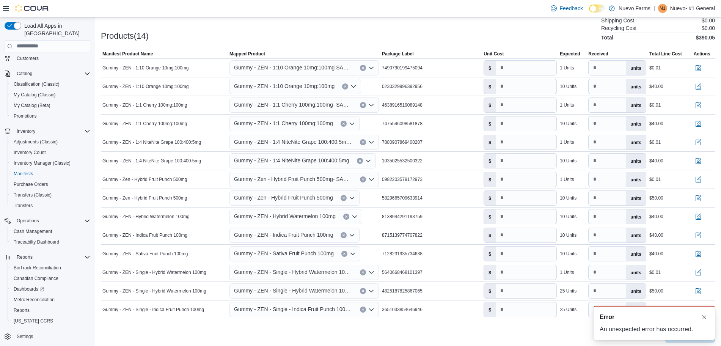
scroll to position [0, 0]
click at [664, 337] on div "A new notification appears Error An unexpected error has occurred." at bounding box center [653, 323] width 121 height 34
click at [656, 326] on div "An unexpected error has occurred." at bounding box center [653, 329] width 109 height 9
click at [705, 314] on button "Dismiss toast" at bounding box center [704, 316] width 9 height 9
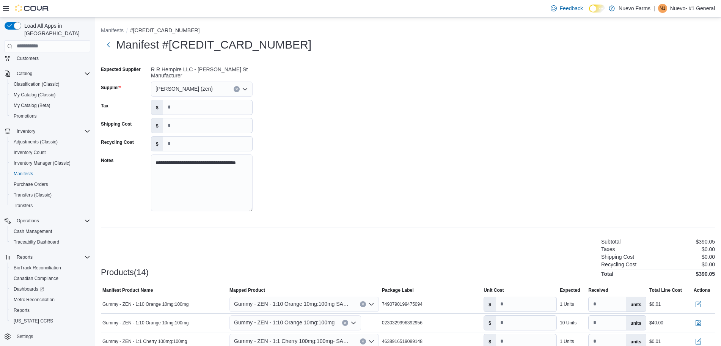
click at [379, 99] on div "**********" at bounding box center [408, 140] width 614 height 155
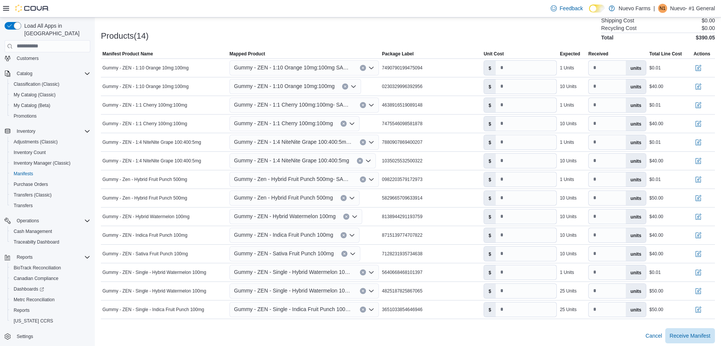
click at [703, 339] on div "Cancel Receive Manifest" at bounding box center [408, 335] width 614 height 15
click at [689, 331] on span "Receive Manifest" at bounding box center [690, 335] width 41 height 8
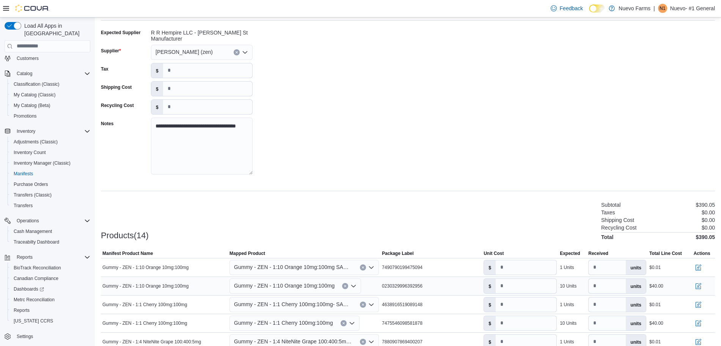
scroll to position [0, 0]
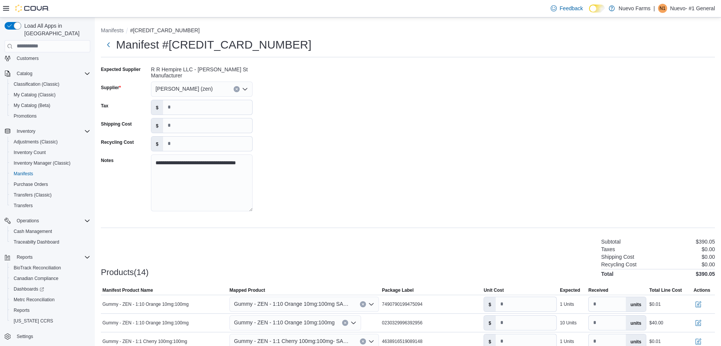
click at [371, 209] on div "**********" at bounding box center [408, 140] width 614 height 155
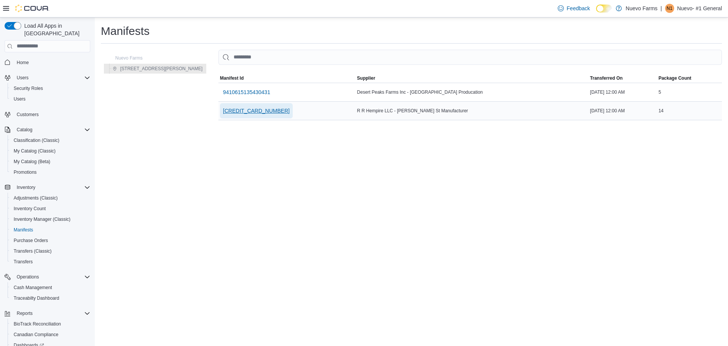
click at [223, 106] on span "[CREDIT_CARD_NUMBER]" at bounding box center [256, 110] width 67 height 15
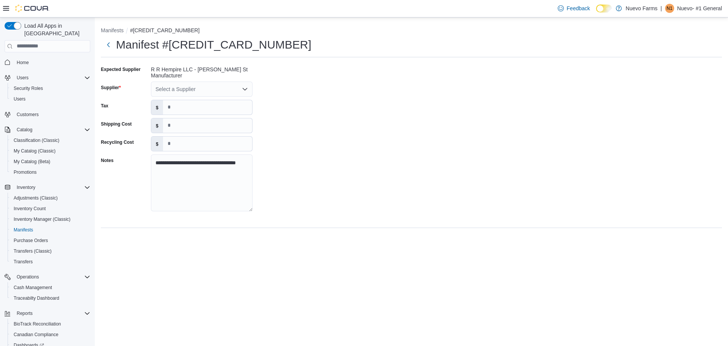
drag, startPoint x: 364, startPoint y: 152, endPoint x: 323, endPoint y: 143, distance: 41.9
click at [323, 143] on div "**********" at bounding box center [411, 140] width 621 height 155
click at [248, 85] on div "Select a Supplier" at bounding box center [202, 89] width 102 height 15
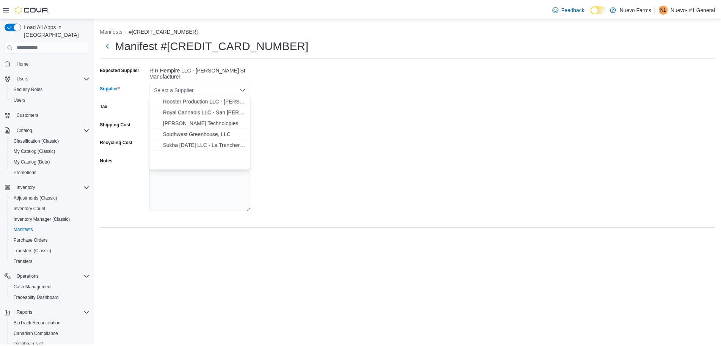
scroll to position [469, 0]
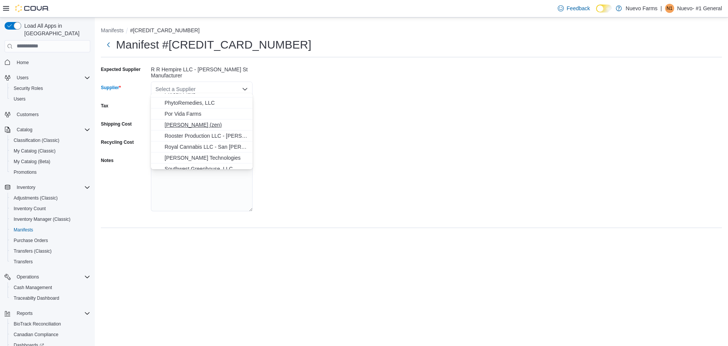
click at [192, 126] on span "[PERSON_NAME] (zen)" at bounding box center [206, 125] width 83 height 8
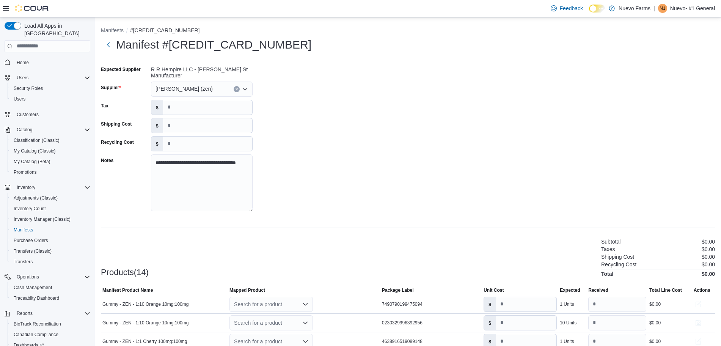
click at [402, 154] on div "**********" at bounding box center [408, 140] width 614 height 155
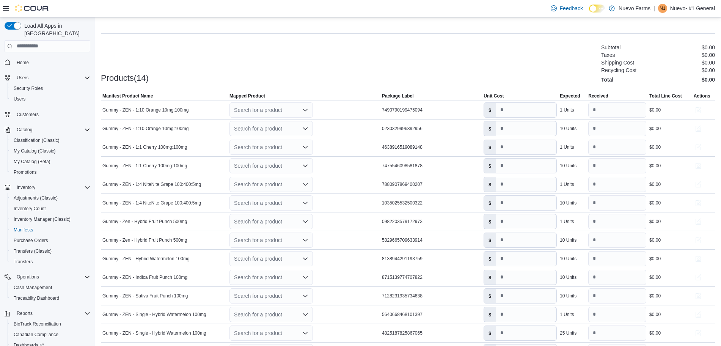
scroll to position [196, 0]
click at [543, 101] on input "*" at bounding box center [526, 108] width 61 height 14
type input "****"
click at [541, 138] on input "*" at bounding box center [526, 145] width 61 height 14
type input "****"
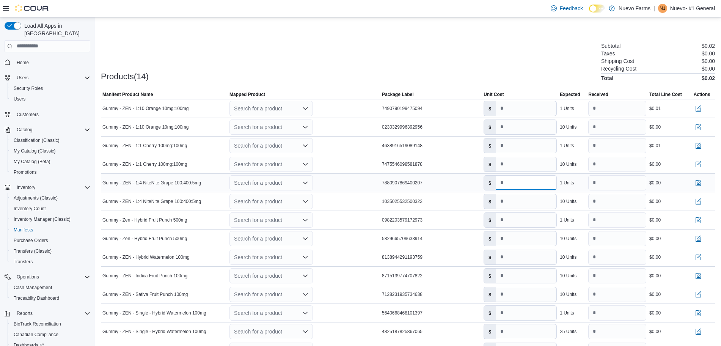
click at [535, 181] on input "*" at bounding box center [526, 183] width 61 height 14
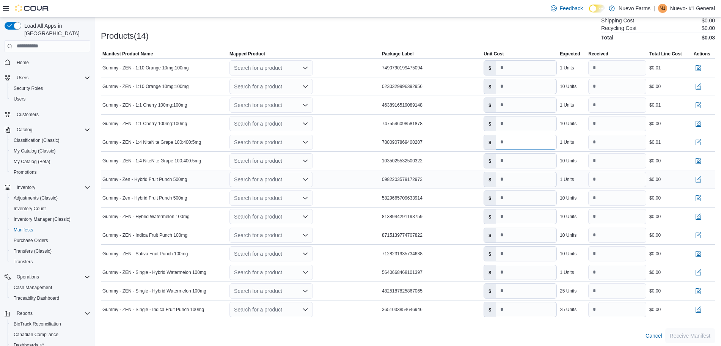
type input "****"
click at [529, 181] on input "*" at bounding box center [526, 179] width 61 height 14
type input "****"
click at [533, 267] on input "*" at bounding box center [526, 272] width 61 height 14
type input "****"
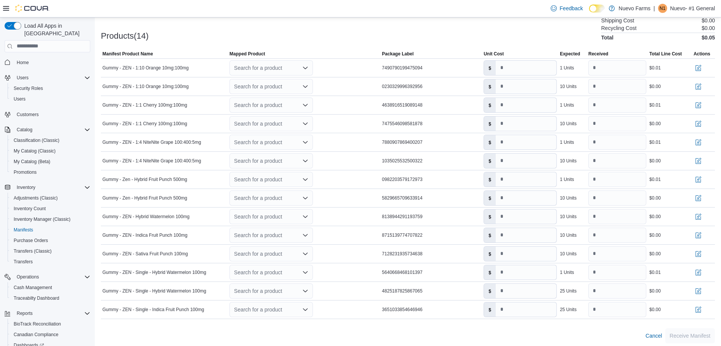
click at [320, 41] on div at bounding box center [408, 45] width 614 height 9
click at [308, 65] on icon "Open list of options" at bounding box center [305, 68] width 6 height 6
click at [289, 122] on span "Gummy - ZEN - 1:10 Orange 10mg:100mg SAMPLE" at bounding box center [298, 121] width 106 height 5
type input "*"
click at [308, 35] on div "Products(14) Subtotal $0.04 Taxes $0.00 Shipping Cost $0.00 Recycling Cost $0.0…" at bounding box center [408, 21] width 614 height 40
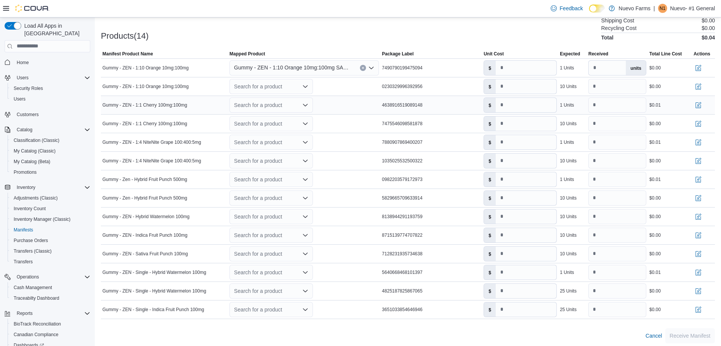
click at [307, 102] on icon "Open list of options" at bounding box center [305, 105] width 6 height 6
click at [294, 135] on span "Gummy - ZEN - 1:1 Cherry 100mg:100mg- SAMPLE" at bounding box center [298, 136] width 106 height 5
type input "*"
click at [303, 141] on div "Search for a product" at bounding box center [270, 142] width 83 height 15
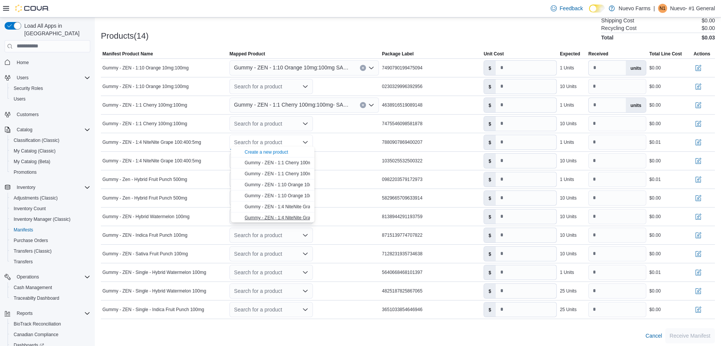
click at [290, 215] on span "Gummy - ZEN - 1:4 NiteNite Grape 100:400:5mg- SAMPLE" at bounding box center [305, 217] width 120 height 5
type input "*"
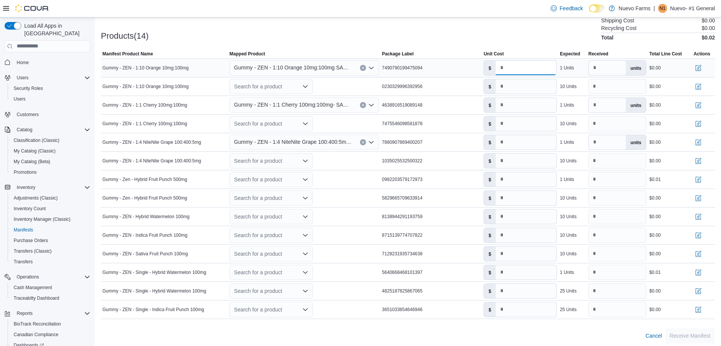
click at [527, 69] on input "*" at bounding box center [526, 68] width 61 height 14
type input "****"
click at [531, 104] on input "*" at bounding box center [526, 105] width 61 height 14
type input "****"
click at [531, 138] on input "*" at bounding box center [526, 142] width 61 height 14
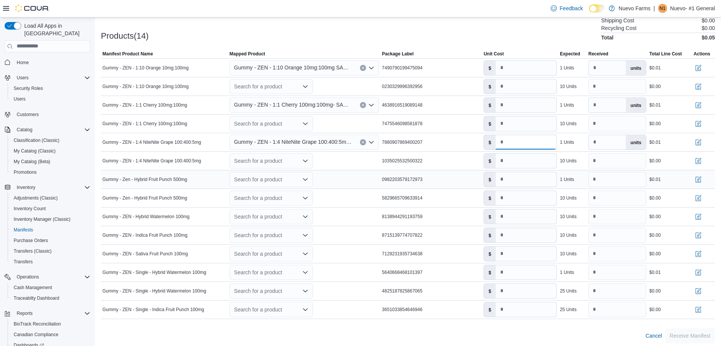
type input "****"
click at [312, 174] on div "Search for a product" at bounding box center [270, 179] width 83 height 15
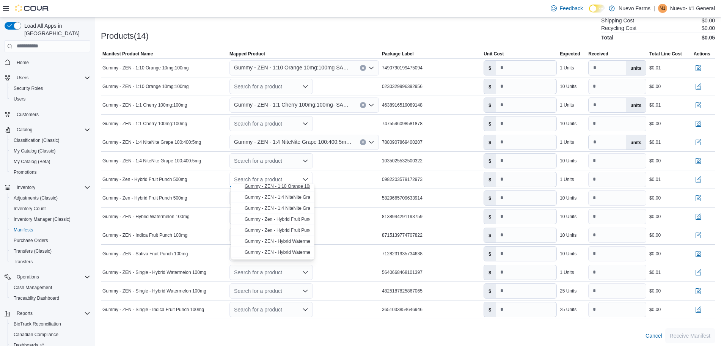
scroll to position [47, 0]
click at [290, 231] on span "Gummy - Zen - Hybrid Fruit Punch 500mg- SAMPLE" at bounding box center [298, 229] width 106 height 5
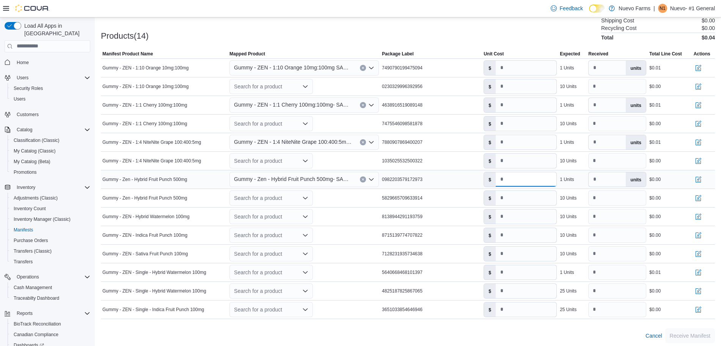
click at [521, 177] on input "*" at bounding box center [526, 179] width 61 height 14
type input "****"
click at [301, 269] on div "Search for a product" at bounding box center [270, 272] width 83 height 15
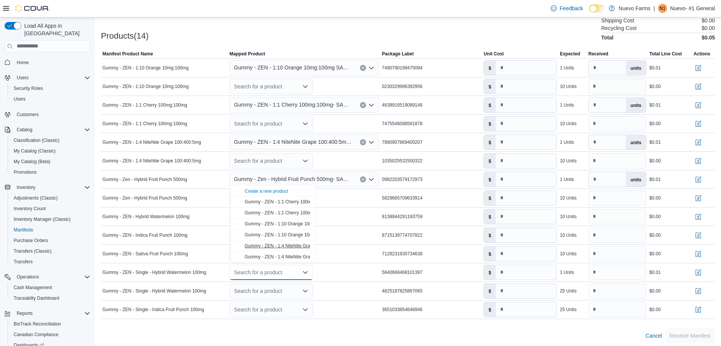
scroll to position [100, 0]
drag, startPoint x: 283, startPoint y: 200, endPoint x: 287, endPoint y: 187, distance: 13.4
click at [287, 187] on div "Gummy - Zen - Hybrid Fruit Punch 500mg Gummy - Zen - Hybrid Fruit Punch 500mg- …" at bounding box center [272, 173] width 83 height 176
click at [282, 212] on span "Gummy - ZEN - Hybrid Watermelon 100mg" at bounding box center [288, 214] width 87 height 5
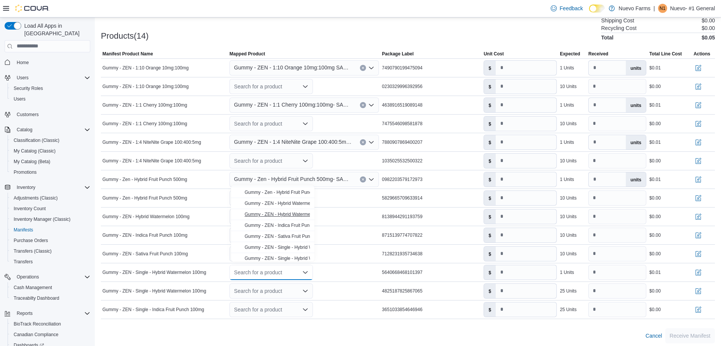
type input "*"
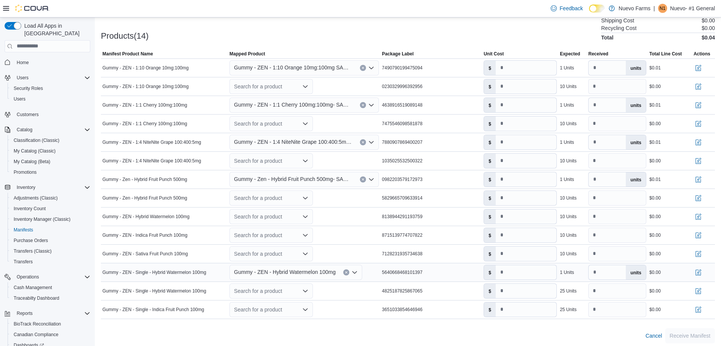
click at [347, 271] on icon "Clear input" at bounding box center [346, 272] width 3 height 3
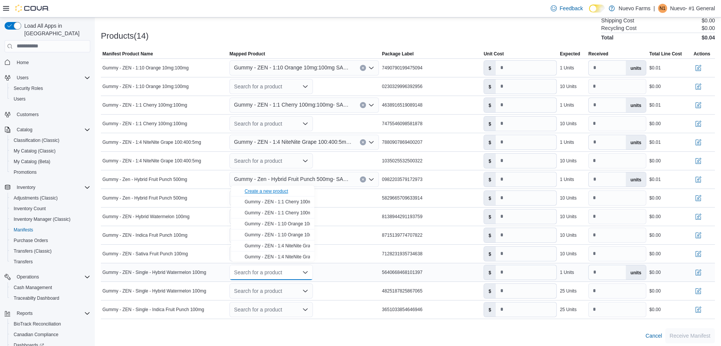
click at [268, 192] on div "Create a new product" at bounding box center [267, 191] width 44 height 6
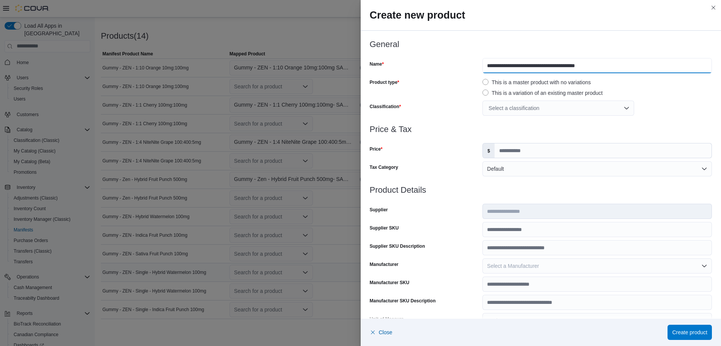
click at [613, 66] on input "**********" at bounding box center [596, 65] width 229 height 15
type input "**********"
click at [696, 107] on div "Select a classification" at bounding box center [596, 107] width 229 height 15
click at [536, 147] on input "Price" at bounding box center [602, 150] width 217 height 14
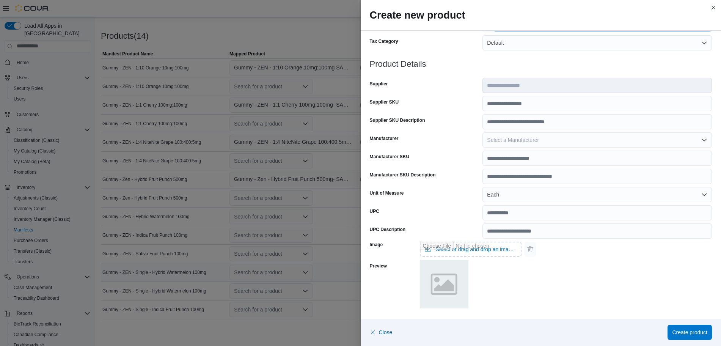
scroll to position [0, 0]
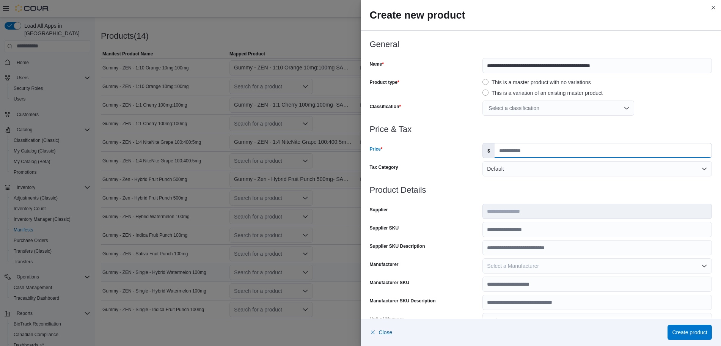
type input "****"
click at [514, 107] on div "Select a classification" at bounding box center [558, 107] width 152 height 15
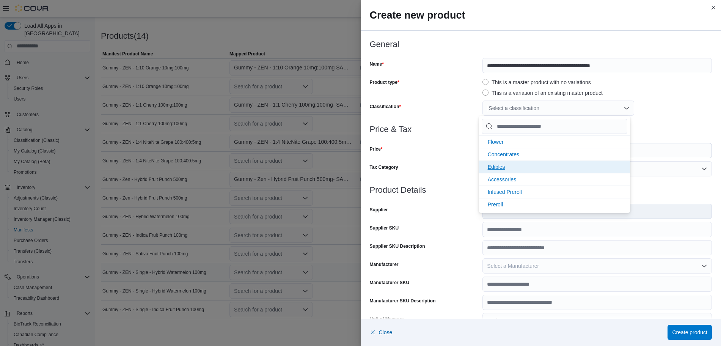
click at [512, 163] on li "Edibles" at bounding box center [555, 166] width 152 height 13
click at [666, 111] on div "Edibles" at bounding box center [596, 107] width 229 height 15
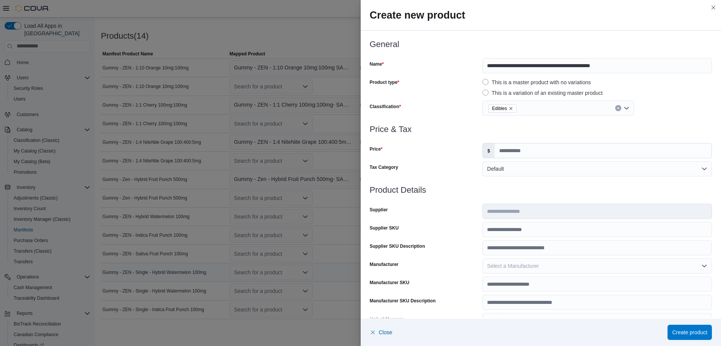
click at [666, 111] on div "Edibles" at bounding box center [596, 107] width 229 height 15
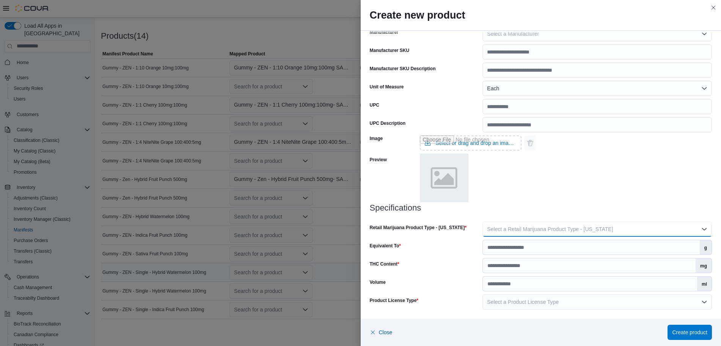
click at [598, 229] on span "Select a Retail Marijuana Product Type - [US_STATE]" at bounding box center [550, 229] width 126 height 6
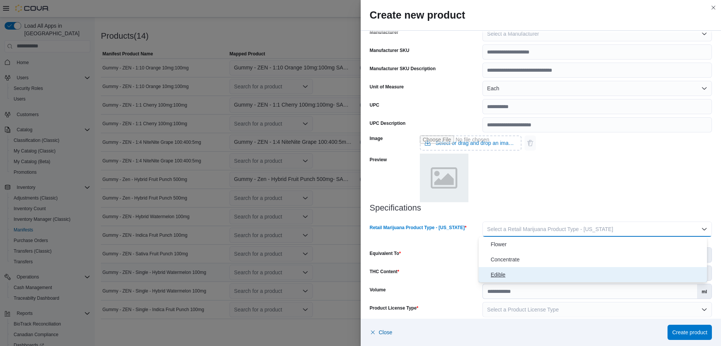
click at [499, 270] on span "Edible" at bounding box center [597, 274] width 213 height 9
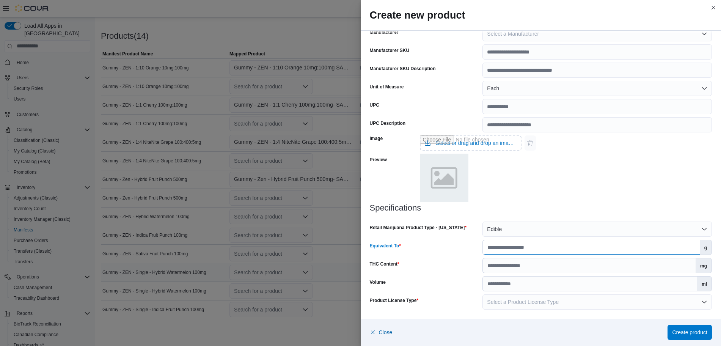
click at [500, 254] on input "Equivalent To" at bounding box center [591, 247] width 217 height 14
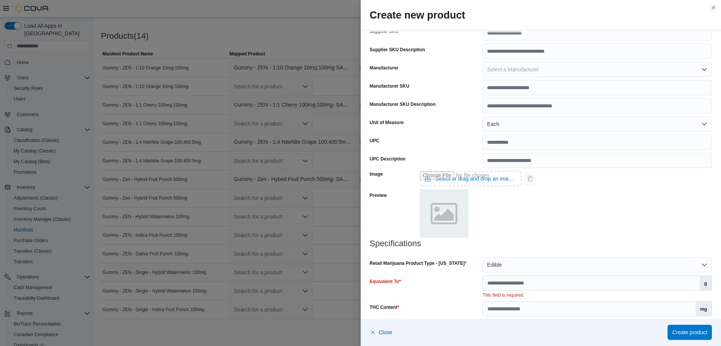
scroll to position [240, 0]
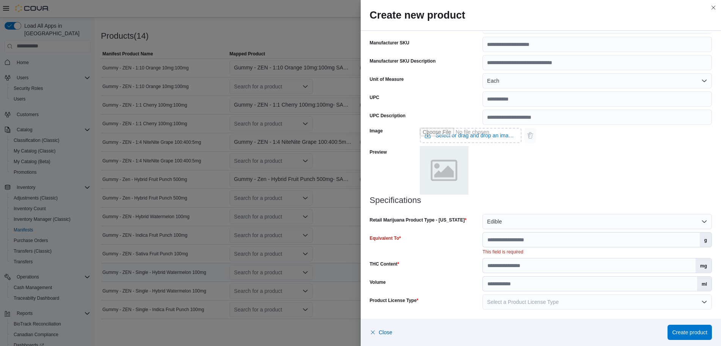
click at [535, 275] on div "Specifications Retail Marijuana Product Type - [US_STATE] Edible Equivalent To …" at bounding box center [541, 253] width 342 height 114
click at [519, 242] on input "Equivalent To" at bounding box center [591, 239] width 217 height 14
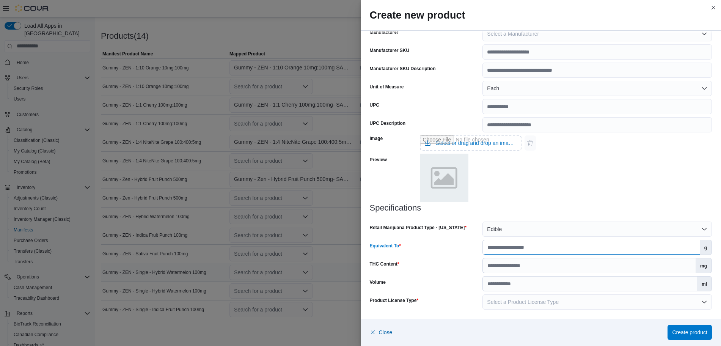
type input "*"
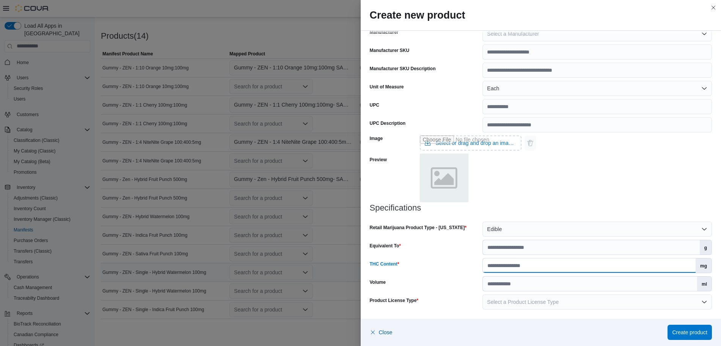
click at [531, 267] on input "THC Content" at bounding box center [589, 265] width 213 height 14
type input "***"
click at [584, 304] on button "Select a Product License Type" at bounding box center [596, 301] width 229 height 15
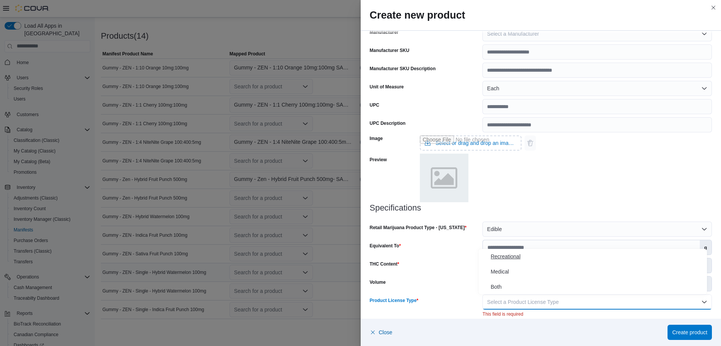
click at [553, 258] on span "Recreational" at bounding box center [597, 256] width 213 height 9
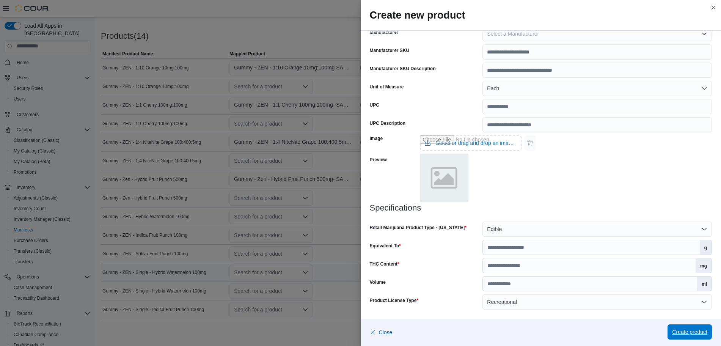
click at [685, 328] on span "Create product" at bounding box center [689, 331] width 35 height 15
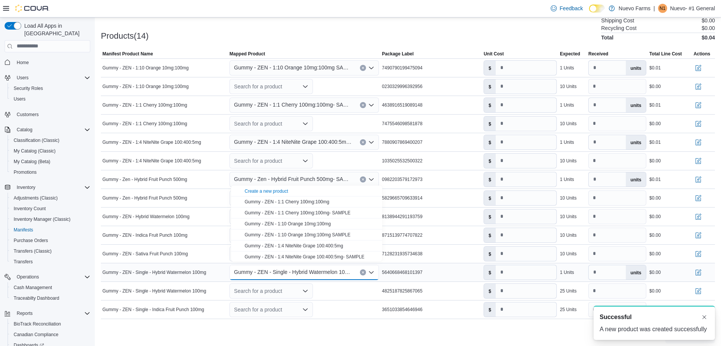
scroll to position [0, 0]
click at [485, 32] on div "Products(14) Subtotal $0.04 Taxes $0.00 Shipping Cost $0.00 Recycling Cost $0.0…" at bounding box center [408, 21] width 614 height 40
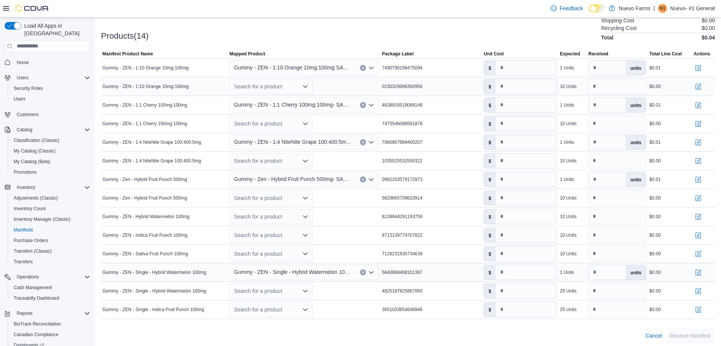
click at [303, 85] on div "Search for a product" at bounding box center [270, 86] width 83 height 15
click at [291, 127] on span "Gummy - ZEN - 1:10 Orange 10mg:100mg" at bounding box center [288, 128] width 86 height 5
click at [534, 80] on input "*" at bounding box center [526, 86] width 61 height 14
type input "*****"
click at [475, 41] on div at bounding box center [408, 45] width 614 height 9
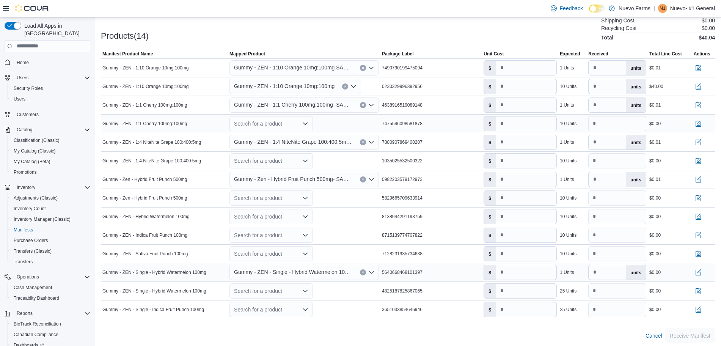
click at [295, 118] on div "Search for a product" at bounding box center [270, 123] width 83 height 15
click at [278, 141] on span "Gummy - ZEN - 1:1 Cherry 100mg:100mg" at bounding box center [287, 143] width 85 height 5
click at [533, 123] on input "*" at bounding box center [526, 123] width 61 height 14
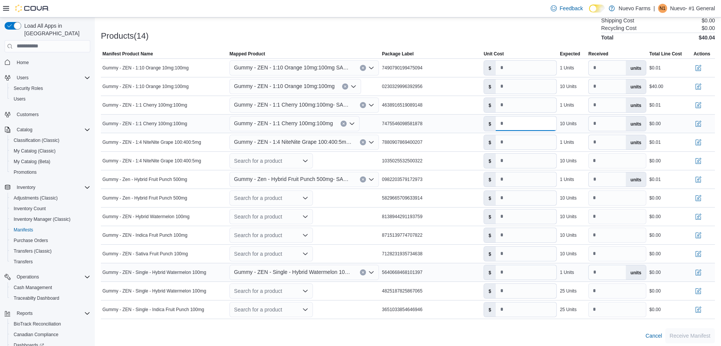
click at [507, 121] on input "*" at bounding box center [526, 123] width 61 height 14
click at [504, 120] on input "*" at bounding box center [526, 123] width 61 height 14
drag, startPoint x: 504, startPoint y: 120, endPoint x: 506, endPoint y: 86, distance: 34.6
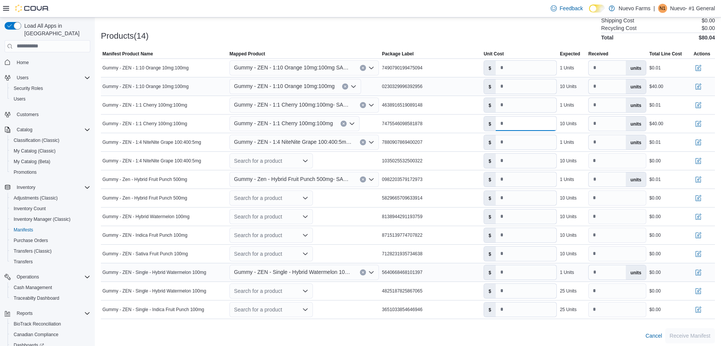
click at [506, 86] on tbody "Manifest Product Name Gummy - ZEN - 1:10 Orange 10mg:100mg Mapped Product Gummy…" at bounding box center [408, 188] width 614 height 260
type input "****"
click at [504, 83] on input "*****" at bounding box center [526, 86] width 61 height 14
type input "****"
click at [307, 158] on icon "Open list of options" at bounding box center [305, 161] width 6 height 6
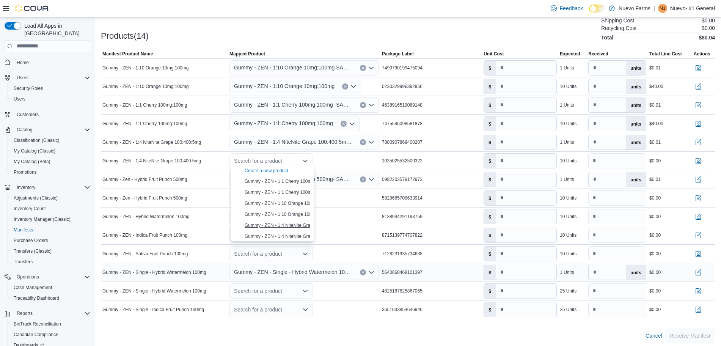
click at [295, 222] on div "Gummy - ZEN - 1:4 NiteNite Grape 100:400:5mg" at bounding box center [277, 225] width 65 height 6
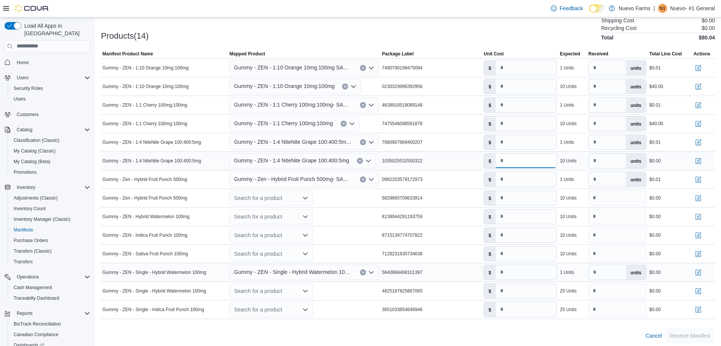
click at [525, 161] on input "*" at bounding box center [526, 161] width 61 height 14
click at [505, 157] on input "*" at bounding box center [526, 161] width 61 height 14
type input "****"
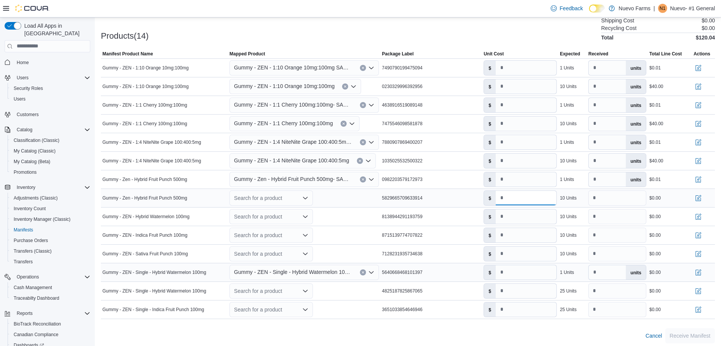
click at [522, 196] on input "*" at bounding box center [526, 198] width 61 height 14
click at [281, 191] on div "Search for a product" at bounding box center [270, 197] width 83 height 15
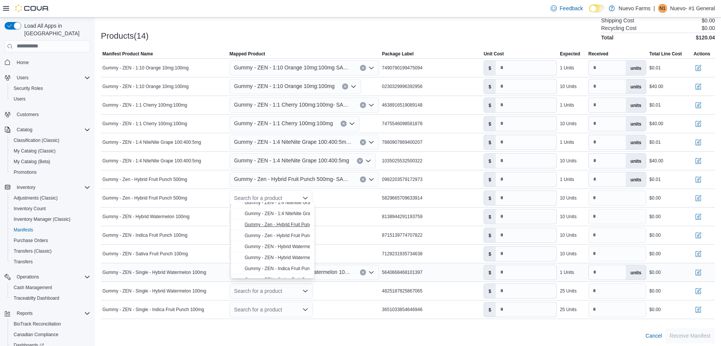
click at [291, 223] on span "Gummy - Zen - Hybrid Fruit Punch 500mg" at bounding box center [287, 224] width 85 height 5
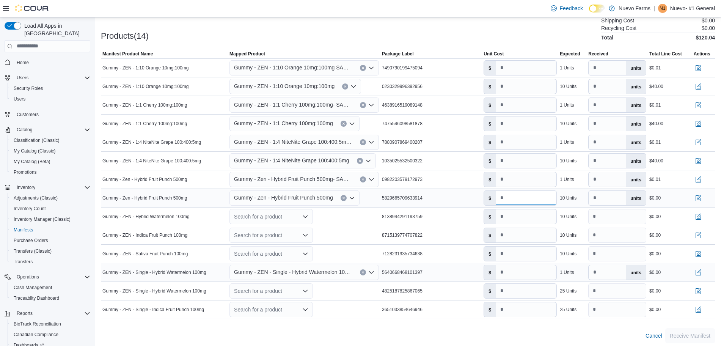
click at [538, 191] on input "*" at bounding box center [526, 198] width 61 height 14
click at [507, 191] on input "*" at bounding box center [526, 198] width 61 height 14
click at [505, 196] on input "*" at bounding box center [526, 198] width 61 height 14
type input "****"
click at [283, 214] on div "Search for a product" at bounding box center [270, 216] width 83 height 15
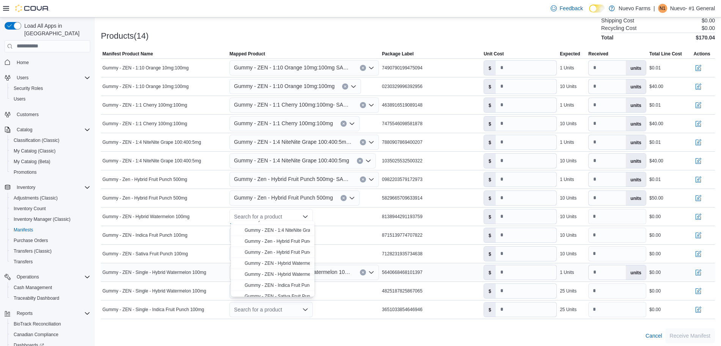
scroll to position [62, 0]
click at [281, 260] on span "Gummy - ZEN - Hybrid Watermelon 100mg" at bounding box center [288, 262] width 87 height 5
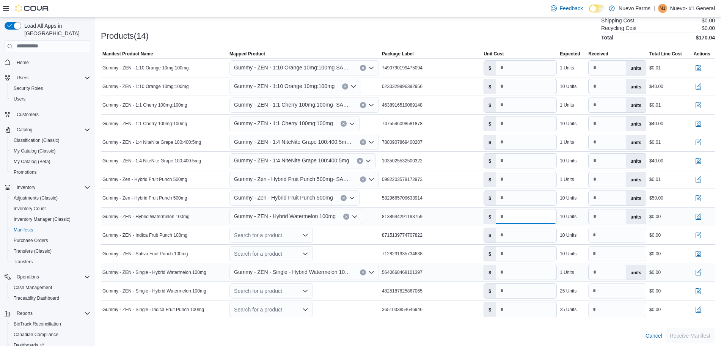
click at [528, 213] on input "*" at bounding box center [526, 216] width 61 height 14
click at [504, 212] on input "*" at bounding box center [526, 216] width 61 height 14
type input "****"
click at [295, 230] on div "Search for a product" at bounding box center [270, 235] width 83 height 15
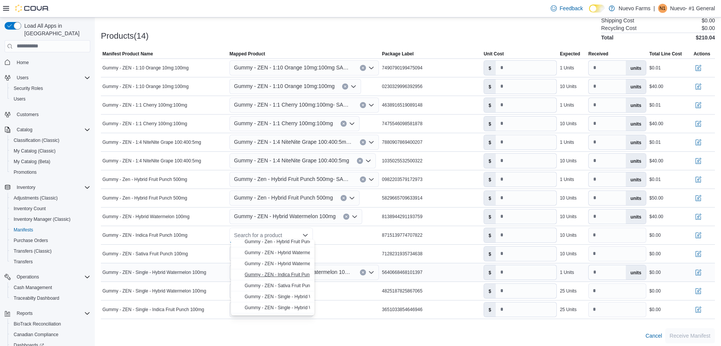
click at [292, 273] on span "Gummy - ZEN - Indica Fruit Punch 100mg" at bounding box center [287, 274] width 85 height 5
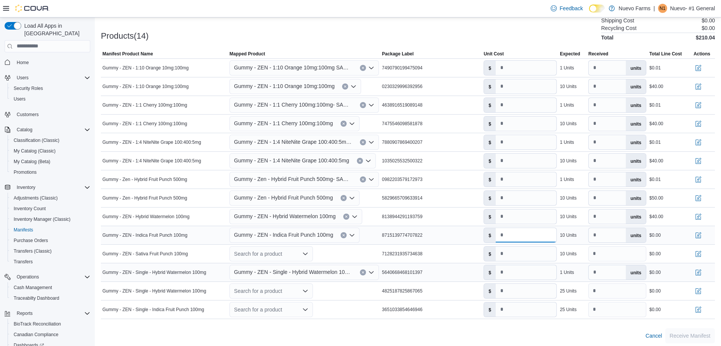
click at [504, 234] on input "*" at bounding box center [526, 235] width 61 height 14
type input "****"
click at [297, 251] on div "Search for a product" at bounding box center [270, 253] width 83 height 15
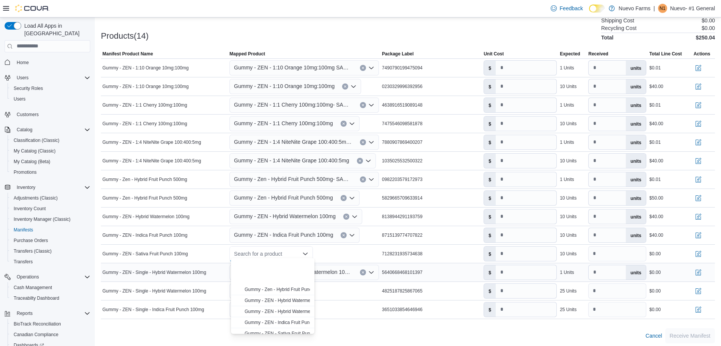
scroll to position [100, 0]
click at [294, 294] on span "Gummy - ZEN - Sativa Fruit Punch 100mg" at bounding box center [287, 294] width 85 height 5
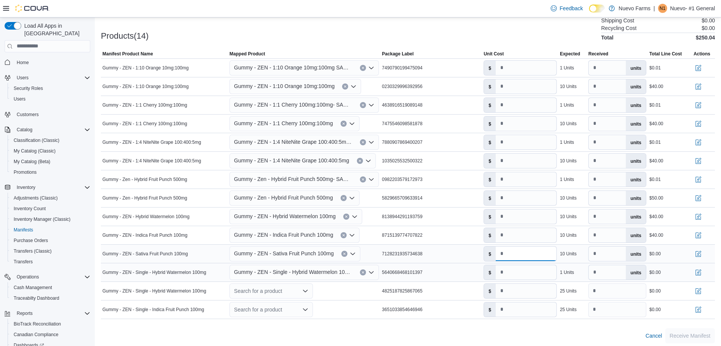
click at [502, 251] on input "*" at bounding box center [526, 253] width 61 height 14
type input "****"
click at [276, 289] on div "Search for a product" at bounding box center [270, 290] width 83 height 15
click at [278, 243] on span "Gummy - ZEN - Hybrid Watermelon 100mg" at bounding box center [288, 244] width 87 height 5
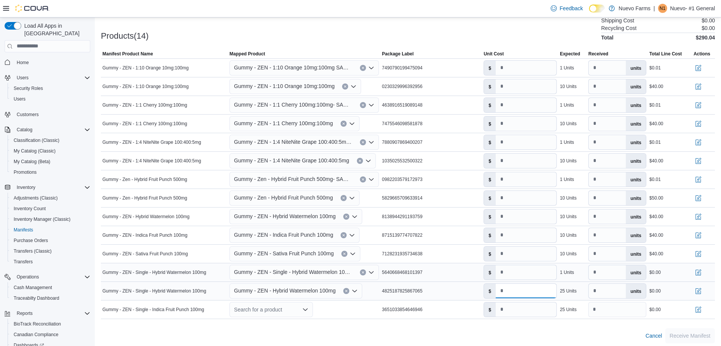
click at [504, 287] on input "*" at bounding box center [526, 291] width 61 height 14
type input "****"
click at [308, 306] on icon "Open list of options" at bounding box center [305, 309] width 6 height 6
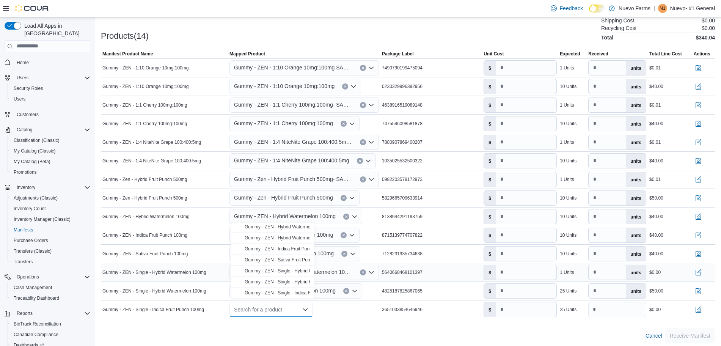
click at [279, 248] on span "Gummy - ZEN - Indica Fruit Punch 100mg" at bounding box center [287, 248] width 85 height 5
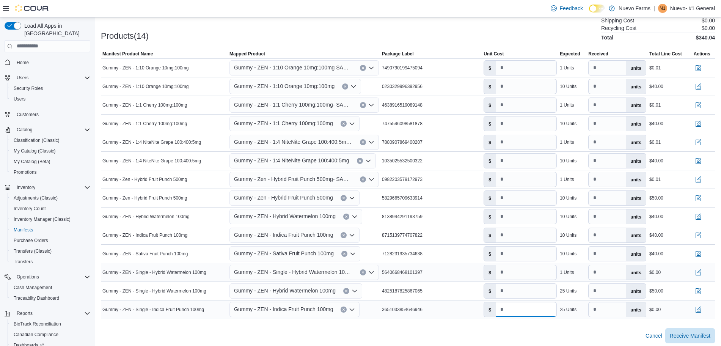
click at [504, 309] on input "*" at bounding box center [526, 309] width 61 height 14
type input "****"
click at [480, 324] on div at bounding box center [408, 323] width 614 height 9
click at [507, 270] on input "number" at bounding box center [526, 272] width 61 height 14
type input "***"
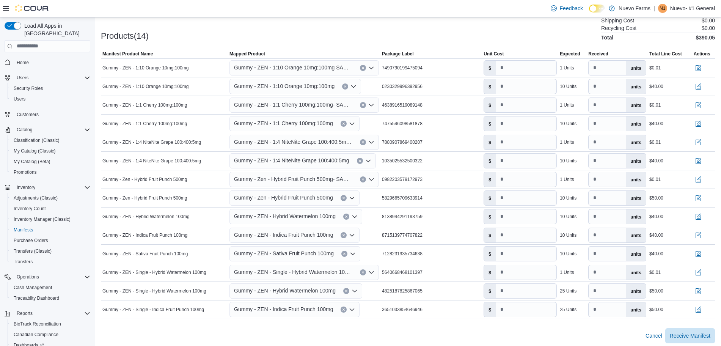
click at [521, 331] on div "Cancel Receive Manifest" at bounding box center [408, 335] width 614 height 15
click at [705, 331] on span "Receive Manifest" at bounding box center [690, 335] width 41 height 8
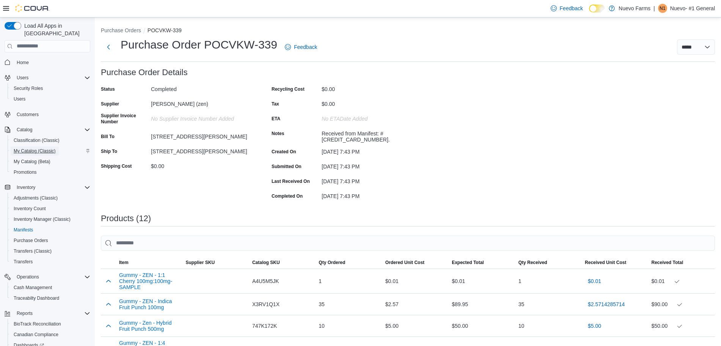
click at [43, 148] on span "My Catalog (Classic)" at bounding box center [35, 151] width 42 height 6
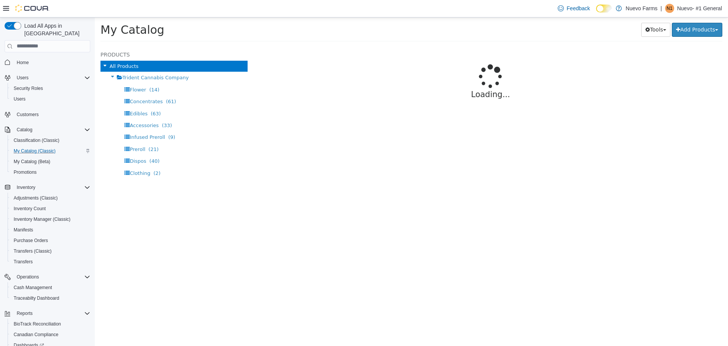
select select "**********"
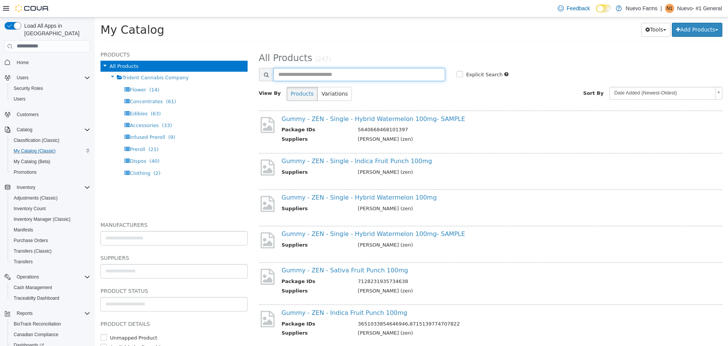
click at [300, 75] on input "text" at bounding box center [359, 73] width 172 height 13
type input "***"
select select "**********"
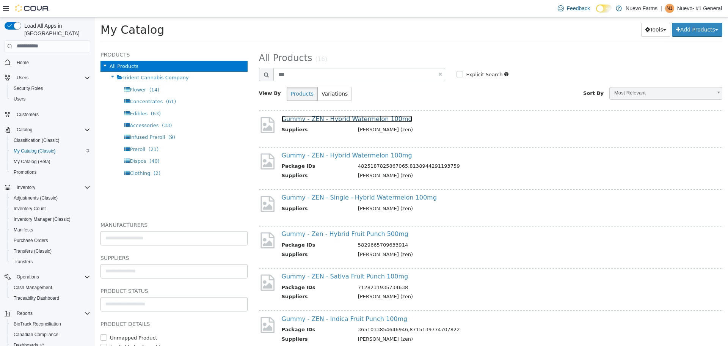
click at [305, 118] on link "Gummy - ZEN - Hybrid Watermelon 100mg" at bounding box center [347, 118] width 130 height 7
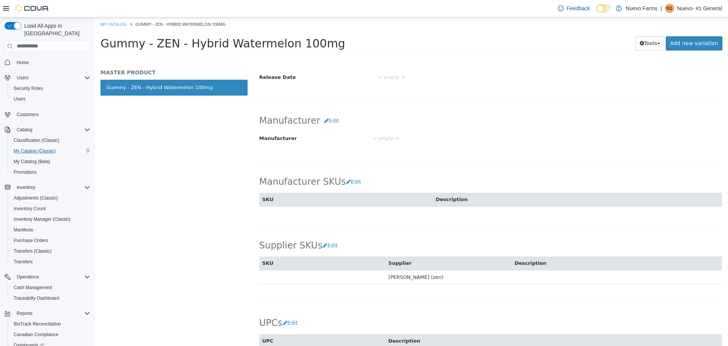
scroll to position [396, 0]
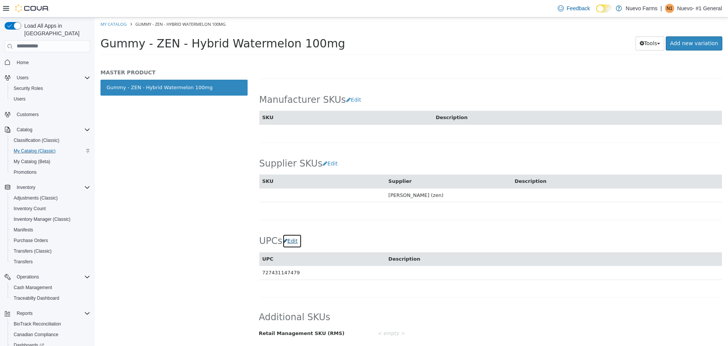
click at [288, 241] on button "Edit" at bounding box center [291, 241] width 19 height 14
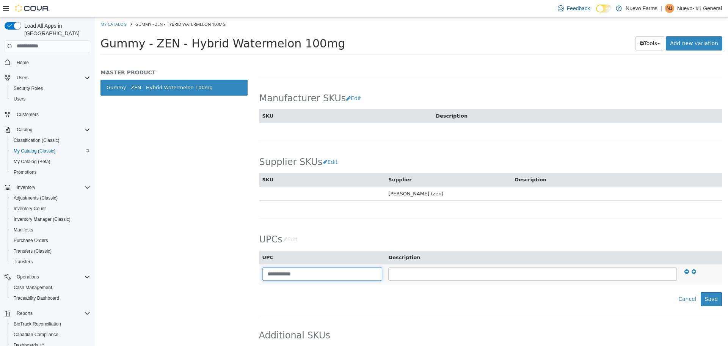
click at [271, 270] on input "**********" at bounding box center [322, 273] width 120 height 13
drag, startPoint x: 326, startPoint y: 273, endPoint x: 304, endPoint y: 278, distance: 21.9
click at [304, 278] on input "**********" at bounding box center [322, 273] width 120 height 13
type input "**********"
click at [707, 297] on button "Save" at bounding box center [711, 299] width 21 height 14
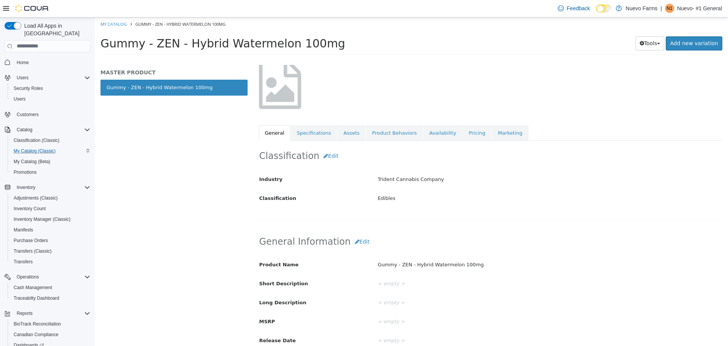
scroll to position [44, 0]
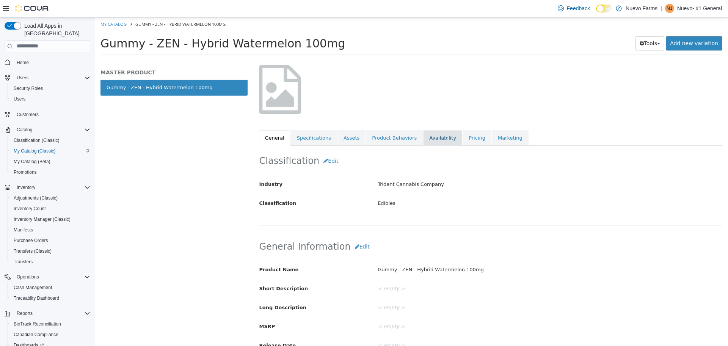
click at [429, 138] on link "Availability" at bounding box center [442, 138] width 39 height 16
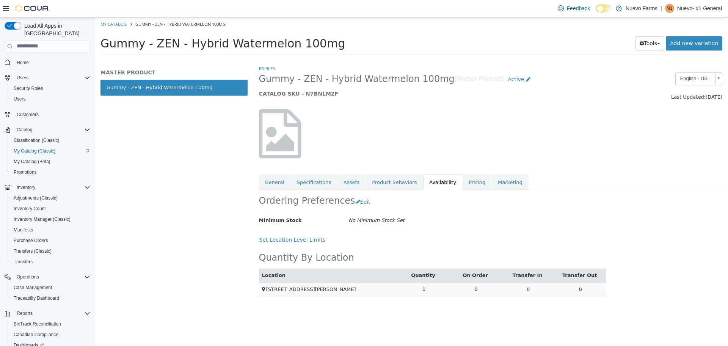
click at [424, 290] on td "0" at bounding box center [424, 289] width 52 height 14
click at [358, 201] on button "Edit" at bounding box center [364, 202] width 19 height 14
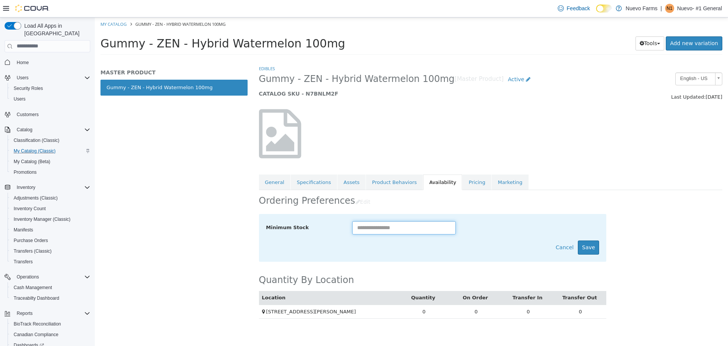
click at [384, 226] on input "text" at bounding box center [404, 227] width 104 height 13
type input "**"
click at [598, 242] on button "Save" at bounding box center [588, 247] width 21 height 14
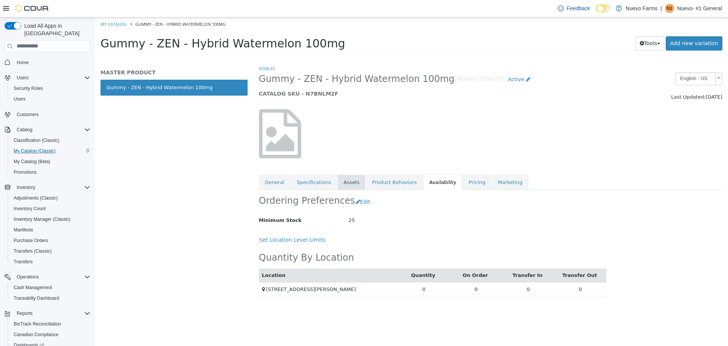
click at [347, 177] on link "Assets" at bounding box center [351, 182] width 28 height 16
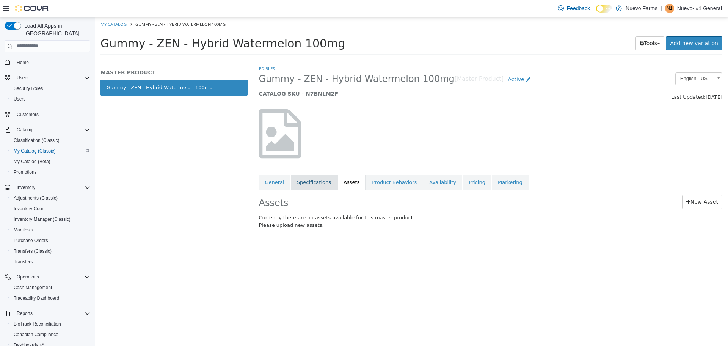
click at [322, 183] on link "Specifications" at bounding box center [314, 182] width 46 height 16
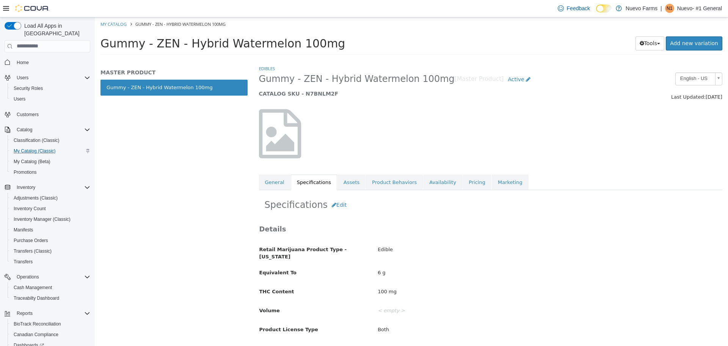
scroll to position [8, 0]
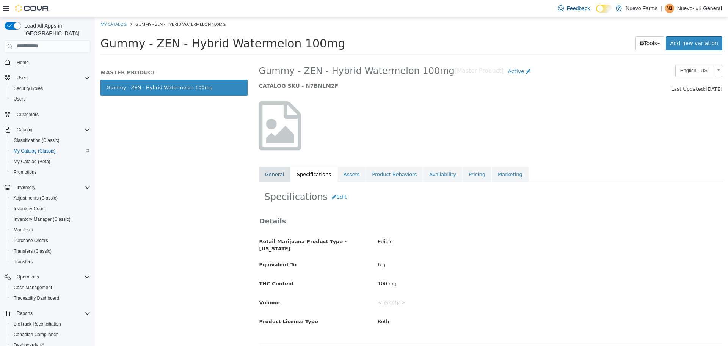
click at [268, 176] on link "General" at bounding box center [274, 174] width 31 height 16
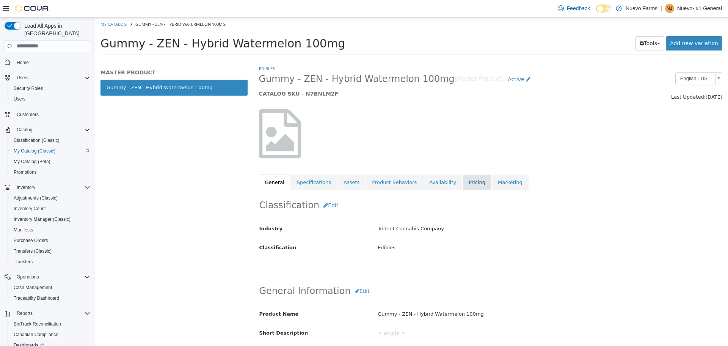
click at [463, 179] on link "Pricing" at bounding box center [477, 182] width 29 height 16
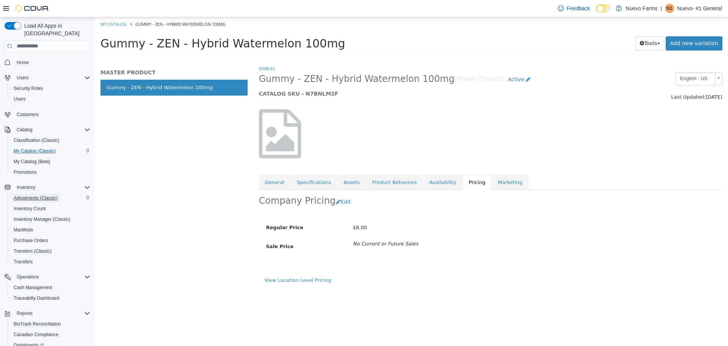
click at [43, 195] on span "Adjustments (Classic)" at bounding box center [36, 198] width 44 height 6
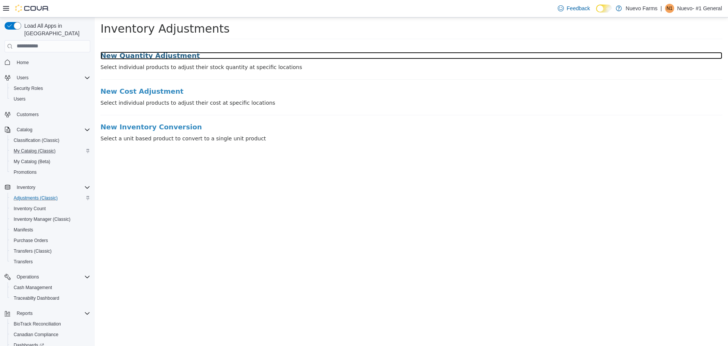
click at [138, 56] on h3 "New Quantity Adjustment" at bounding box center [411, 56] width 622 height 8
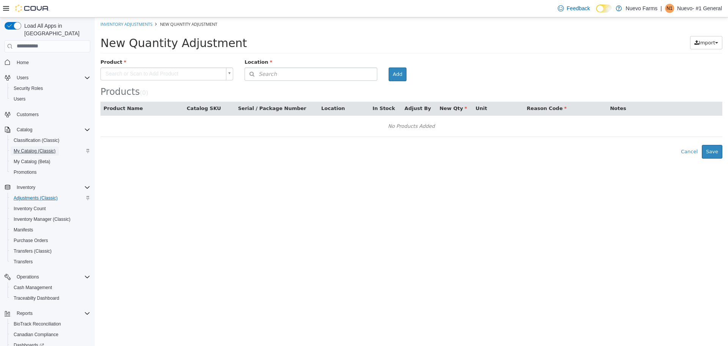
click at [30, 148] on span "My Catalog (Classic)" at bounding box center [35, 151] width 42 height 6
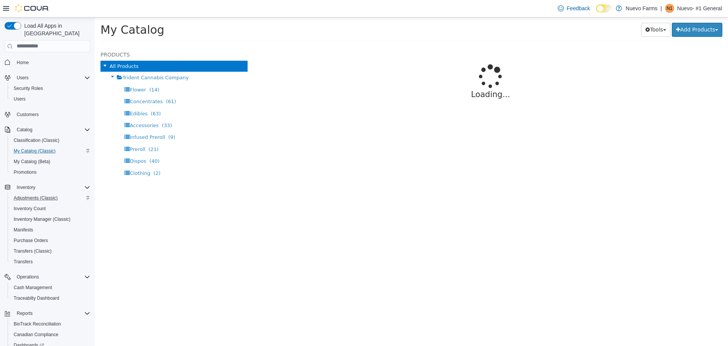
select select "**********"
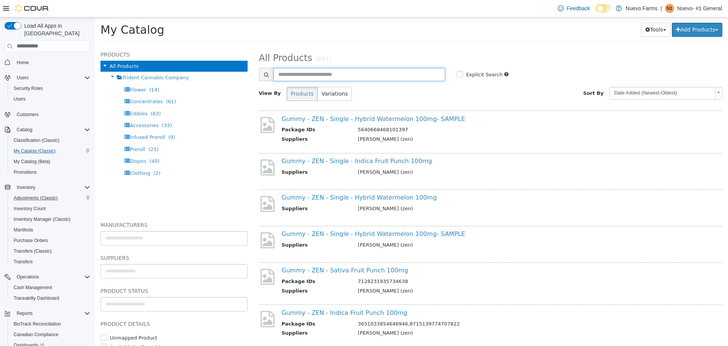
click at [321, 72] on input "text" at bounding box center [359, 73] width 172 height 13
type input "***"
select select "**********"
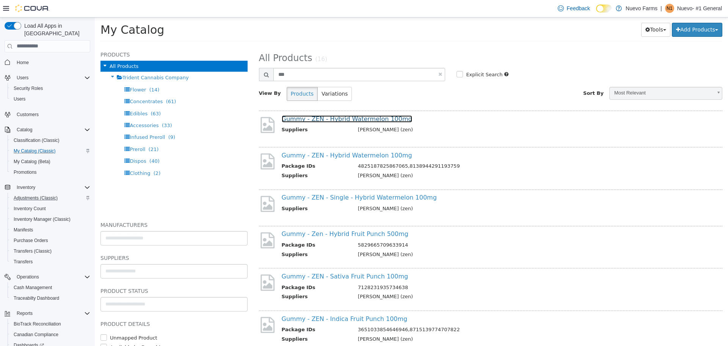
click at [348, 117] on link "Gummy - ZEN - Hybrid Watermelon 100mg" at bounding box center [347, 118] width 130 height 7
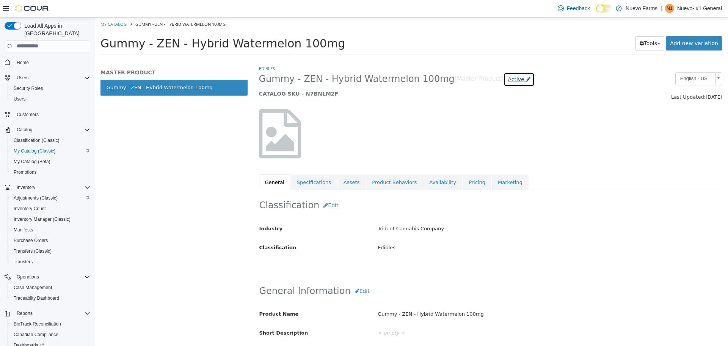
click at [508, 76] on span "Active" at bounding box center [516, 79] width 16 height 6
click at [428, 88] on div "Gummy - ZEN - Hybrid Watermelon 100mg [Master Product] Active Active Coming Soo…" at bounding box center [431, 86] width 356 height 29
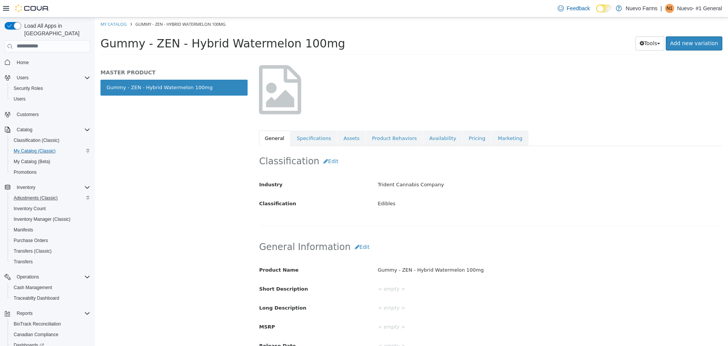
scroll to position [83, 0]
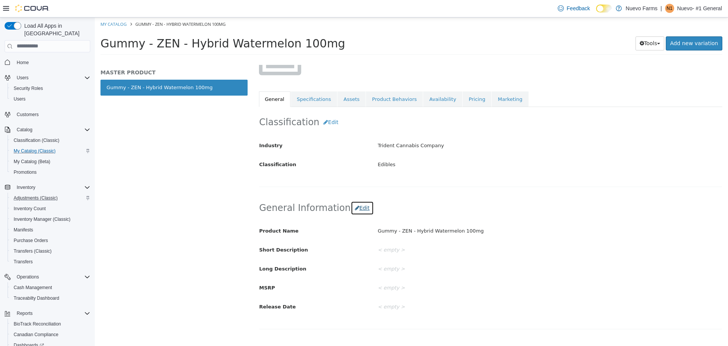
click at [351, 203] on button "Edit" at bounding box center [362, 208] width 23 height 14
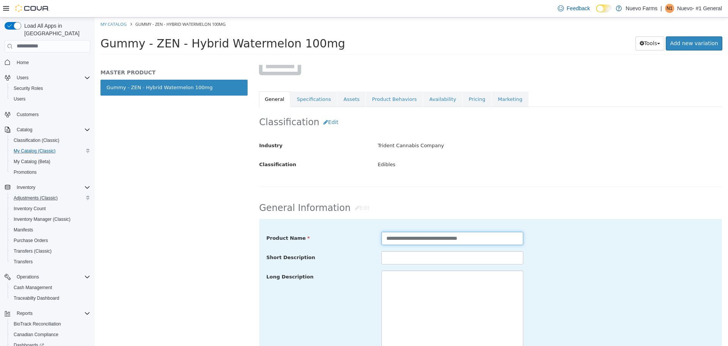
click at [504, 237] on input "**********" at bounding box center [452, 237] width 142 height 13
type input "**********"
click at [542, 200] on div "**********" at bounding box center [491, 318] width 464 height 252
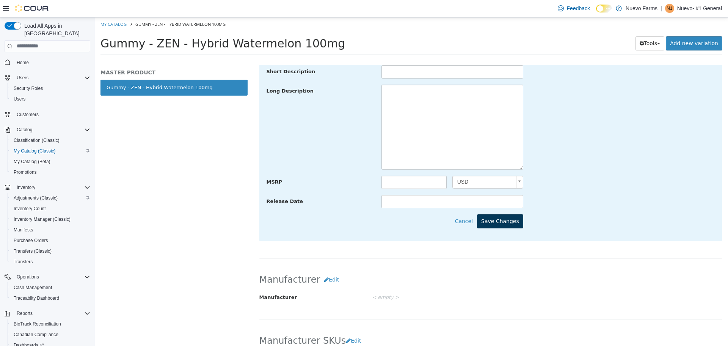
scroll to position [270, 0]
click at [508, 226] on button "Save Changes" at bounding box center [500, 220] width 46 height 14
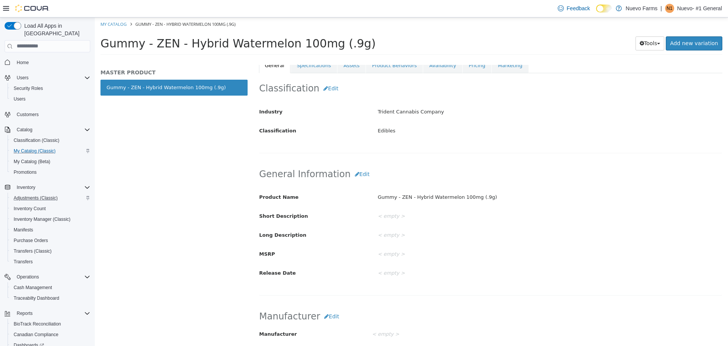
scroll to position [0, 0]
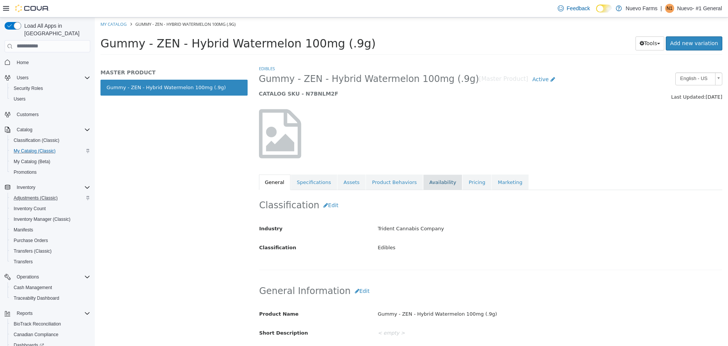
click at [426, 178] on link "Availability" at bounding box center [442, 182] width 39 height 16
select select "**********"
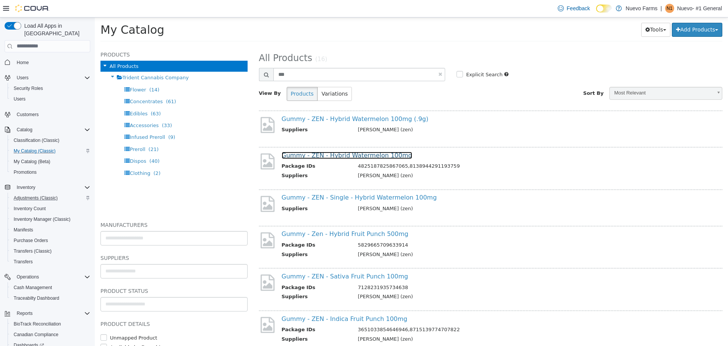
click at [365, 152] on link "Gummy - ZEN - Hybrid Watermelon 100mg" at bounding box center [347, 154] width 130 height 7
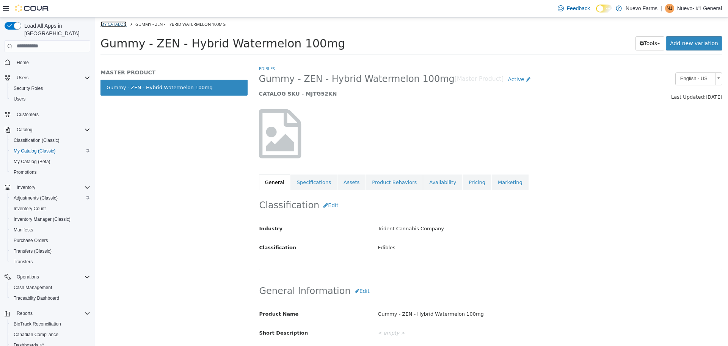
click at [110, 22] on link "My Catalog" at bounding box center [113, 24] width 26 height 6
select select "**********"
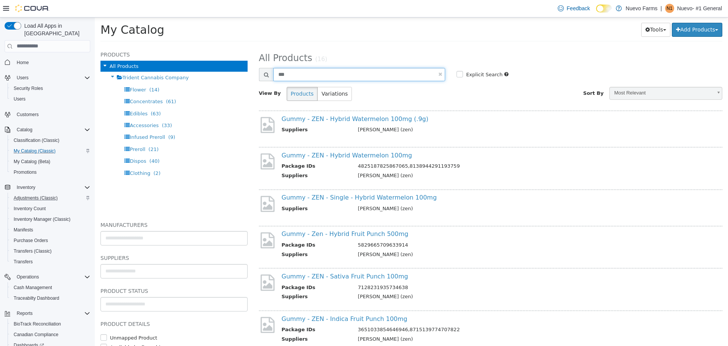
click at [326, 77] on input "***" at bounding box center [359, 73] width 172 height 13
type input "*********"
select select "**********"
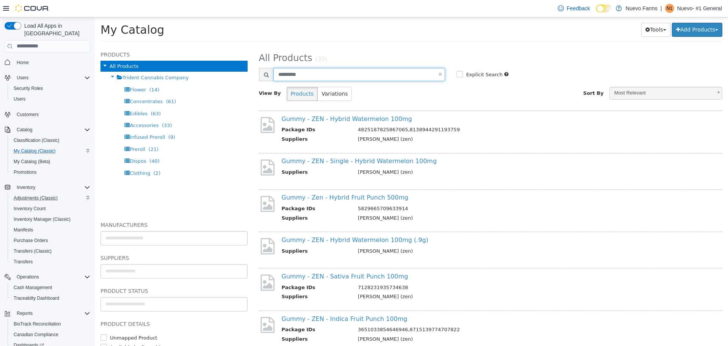
click at [338, 73] on input "*********" at bounding box center [359, 73] width 172 height 13
type input "**********"
select select "**********"
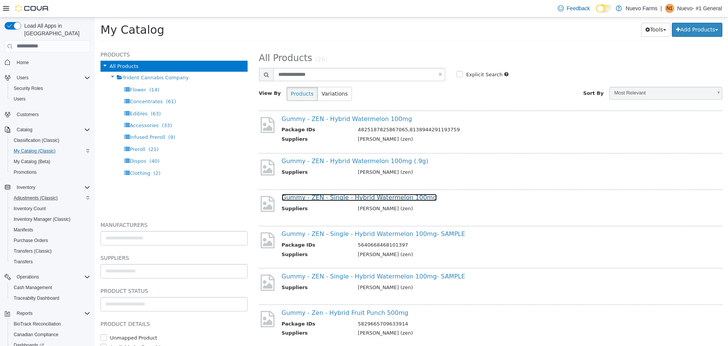
click at [330, 198] on link "Gummy - ZEN - Single - Hybrid Watermelon 100mg" at bounding box center [359, 196] width 155 height 7
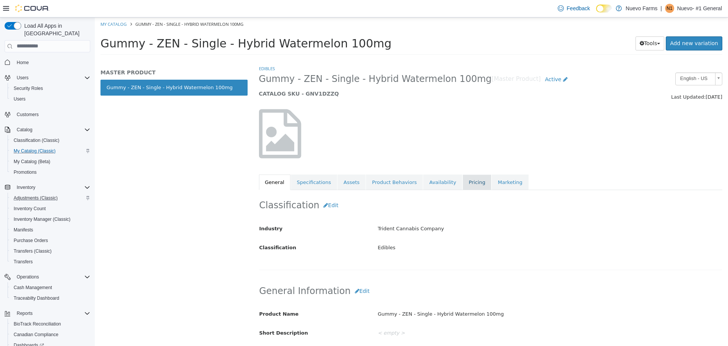
click at [463, 179] on link "Pricing" at bounding box center [477, 182] width 29 height 16
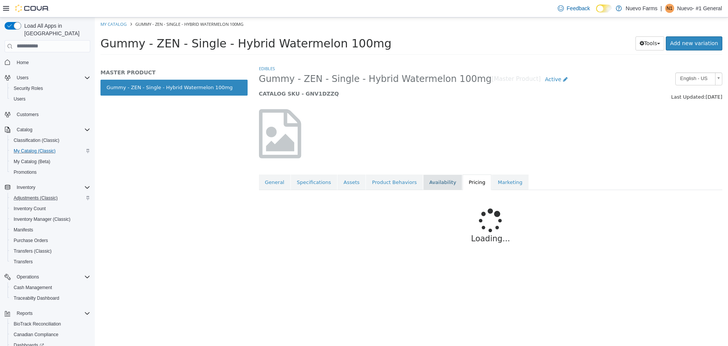
click at [424, 177] on link "Availability" at bounding box center [442, 182] width 39 height 16
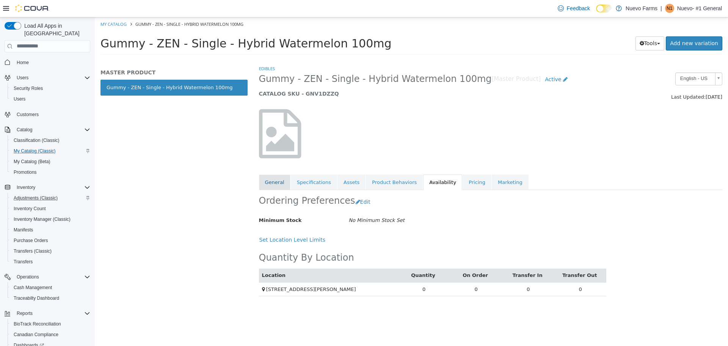
click at [276, 179] on link "General" at bounding box center [274, 182] width 31 height 16
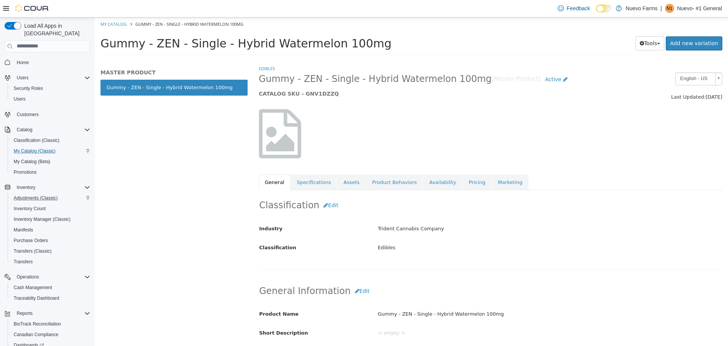
select select "**********"
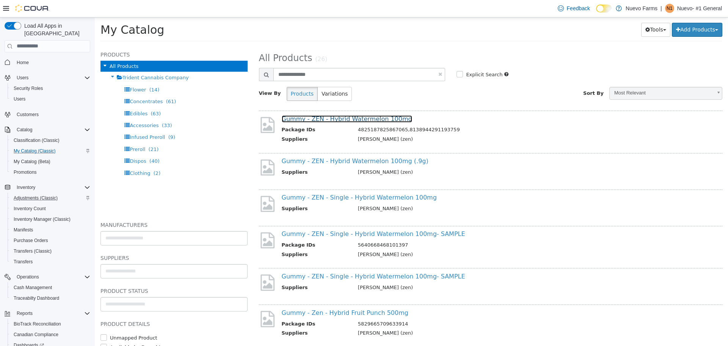
click at [342, 120] on link "Gummy - ZEN - Hybrid Watermelon 100mg" at bounding box center [347, 118] width 130 height 7
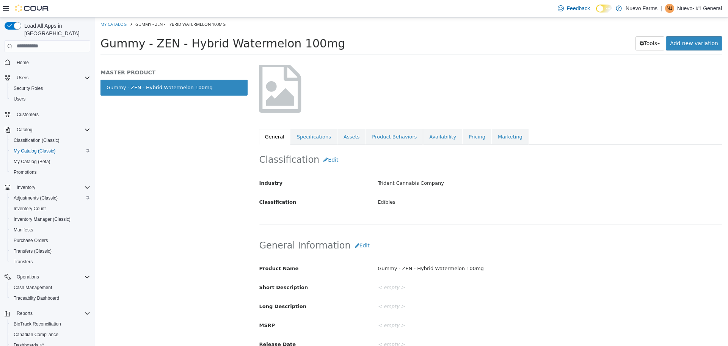
scroll to position [43, 0]
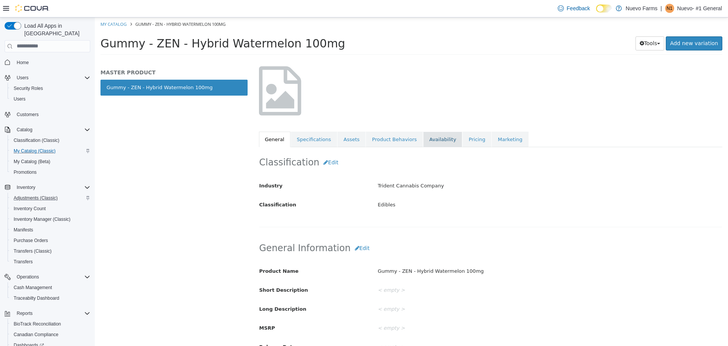
click at [428, 144] on link "Availability" at bounding box center [442, 139] width 39 height 16
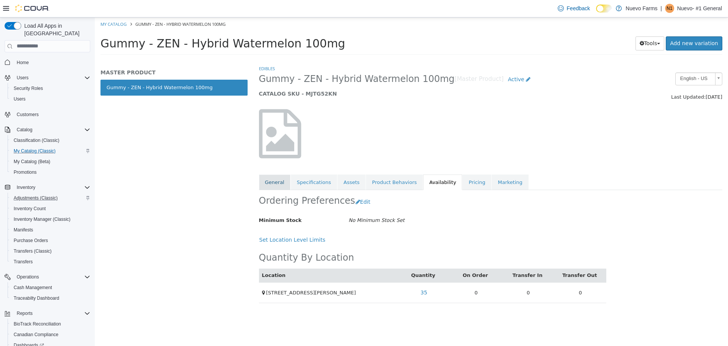
click at [270, 180] on link "General" at bounding box center [274, 182] width 31 height 16
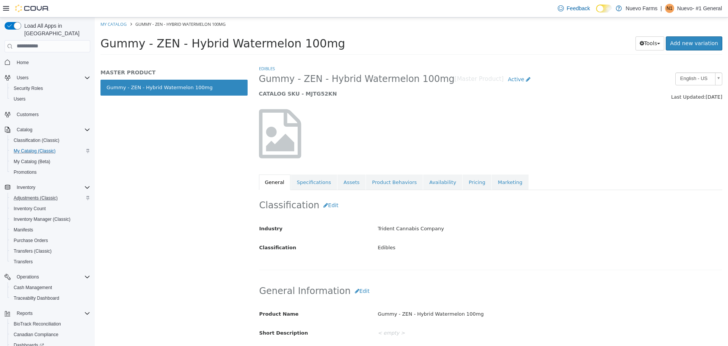
select select "**********"
